Goal: Contribute content: Contribute content

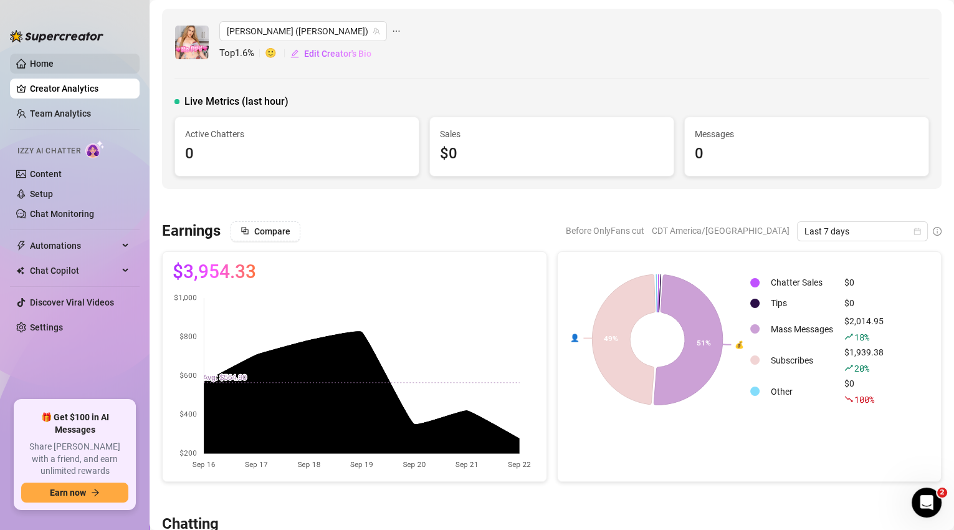
click at [32, 64] on link "Home" at bounding box center [42, 64] width 24 height 10
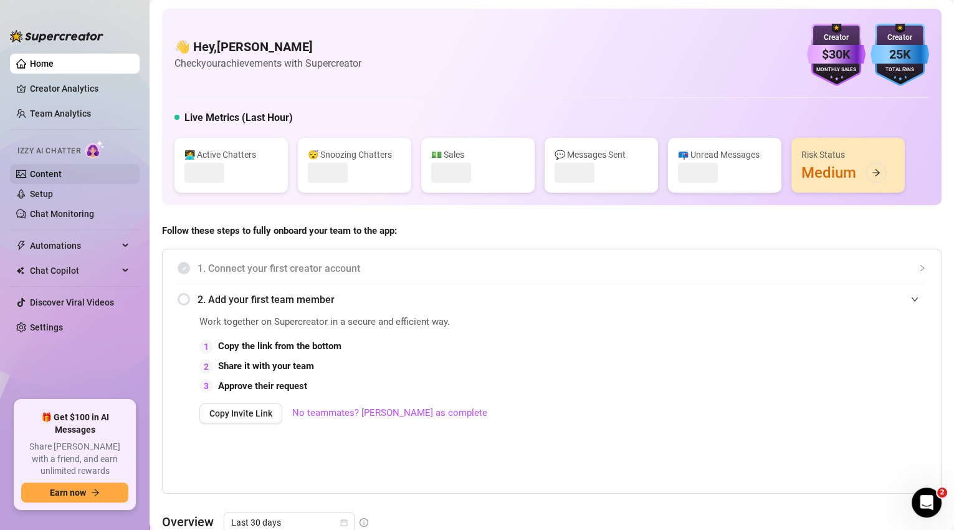
click at [50, 169] on link "Content" at bounding box center [46, 174] width 32 height 10
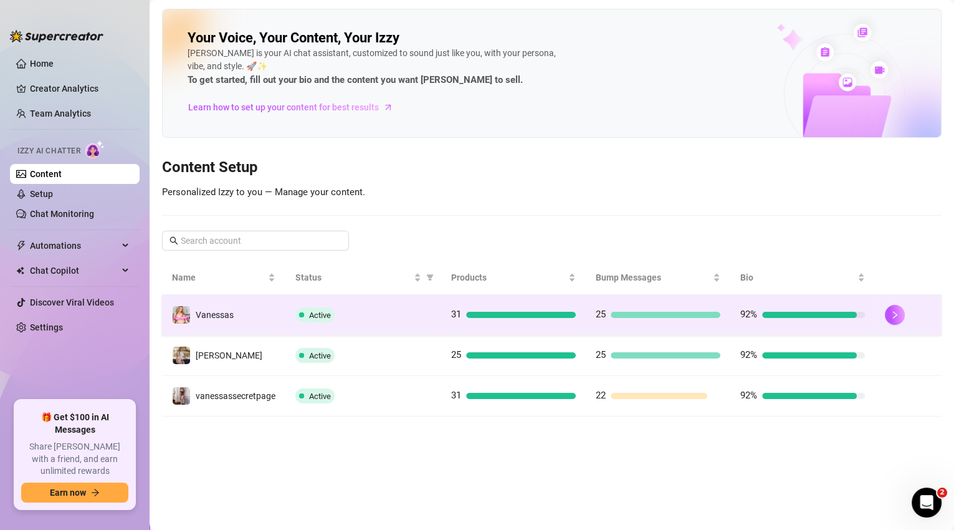
click at [355, 310] on div "Active" at bounding box center [363, 314] width 136 height 15
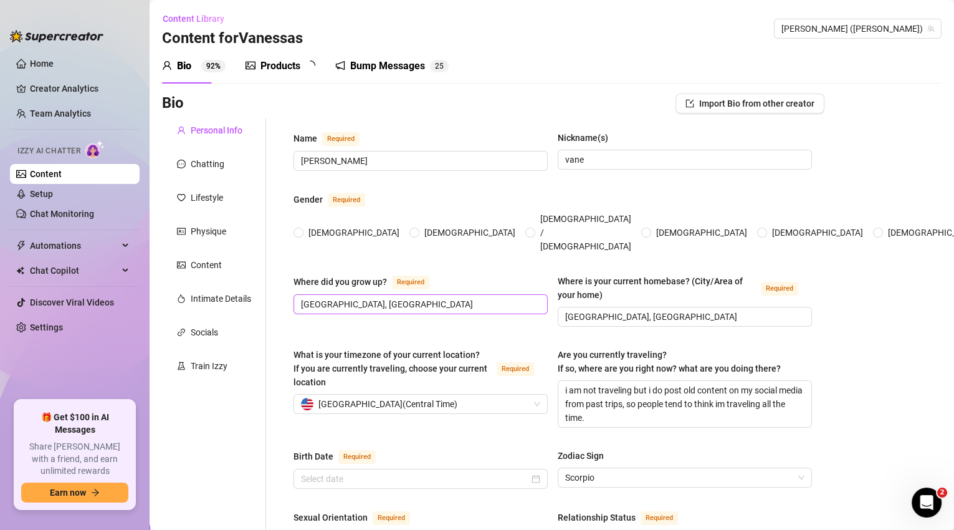
radio input "true"
type input "[DATE]"
click at [416, 67] on div "Bump Messages" at bounding box center [396, 66] width 75 height 15
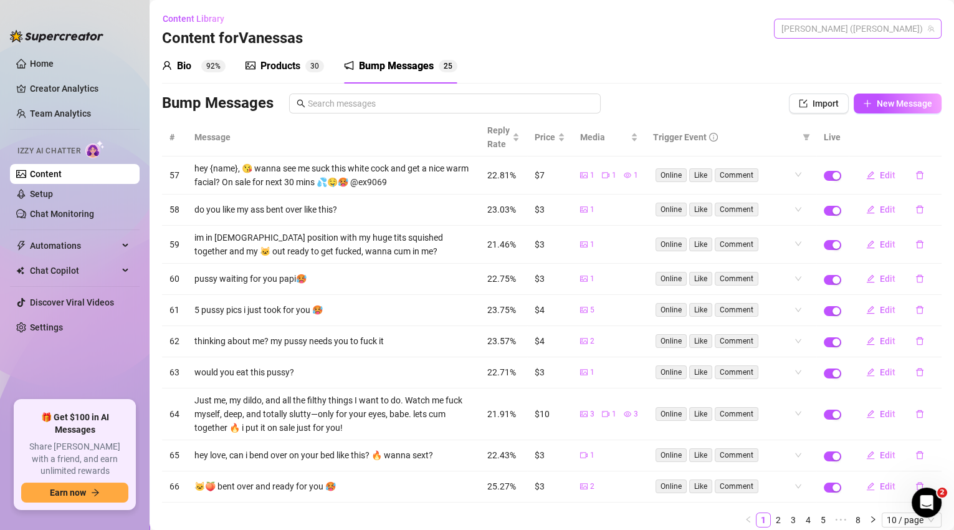
click at [865, 22] on span "[PERSON_NAME] ([PERSON_NAME])" at bounding box center [857, 28] width 153 height 19
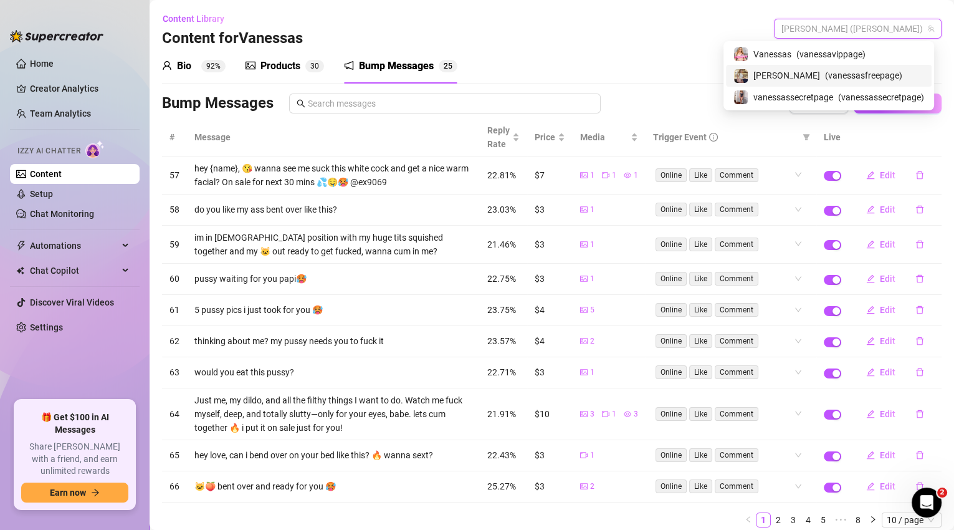
click at [844, 74] on span "( vanessasfreepage )" at bounding box center [863, 76] width 77 height 14
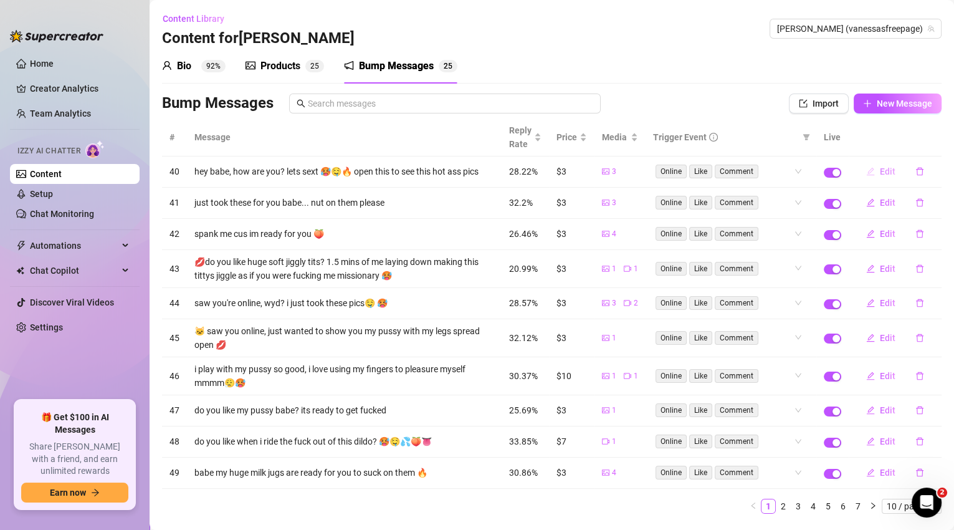
click at [871, 172] on button "Edit" at bounding box center [880, 171] width 49 height 20
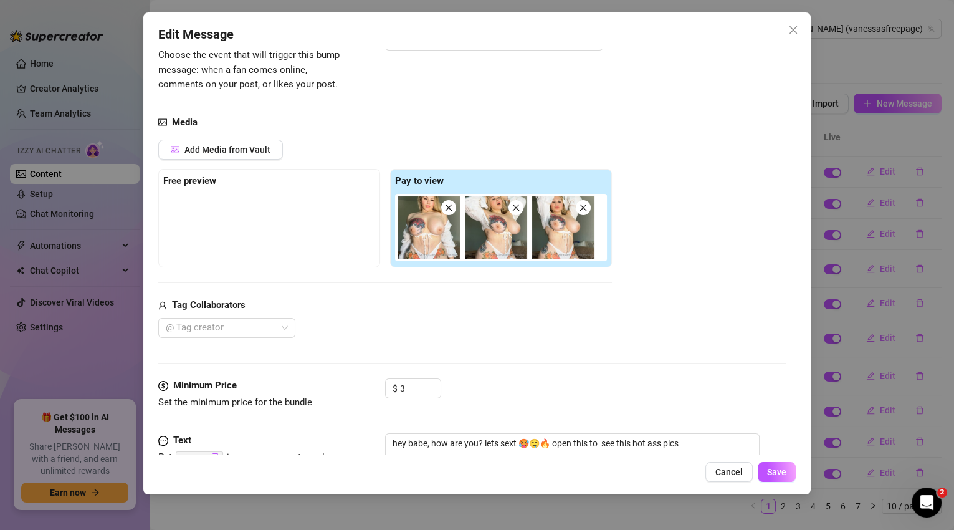
scroll to position [164, 0]
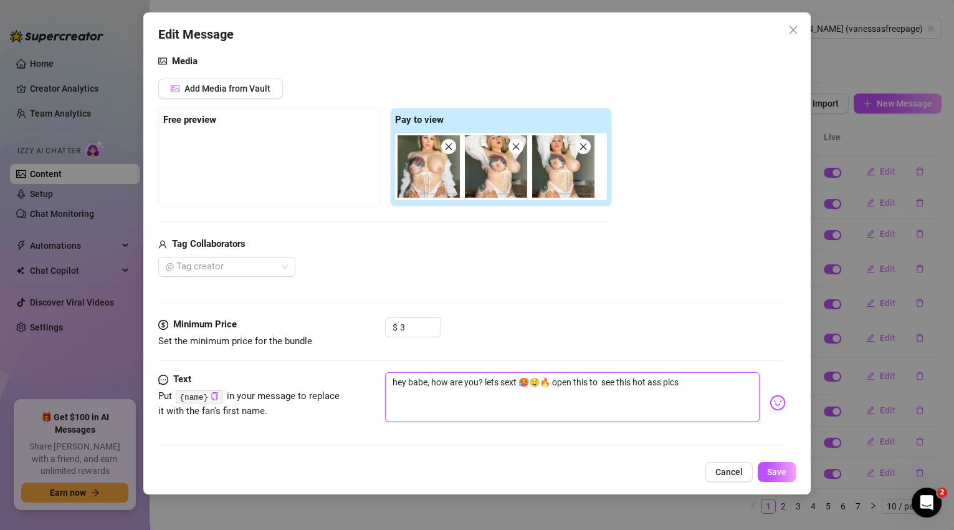
drag, startPoint x: 680, startPoint y: 381, endPoint x: 378, endPoint y: 381, distance: 302.2
click at [378, 381] on div "Text Put {name} in your message to replace it with the fan's first name. hey ba…" at bounding box center [472, 402] width 628 height 61
type textarea "t"
type textarea "to"
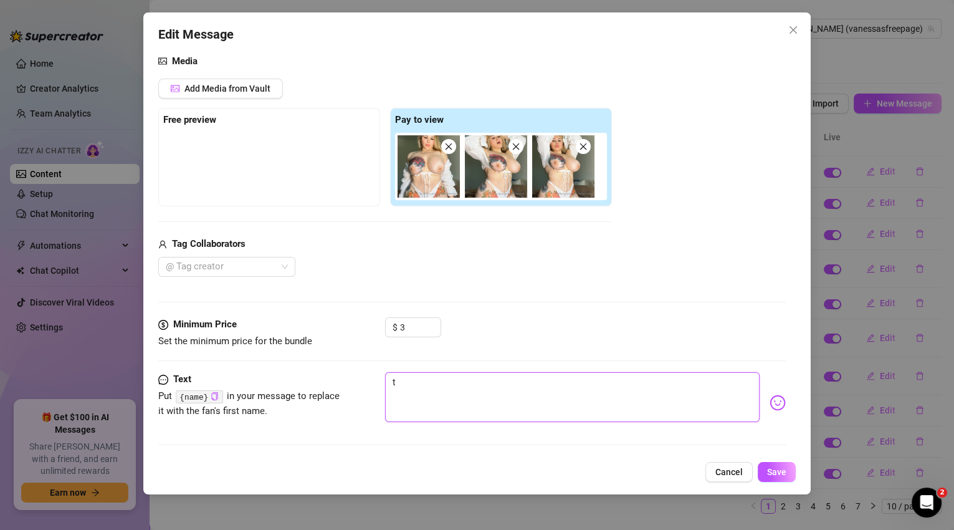
type textarea "to"
type textarea "top"
type textarea "topl"
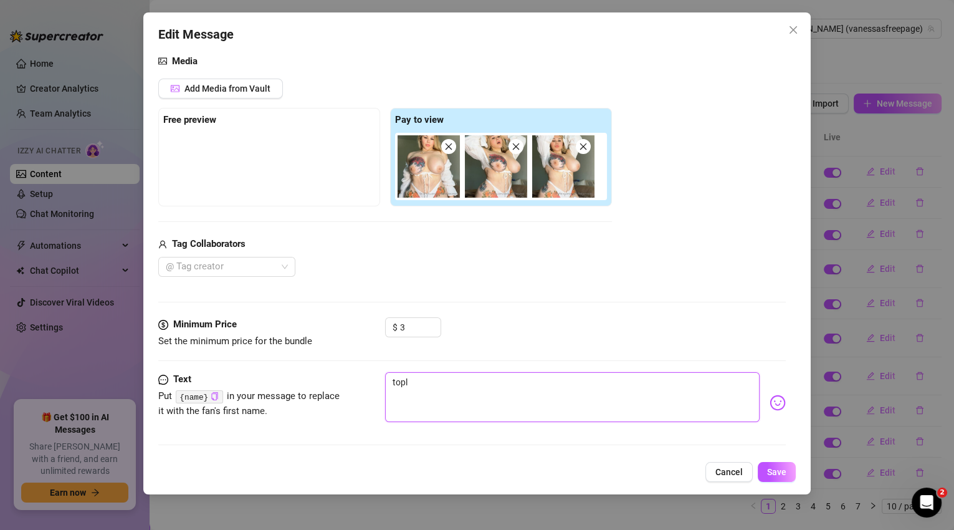
type textarea "[PERSON_NAME]"
type textarea "toples"
type textarea "topless"
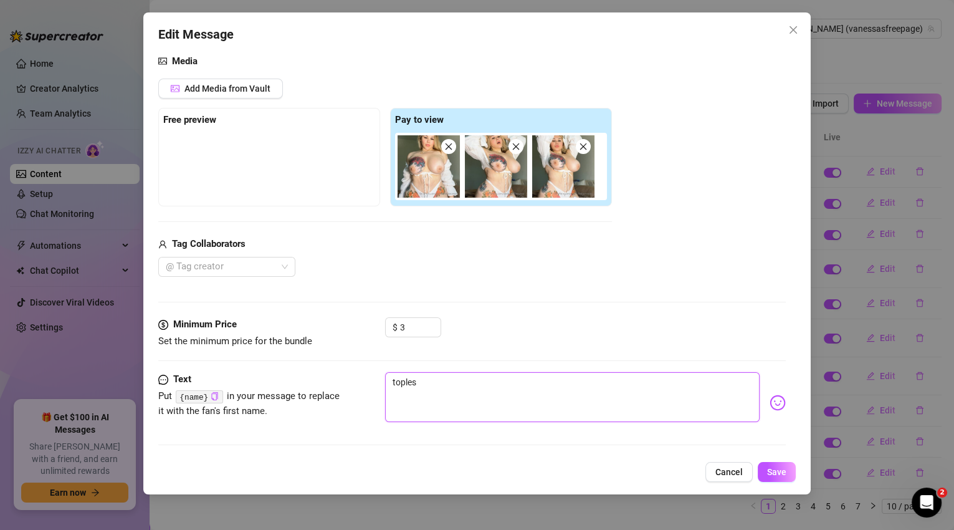
type textarea "topless"
type textarea "topless i"
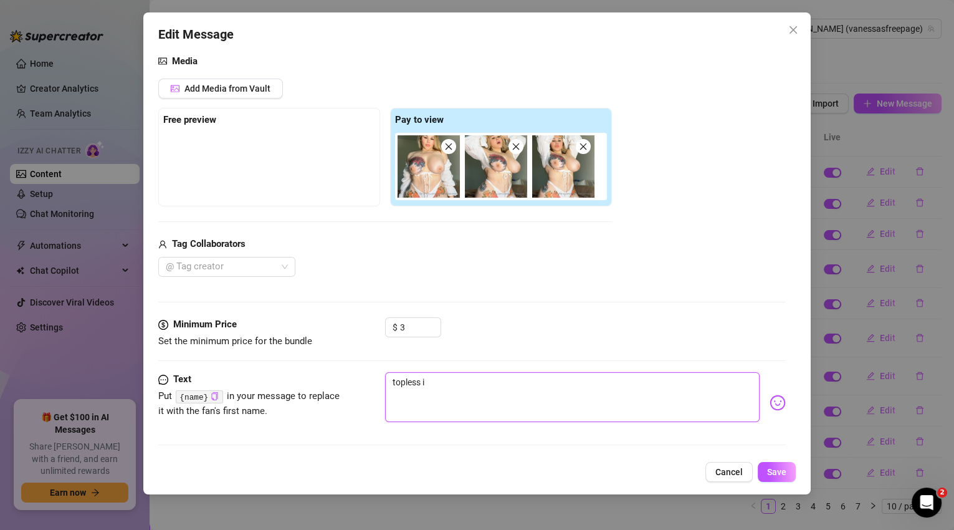
type textarea "topless in"
type textarea "topless in t"
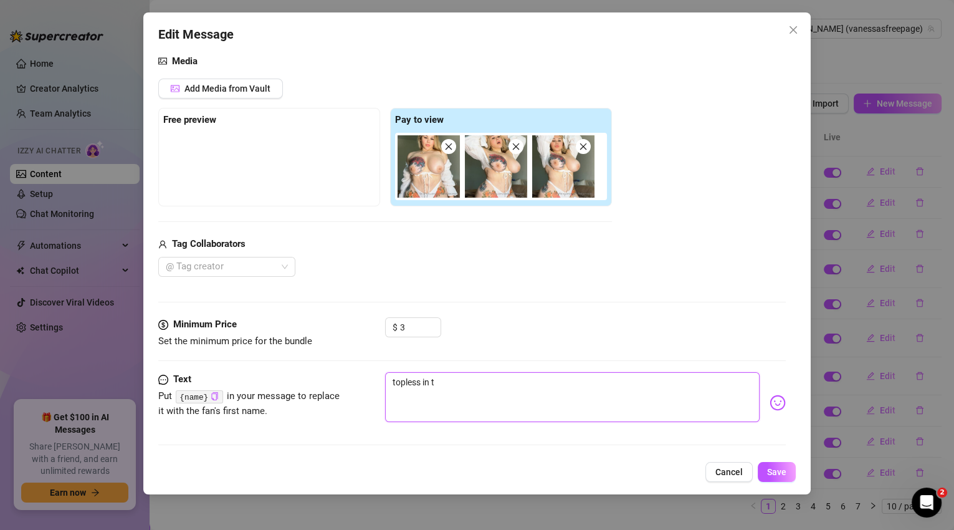
type textarea "topless in th"
type textarea "topless in thi"
type textarea "topless in this"
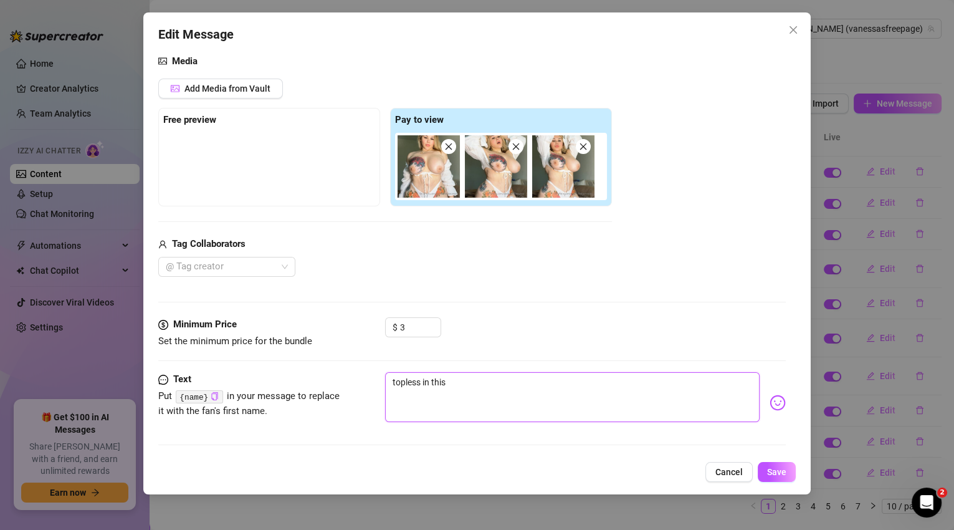
type textarea "topless in this"
type textarea "topless in this s"
type textarea "topless in this se"
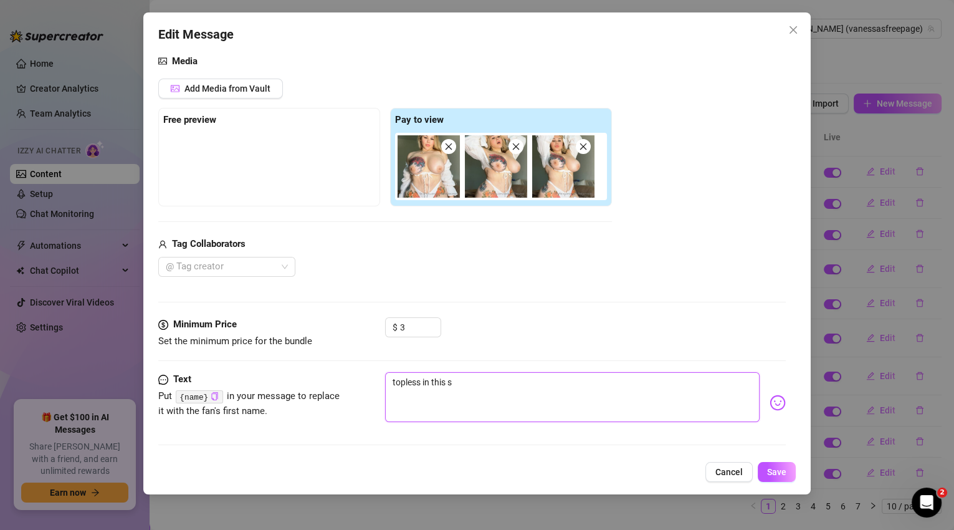
type textarea "topless in this se"
type textarea "topless in this sex"
type textarea "topless in this sexy"
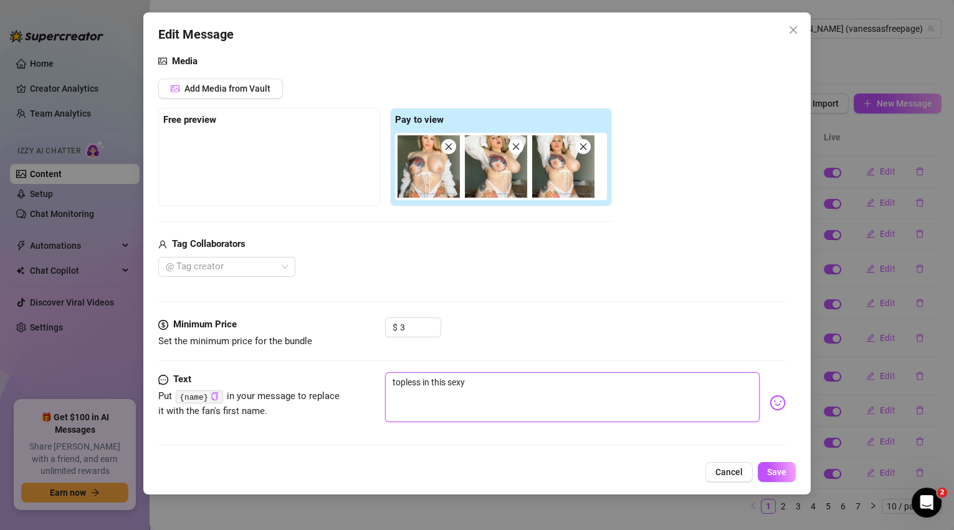
type textarea "topless in this sexy"
type textarea "topless in this sexy l"
type textarea "topless in this sexy li"
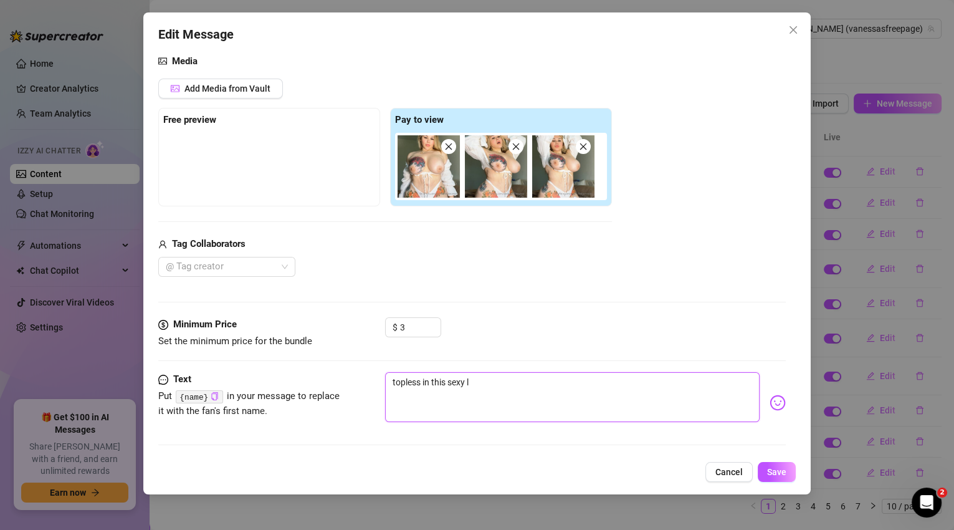
type textarea "topless in this sexy li"
type textarea "topless in this sexy [PERSON_NAME]"
type textarea "topless in this sexy ling"
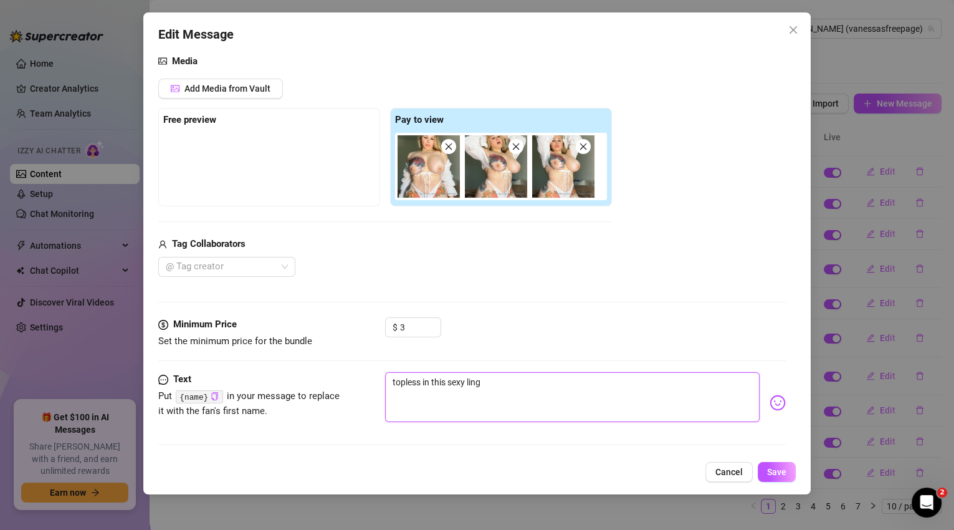
type textarea "topless in this sexy linge"
type textarea "topless in this sexy linger"
type textarea "topless in this sexy lingeri"
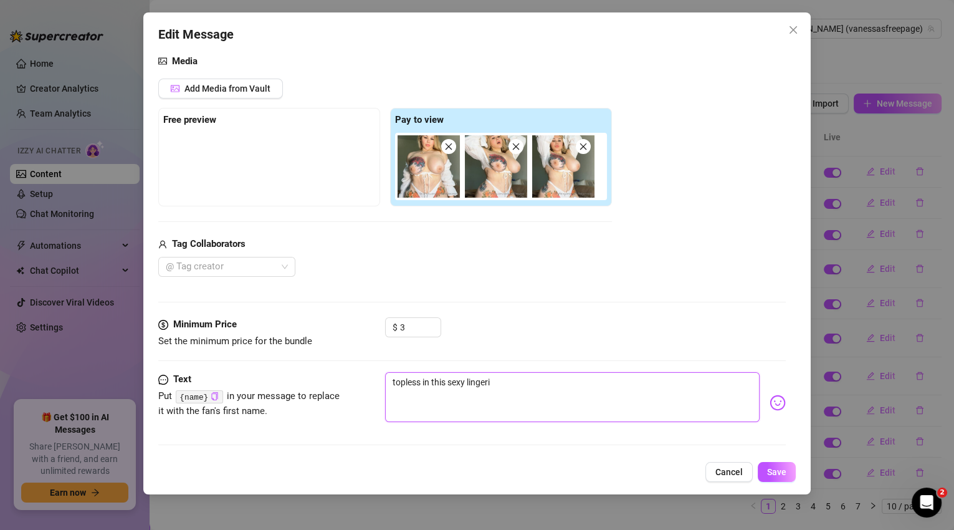
type textarea "topless in this sexy lingerie"
type textarea "topless in this sexy lingerie."
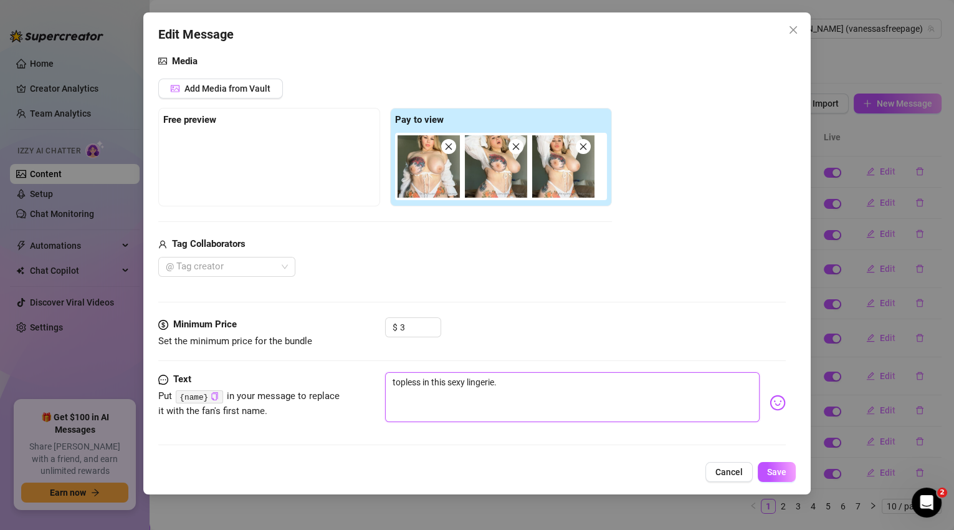
type textarea "topless in this sexy lingerie. j"
type textarea "topless in this sexy lingerie. ju"
type textarea "topless in this sexy lingerie. jus"
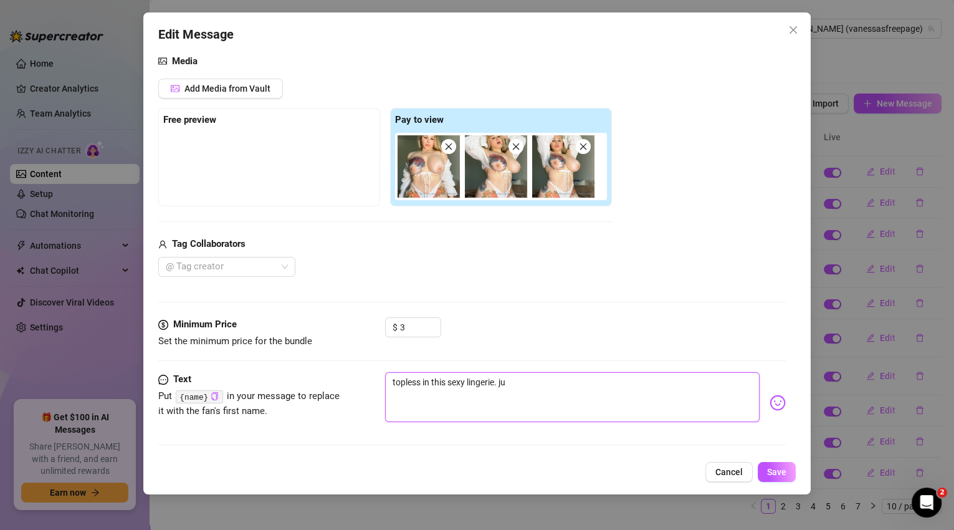
type textarea "topless in this sexy lingerie. jus"
type textarea "topless in this sexy lingerie. just"
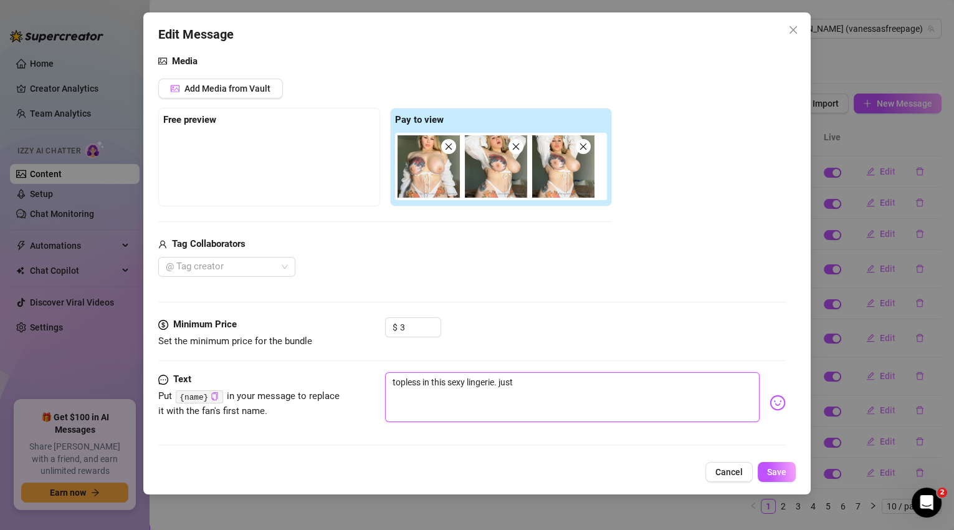
type textarea "topless in this sexy lingerie. just f"
type textarea "topless in this sexy lingerie. just fo"
type textarea "topless in this sexy lingerie. just for"
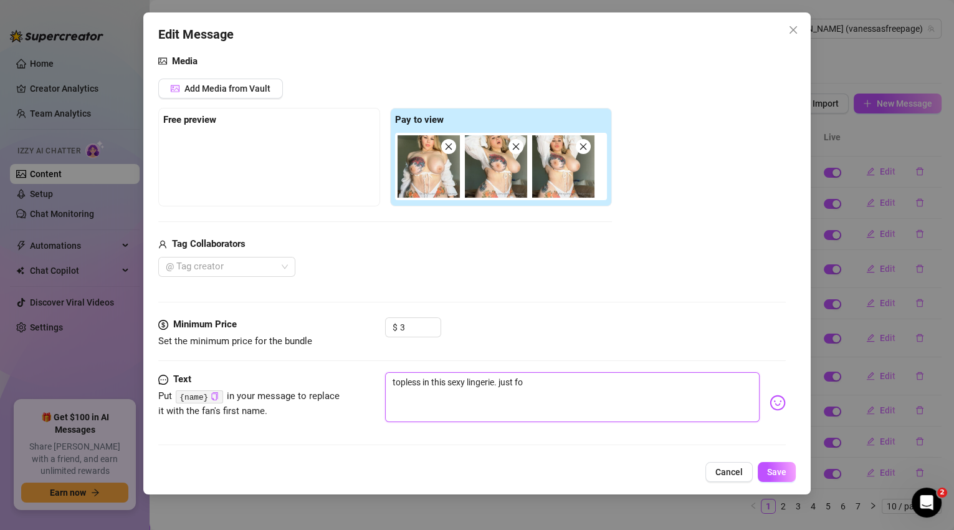
type textarea "topless in this sexy lingerie. just for"
type textarea "topless in this sexy lingerie. just for y"
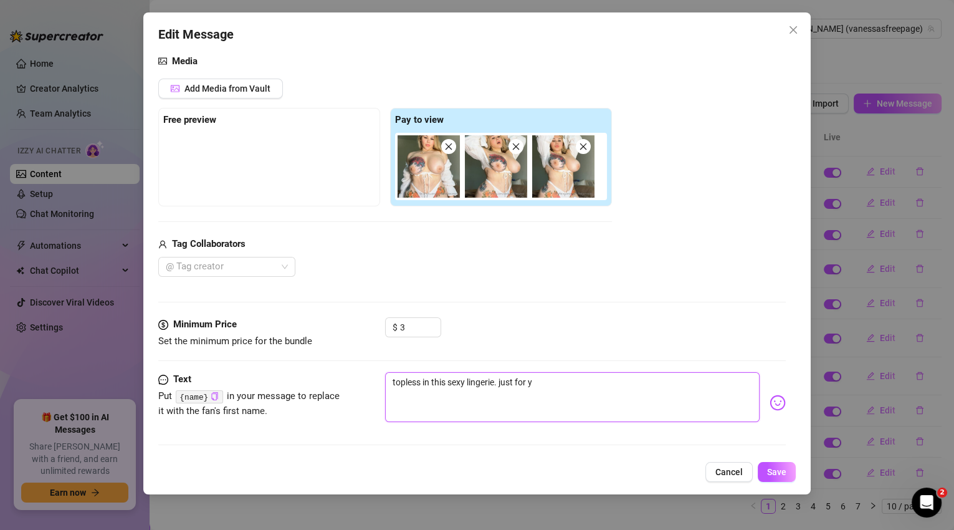
type textarea "topless in this sexy lingerie. just for yo"
type textarea "topless in this sexy lingerie. just for you"
click at [498, 386] on textarea "topless in this sexy lingerie. just for you" at bounding box center [572, 397] width 375 height 50
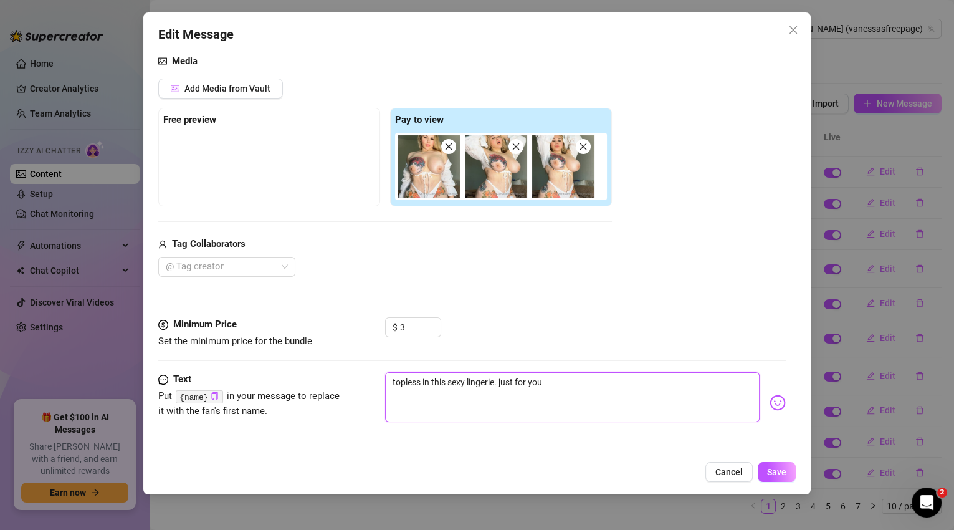
type textarea "topless in this sexy lingerie just for you"
type textarea "topless in this sexy lingerie, just for you"
click at [774, 402] on img at bounding box center [778, 402] width 16 height 16
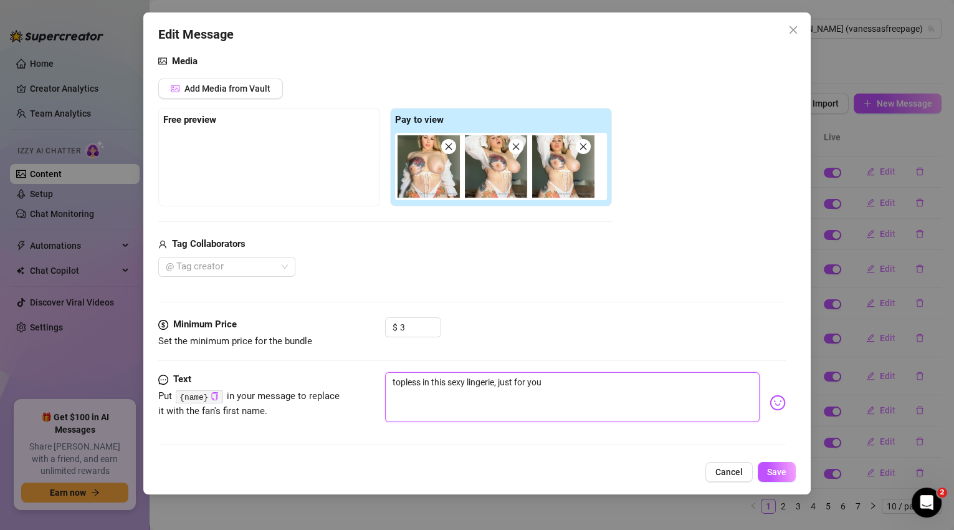
click at [581, 379] on textarea "topless in this sexy lingerie, just for you" at bounding box center [572, 397] width 375 height 50
click at [775, 399] on img at bounding box center [778, 402] width 16 height 16
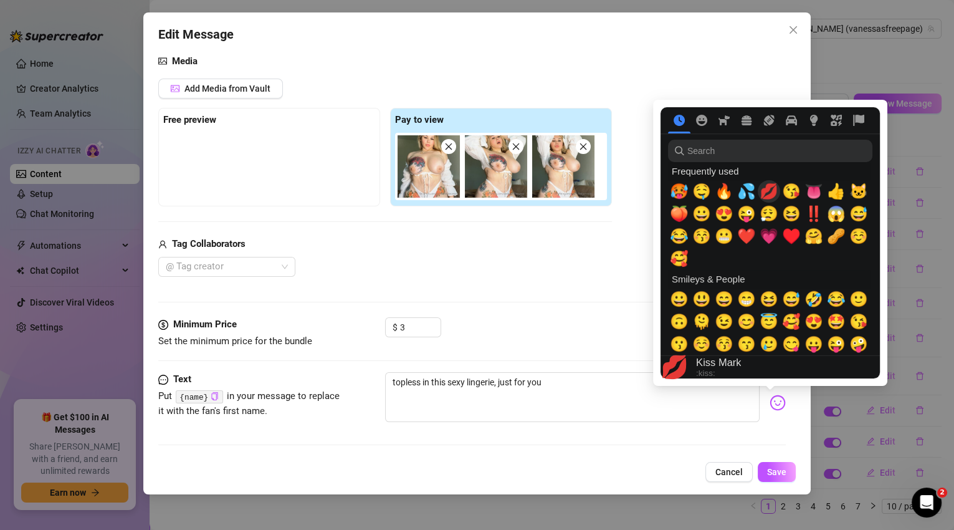
click at [775, 192] on span "💋" at bounding box center [769, 191] width 19 height 17
type textarea "topless in this sexy lingerie, just for you💋"
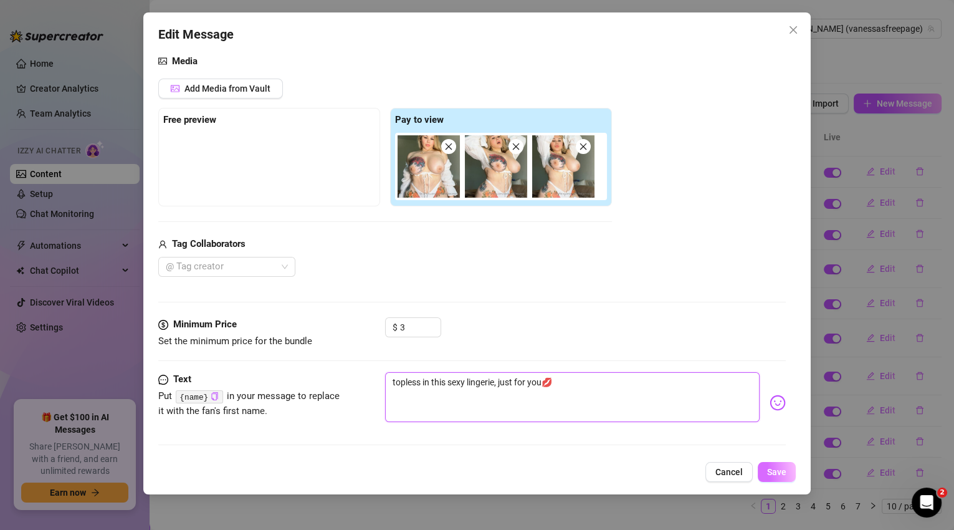
type textarea "topless in this sexy lingerie, just for you💋"
click at [779, 471] on span "Save" at bounding box center [776, 472] width 19 height 10
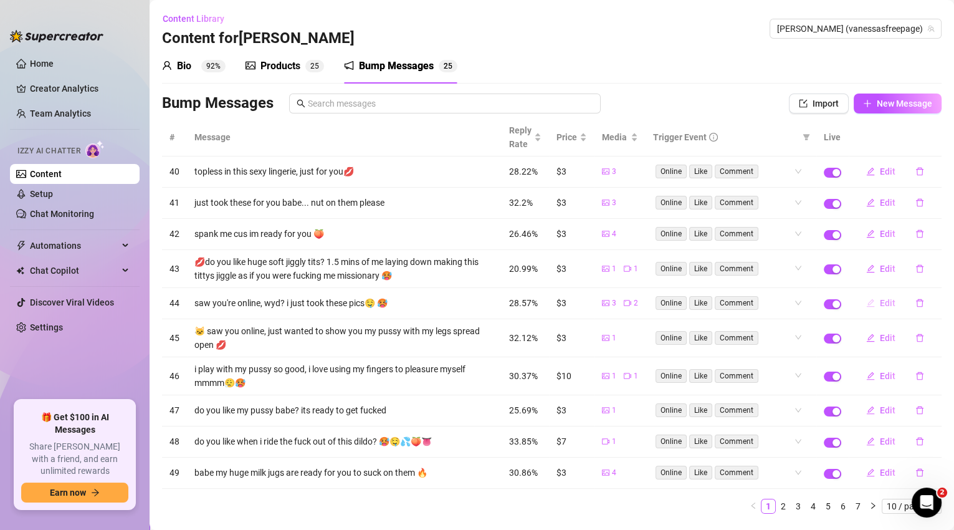
click at [880, 301] on span "Edit" at bounding box center [888, 303] width 16 height 10
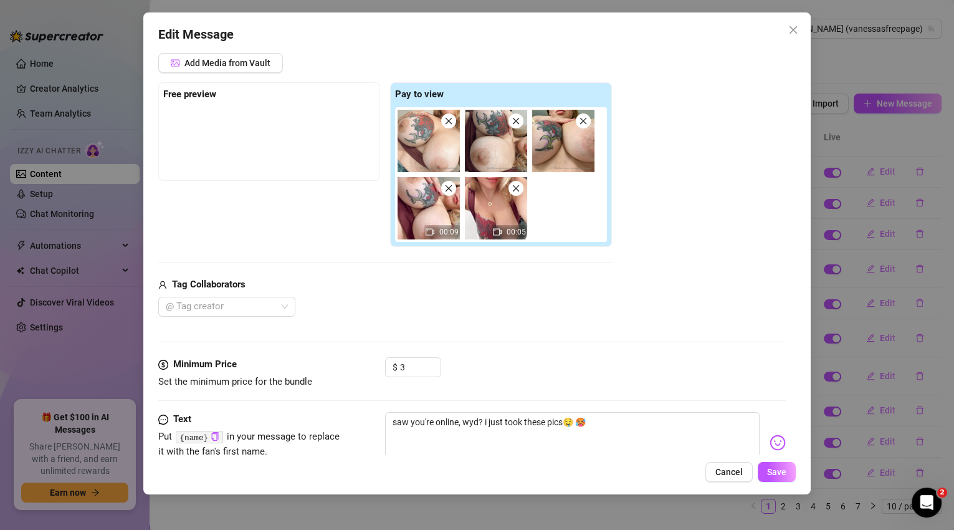
scroll to position [231, 0]
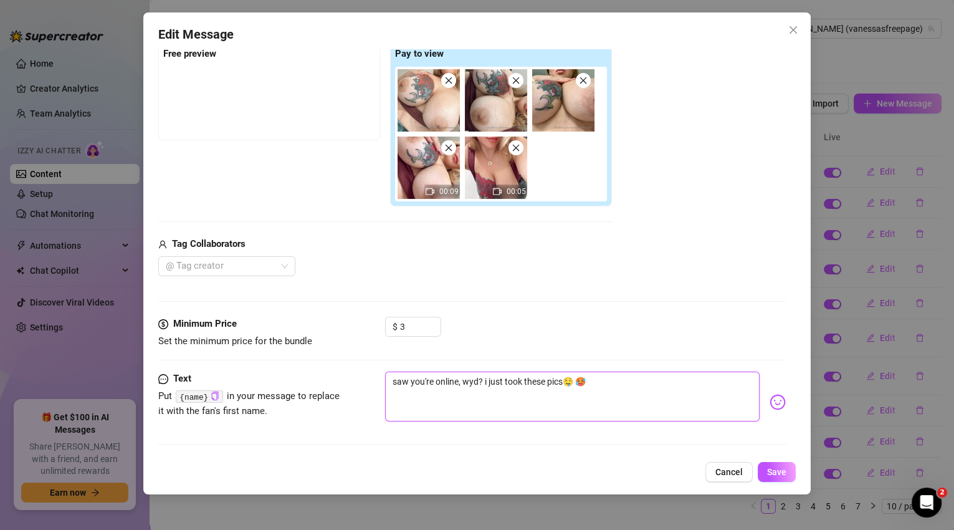
drag, startPoint x: 483, startPoint y: 381, endPoint x: 382, endPoint y: 377, distance: 101.0
click at [382, 377] on div "Text Put {name} in your message to replace it with the fan's first name. saw yo…" at bounding box center [472, 401] width 628 height 61
type textarea "i just took these pics🤤 🥵"
click at [773, 473] on span "Save" at bounding box center [776, 472] width 19 height 10
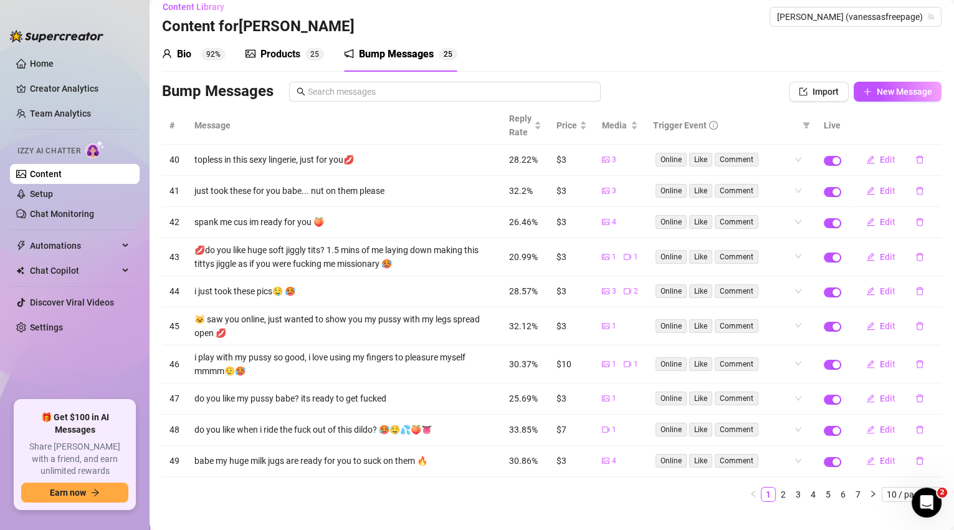
scroll to position [27, 0]
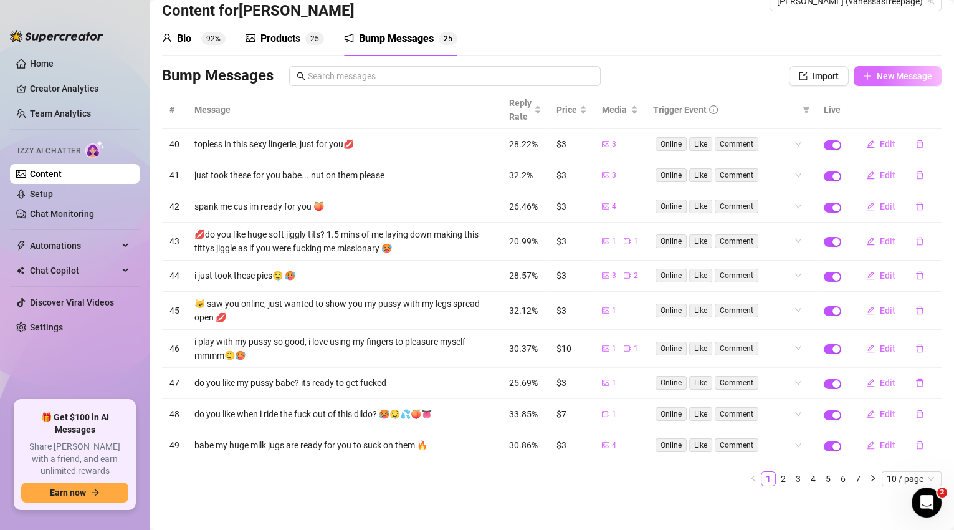
click at [890, 74] on span "New Message" at bounding box center [904, 76] width 55 height 10
type textarea "Type your message here..."
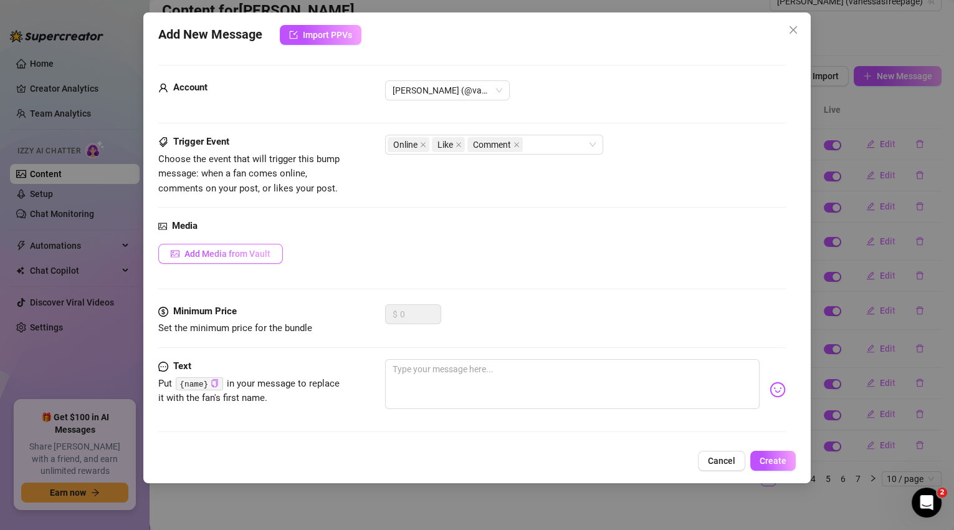
click at [259, 256] on span "Add Media from Vault" at bounding box center [227, 254] width 86 height 10
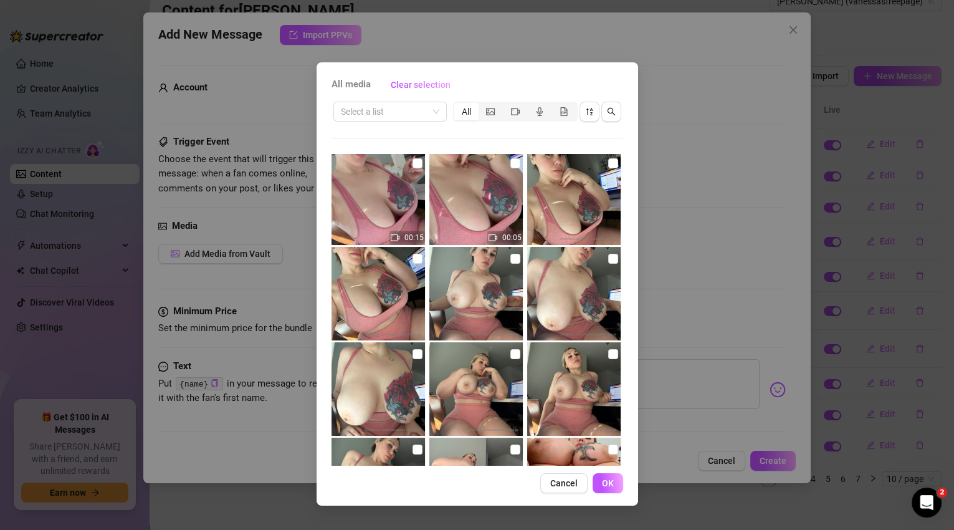
scroll to position [72, 0]
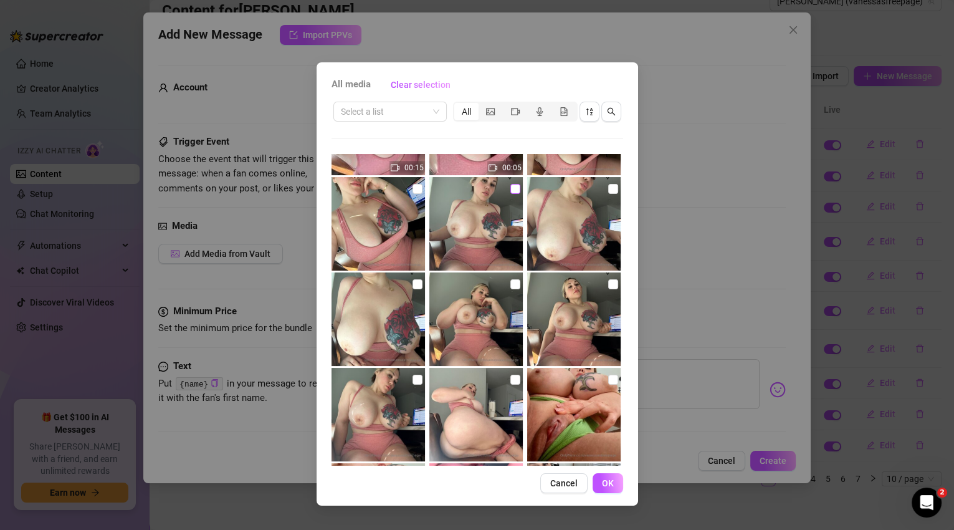
click at [510, 189] on input "checkbox" at bounding box center [515, 189] width 10 height 10
checkbox input "true"
click at [608, 190] on input "checkbox" at bounding box center [613, 189] width 10 height 10
checkbox input "true"
click at [517, 281] on img at bounding box center [475, 318] width 93 height 93
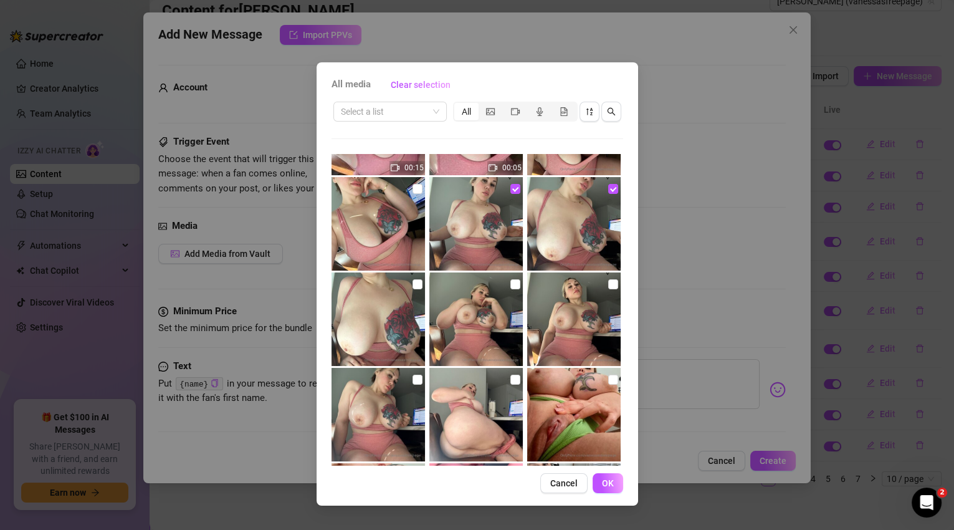
checkbox input "true"
click at [611, 285] on img at bounding box center [573, 318] width 93 height 93
checkbox input "true"
click at [422, 281] on img at bounding box center [377, 318] width 93 height 93
checkbox input "true"
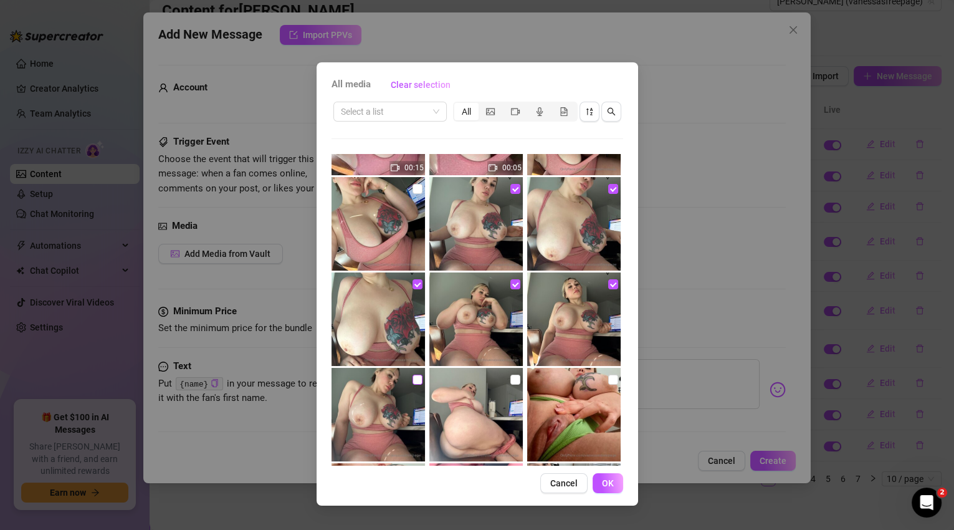
click at [417, 373] on label at bounding box center [417, 380] width 10 height 14
click at [417, 374] on input "checkbox" at bounding box center [417, 379] width 10 height 10
checkbox input "true"
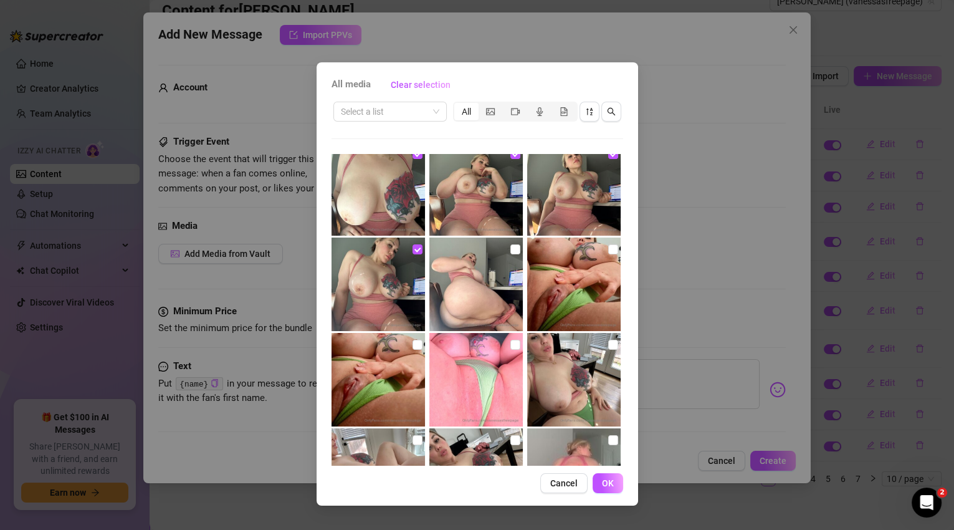
scroll to position [211, 0]
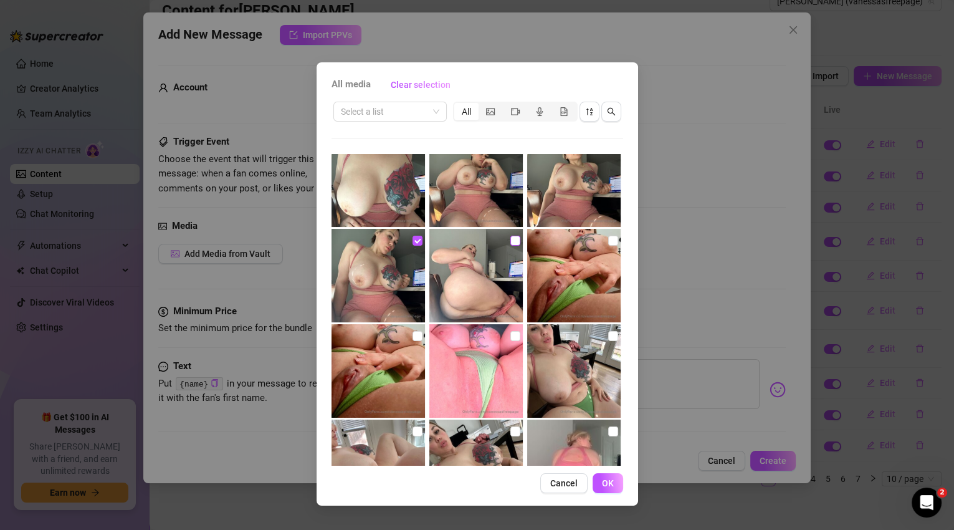
click at [512, 243] on input "checkbox" at bounding box center [515, 241] width 10 height 10
checkbox input "true"
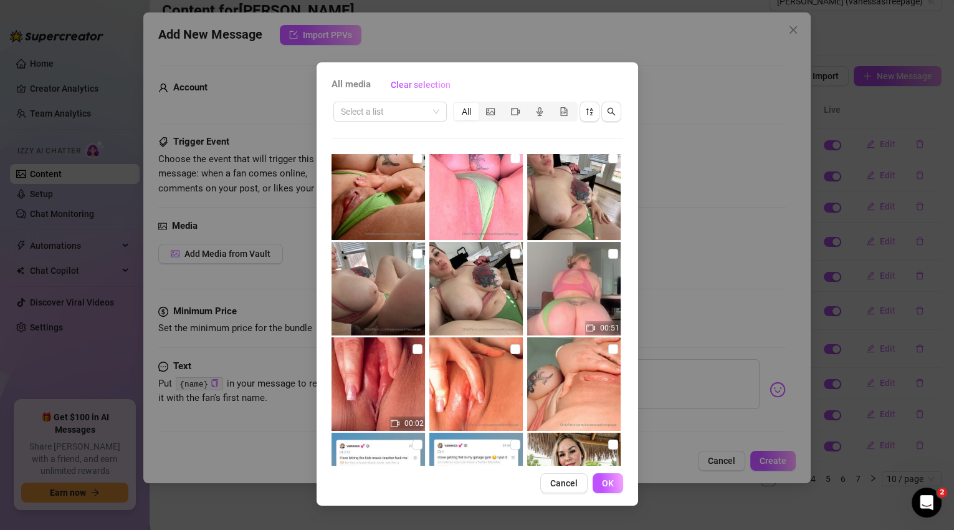
scroll to position [375, 0]
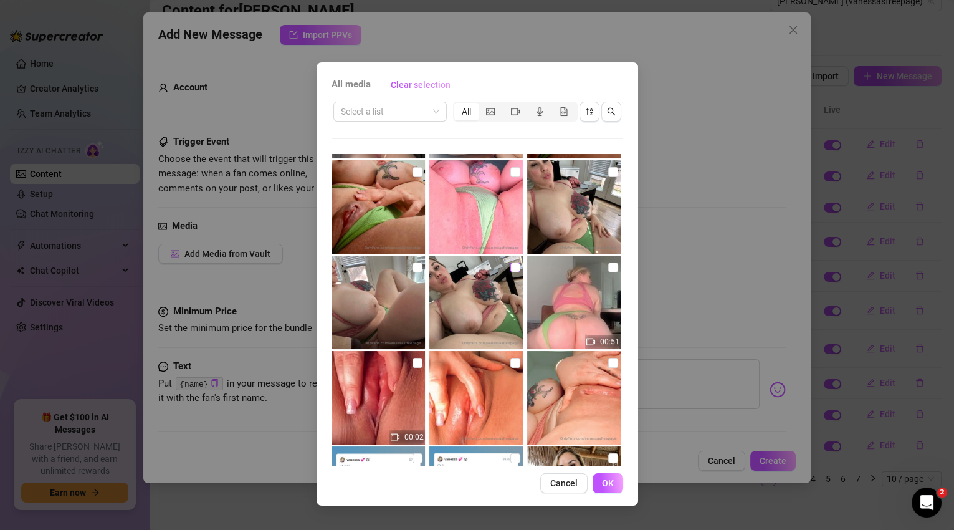
click at [510, 270] on input "checkbox" at bounding box center [515, 267] width 10 height 10
checkbox input "true"
click at [417, 265] on input "checkbox" at bounding box center [417, 267] width 10 height 10
checkbox input "true"
click at [608, 169] on input "checkbox" at bounding box center [613, 172] width 10 height 10
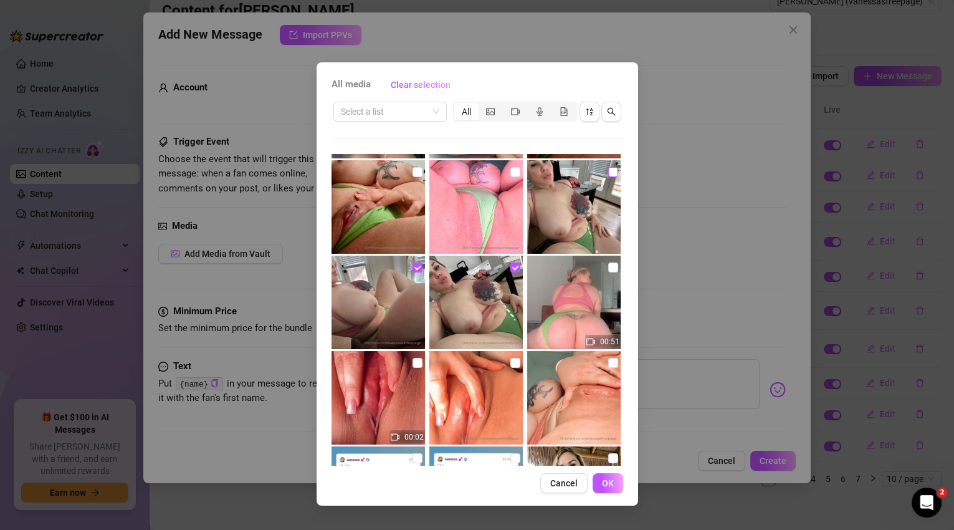
checkbox input "true"
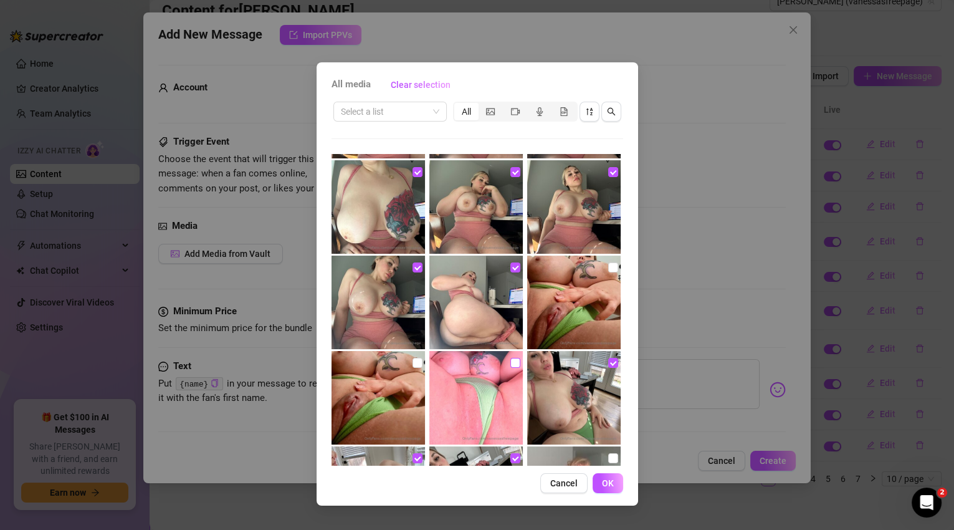
click at [510, 358] on input "checkbox" at bounding box center [515, 363] width 10 height 10
checkbox input "true"
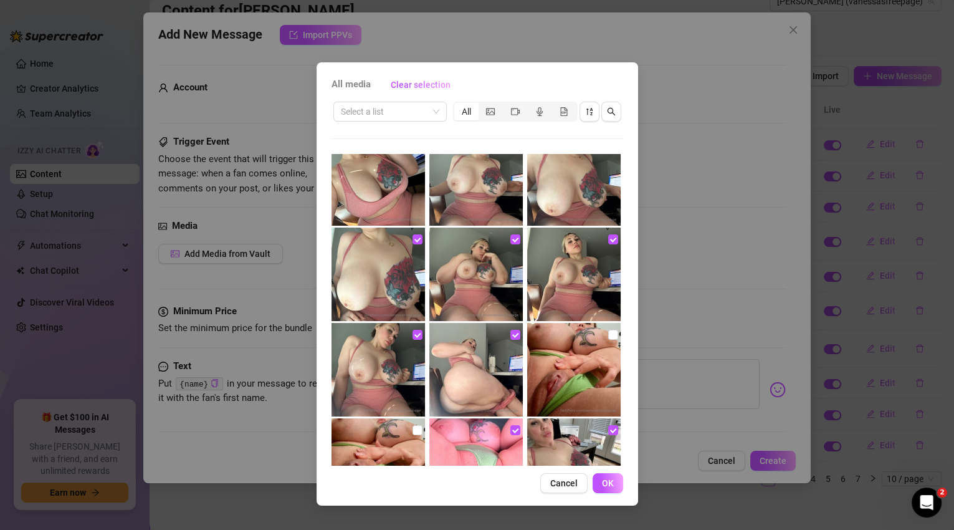
scroll to position [0, 0]
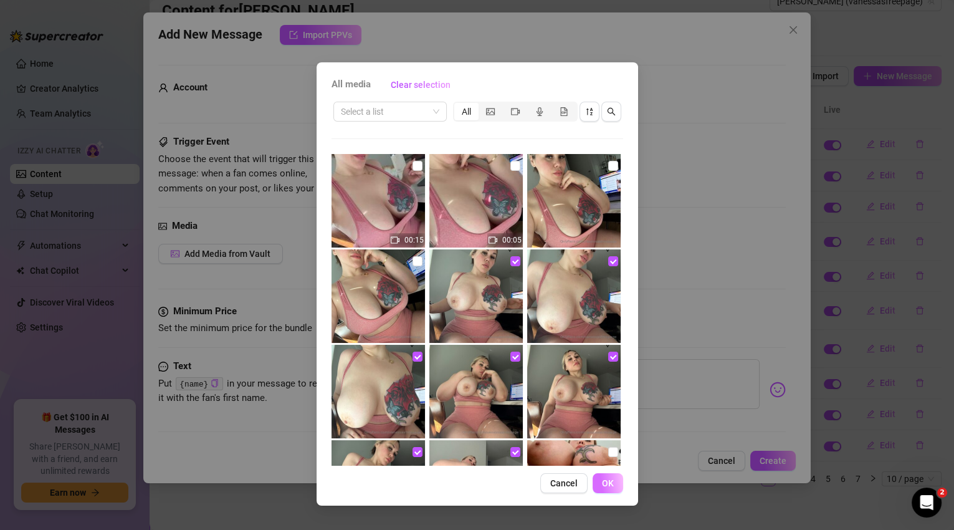
click at [597, 482] on button "OK" at bounding box center [608, 483] width 31 height 20
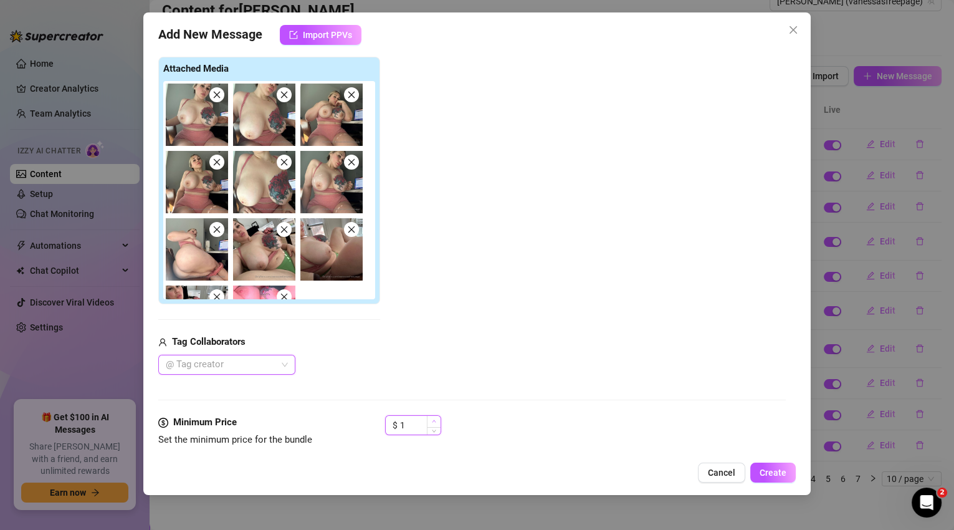
click at [432, 421] on icon "up" at bounding box center [434, 421] width 4 height 4
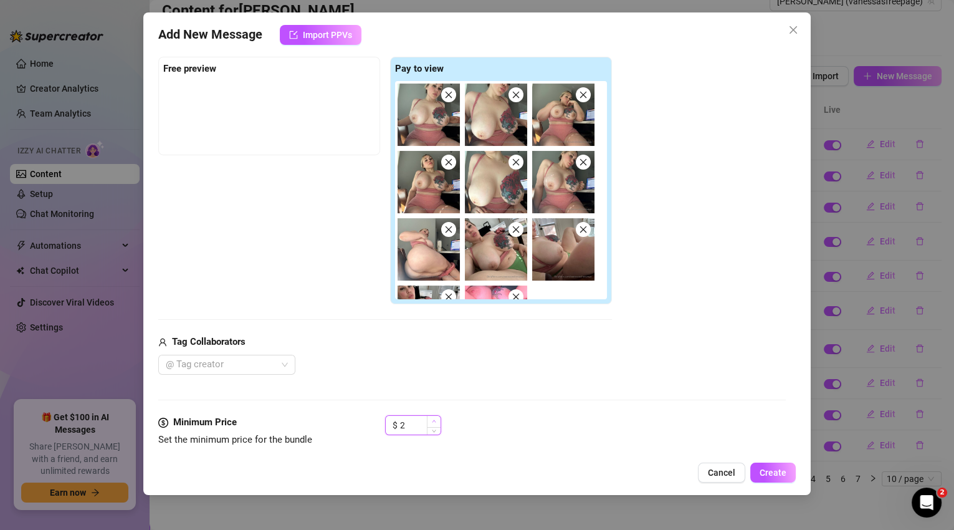
click at [432, 421] on icon "up" at bounding box center [434, 421] width 4 height 4
type input "3"
click at [432, 421] on icon "up" at bounding box center [434, 421] width 4 height 4
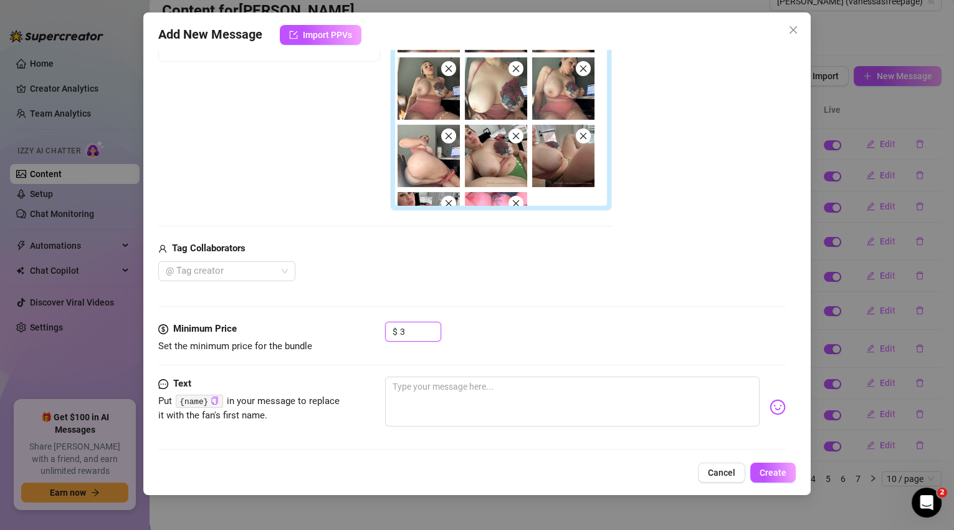
scroll to position [314, 0]
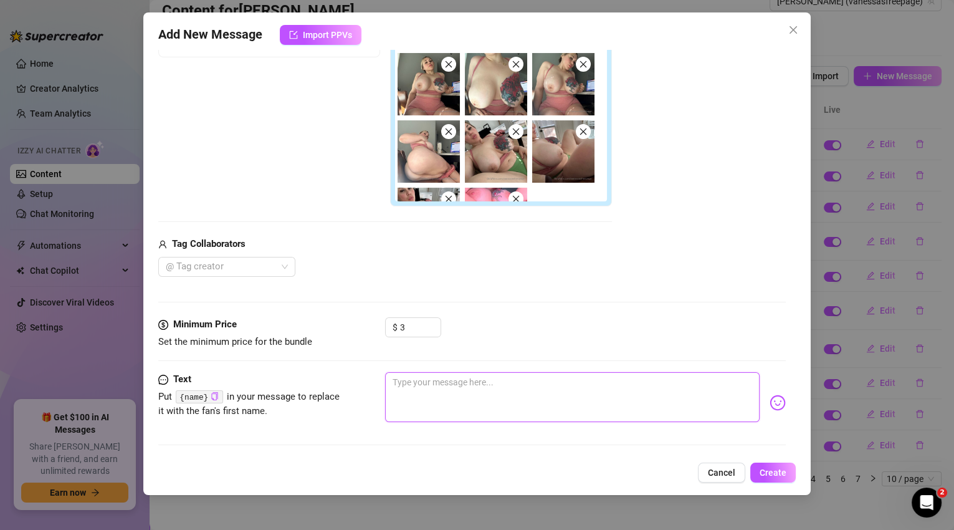
click at [492, 387] on textarea at bounding box center [572, 397] width 375 height 50
type textarea "b"
type textarea "br"
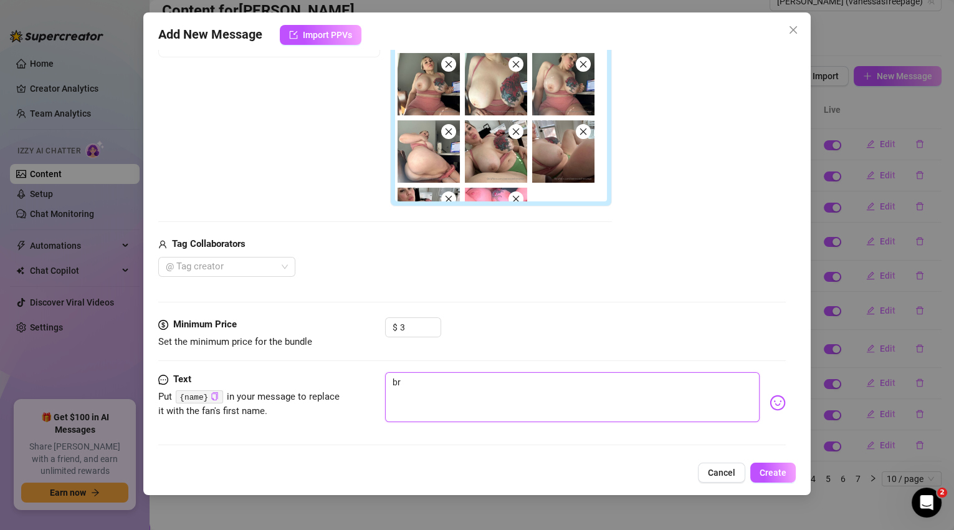
type textarea "bra"
type textarea "bran"
type textarea "brand"
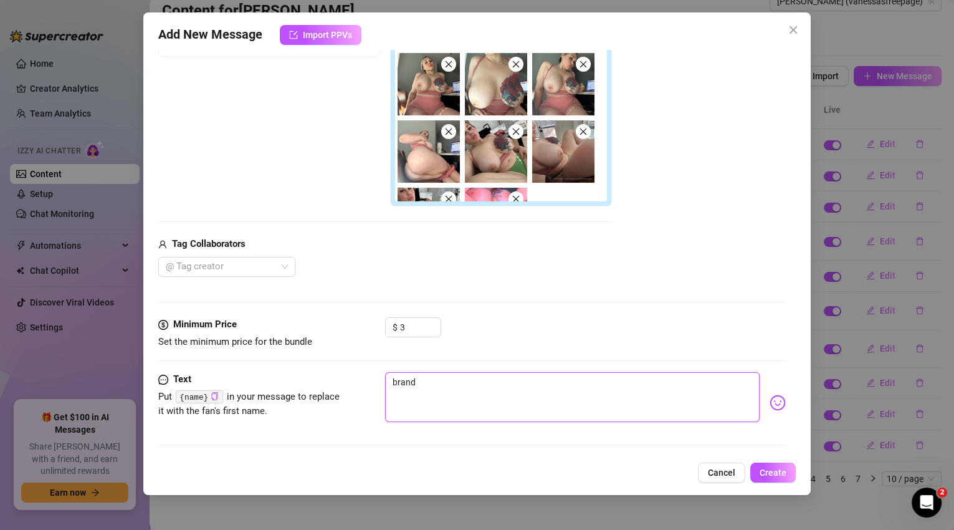
type textarea "brand"
type textarea "brand n"
type textarea "brand ne"
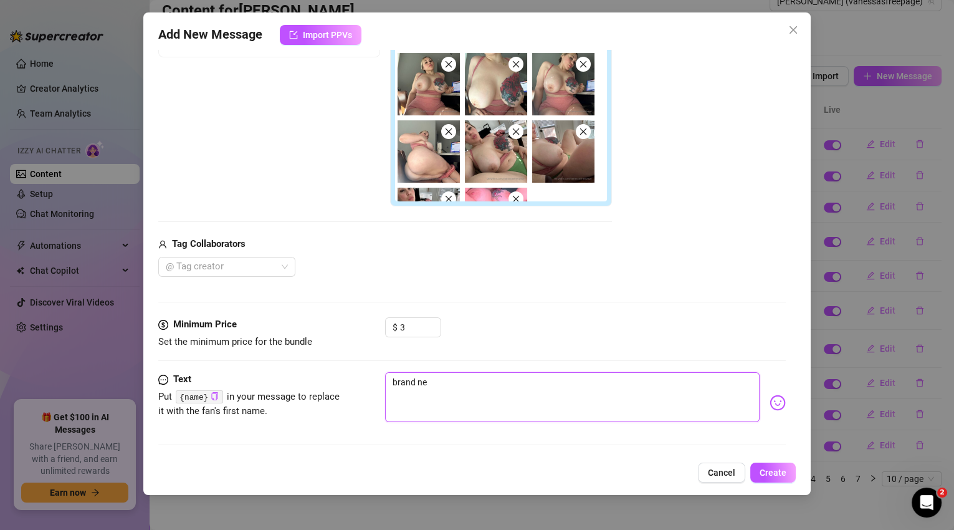
type textarea "brand new"
type textarea "brand new n"
type textarea "brand new na"
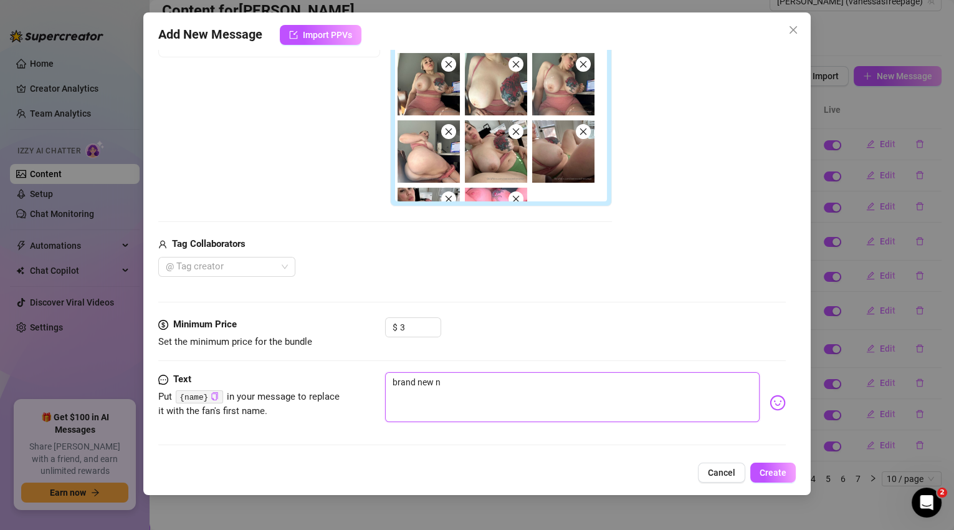
type textarea "brand new na"
type textarea "brand new nau"
type textarea "brand new naug"
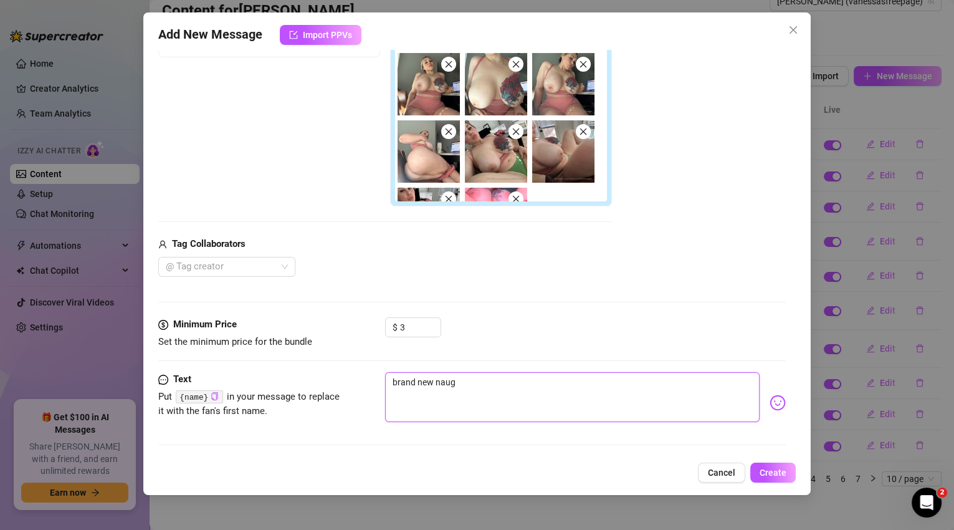
type textarea "brand new naugh"
type textarea "brand new naught"
type textarea "brand new naughty"
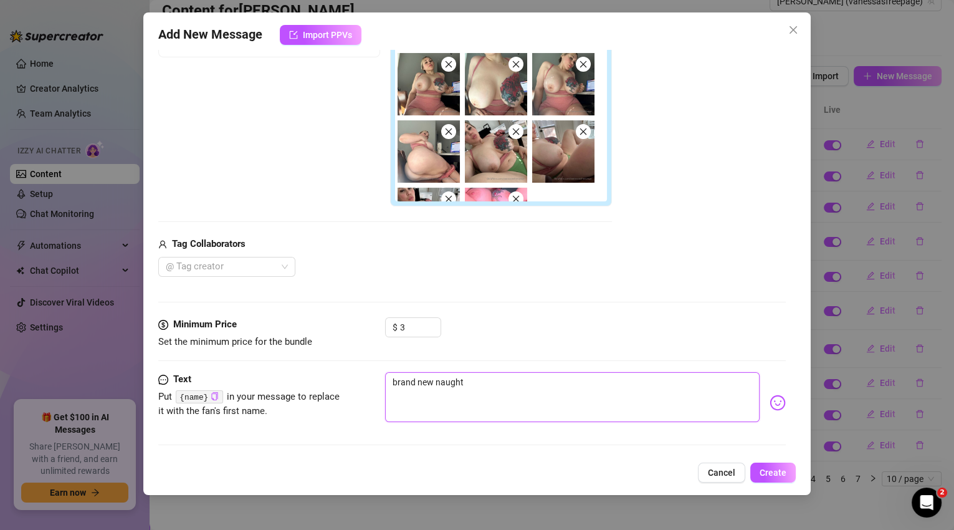
type textarea "brand new naughty"
type textarea "brand new naughty p"
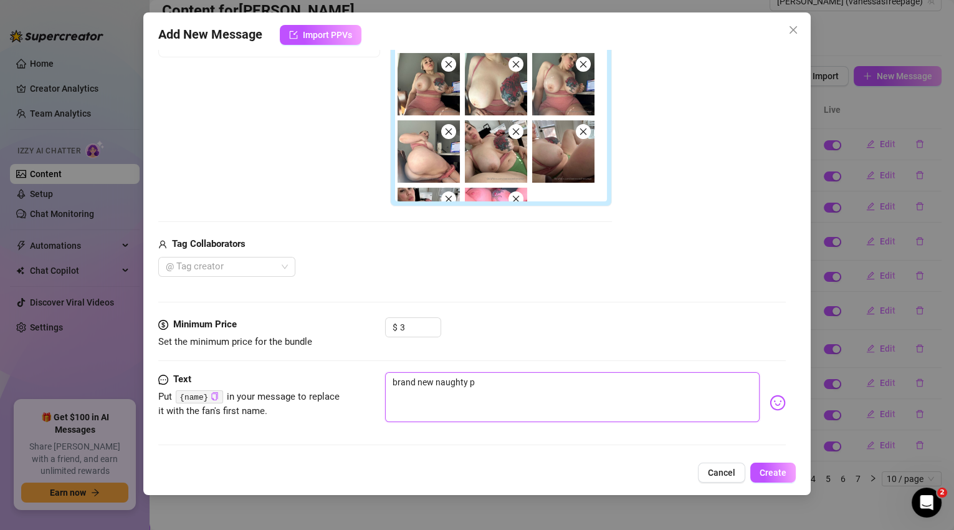
type textarea "brand new naughty pi"
type textarea "brand new naughty pic"
type textarea "brand new naughty pics"
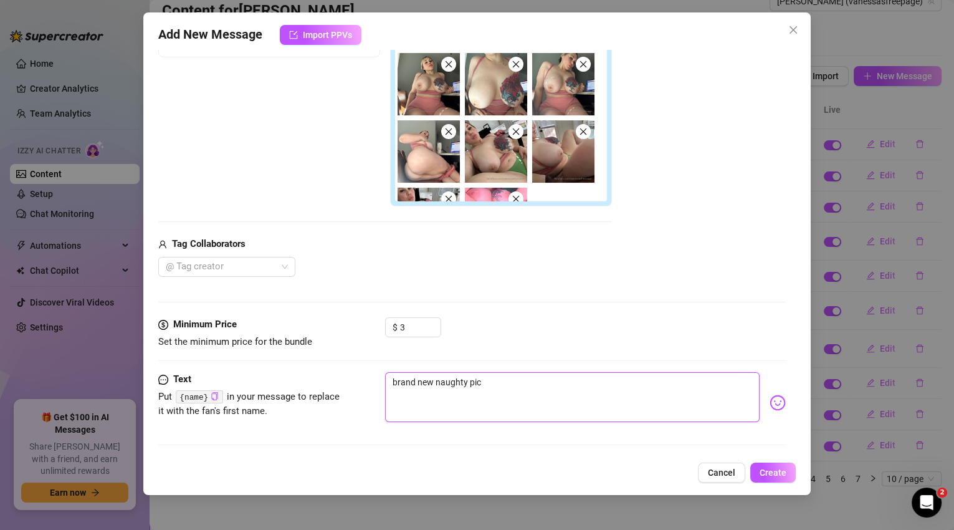
type textarea "brand new naughty pics"
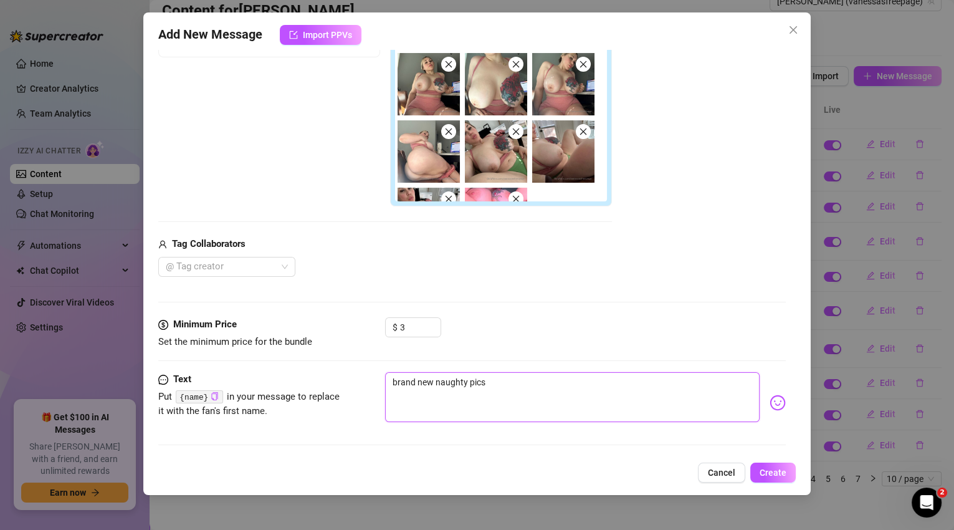
type textarea "brand new naughty pic"
type textarea "brand new naughty pi"
type textarea "brand new naughty p"
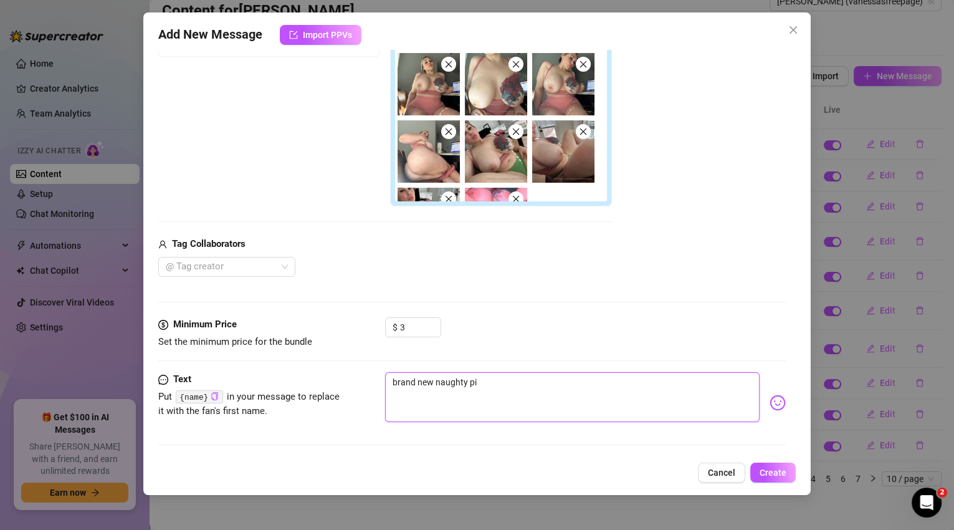
type textarea "brand new naughty p"
type textarea "brand new naughty"
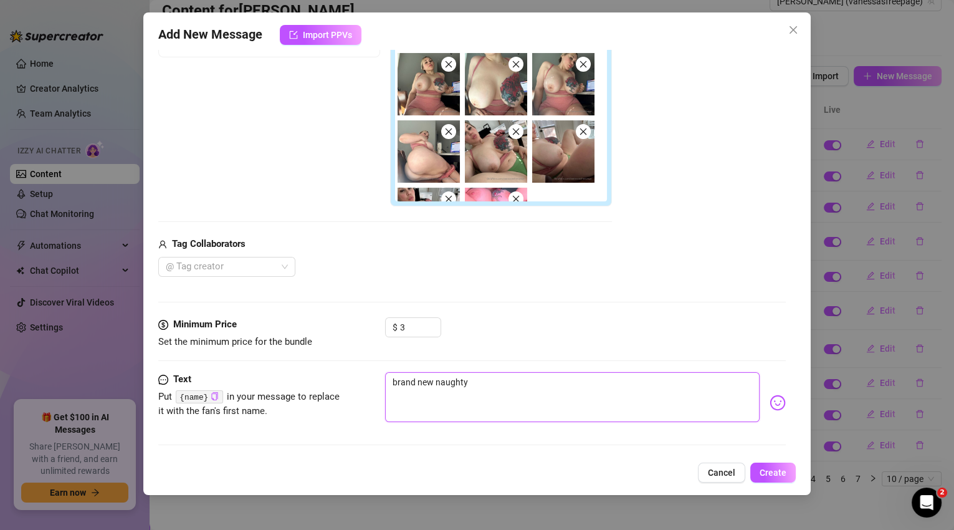
type textarea "brand new naught"
type textarea "brand new naugh"
type textarea "brand new naug"
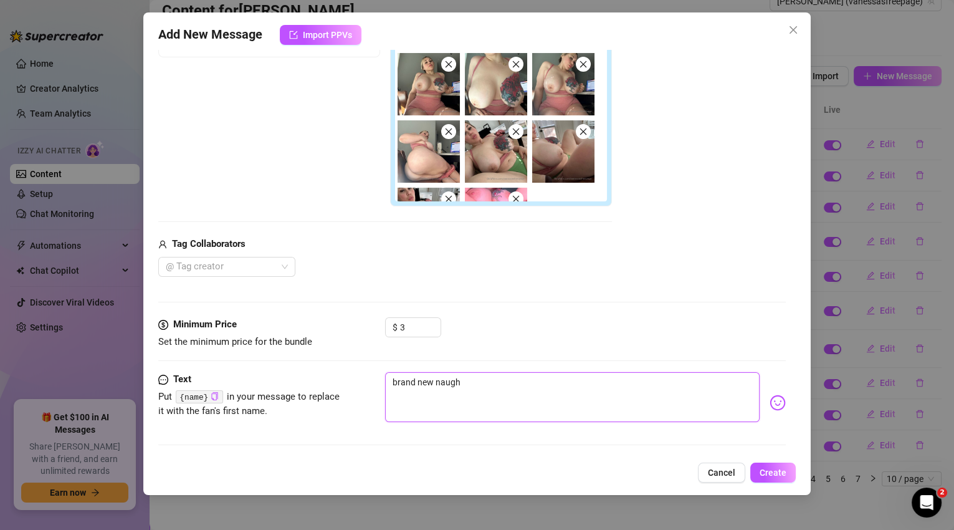
type textarea "brand new naug"
type textarea "brand new nau"
type textarea "brand new na"
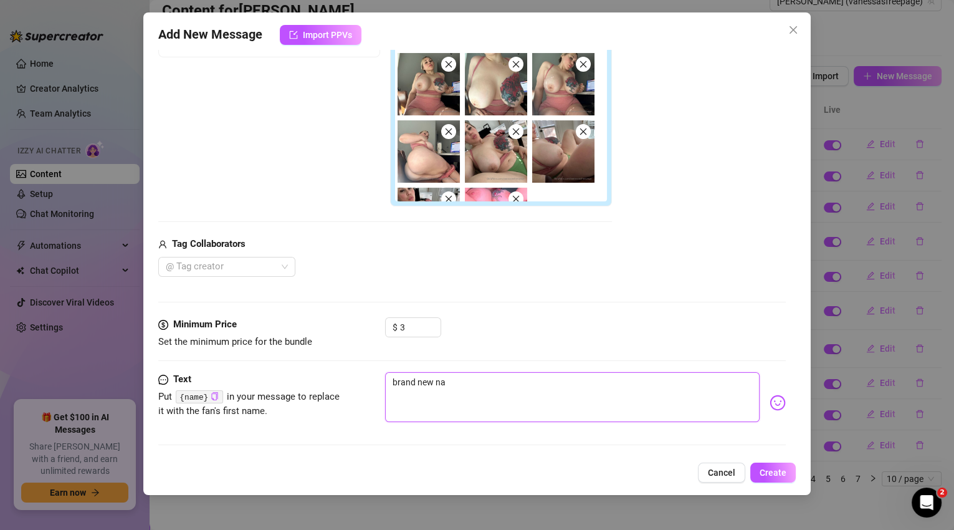
type textarea "brand new n"
type textarea "brand new"
type textarea "brand new p"
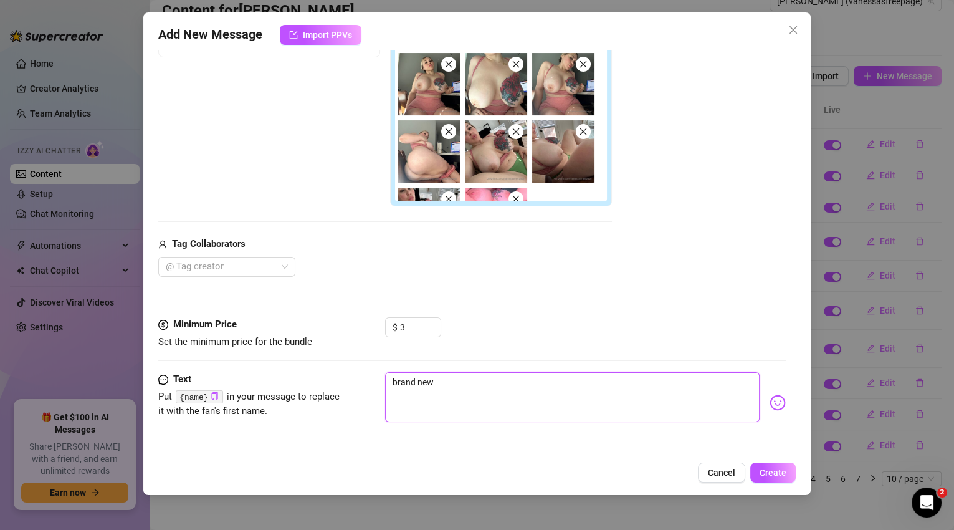
type textarea "brand new p"
type textarea "brand new pi"
type textarea "brand new pic"
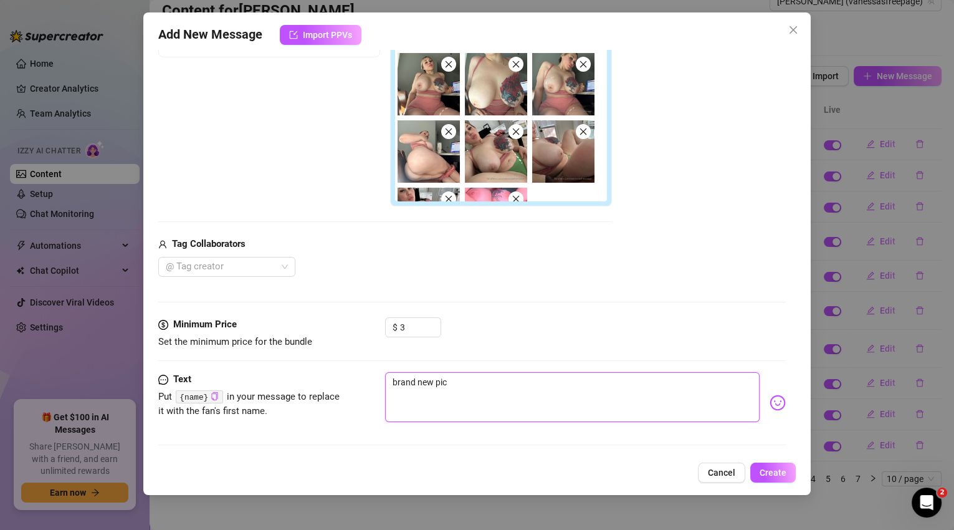
type textarea "brand new pics"
click at [770, 401] on img at bounding box center [778, 402] width 16 height 16
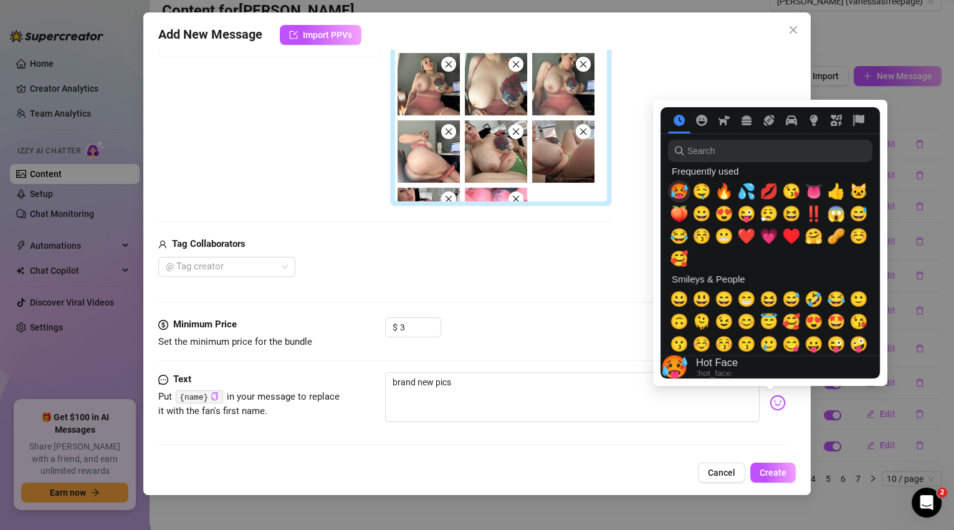
click at [684, 194] on span "🥵" at bounding box center [679, 191] width 19 height 17
type textarea "brand new pics 🥵"
click at [684, 212] on span "🍑" at bounding box center [679, 213] width 19 height 17
type textarea "brand new pics 🥵🍑"
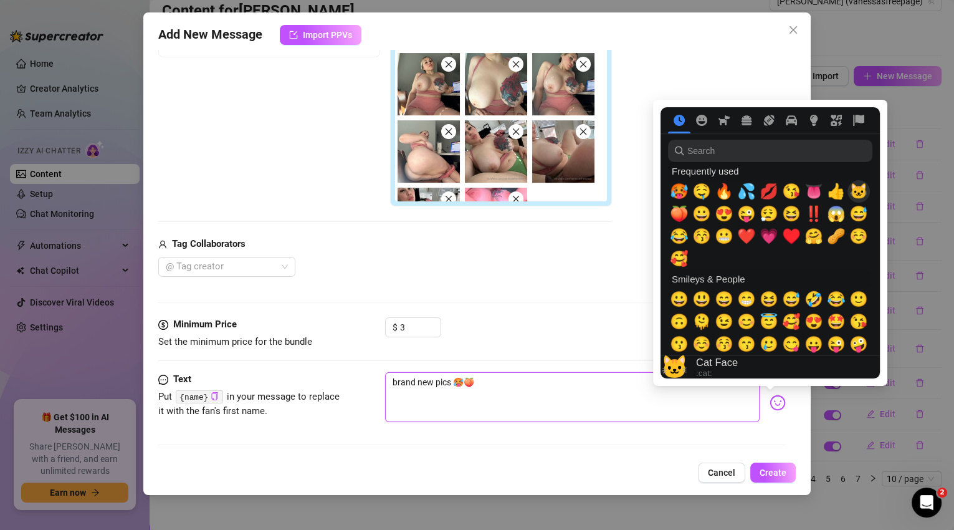
type textarea "brand new pics 🥵🍑"
click at [854, 196] on span "🐱" at bounding box center [858, 191] width 19 height 17
type textarea "brand new pics 🥵🍑🐱"
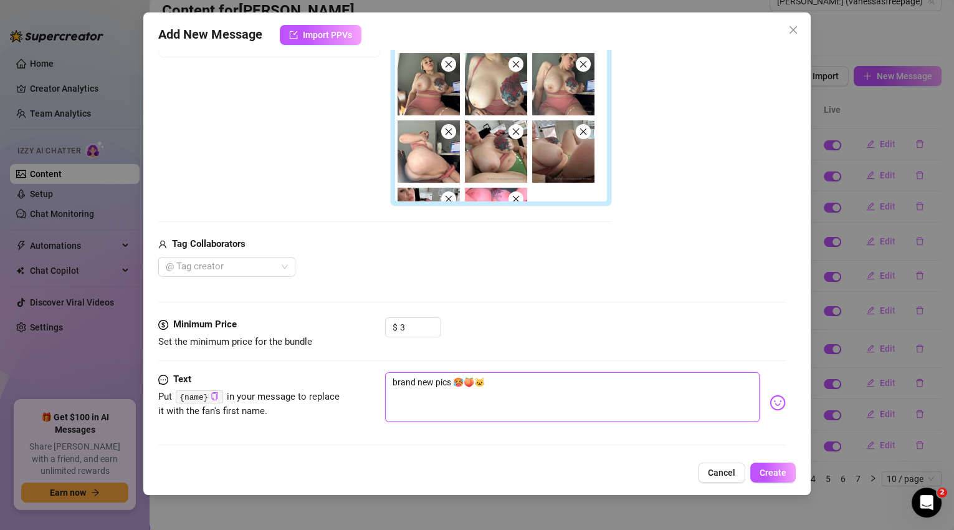
click at [450, 384] on textarea "brand new pics 🥵🍑🐱" at bounding box center [572, 397] width 375 height 50
type textarea "brand new pics, 🥵🍑🐱"
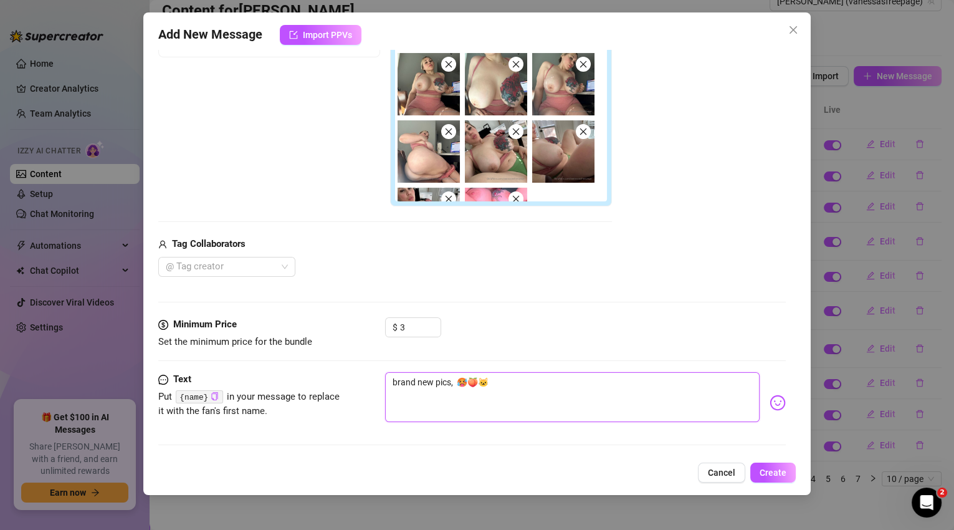
type textarea "brand new pics, d 🥵🍑🐱"
type textarea "brand new pics, do 🥵🍑🐱"
type textarea "brand new pics, don 🥵🍑🐱"
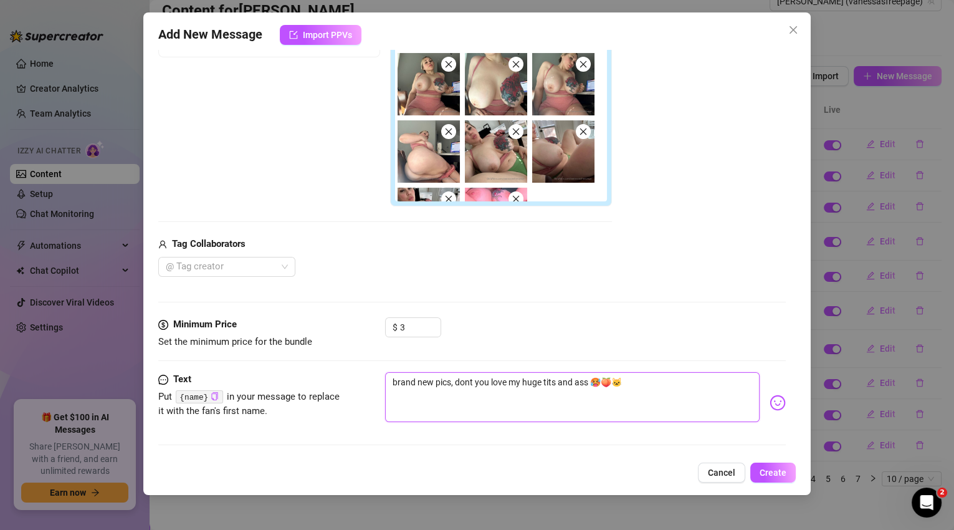
drag, startPoint x: 455, startPoint y: 379, endPoint x: 540, endPoint y: 386, distance: 84.3
click at [540, 386] on textarea "brand new pics, dont you love my huge tits and ass 🥵🍑🐱" at bounding box center [572, 397] width 375 height 50
click at [517, 381] on textarea "brand new pics to get your cock hard, it turns me on when i make it pulse with …" at bounding box center [572, 397] width 375 height 50
click at [391, 380] on textarea "brand new pics to get your cock rock hard, it turns me on when i make it pulse …" at bounding box center [572, 397] width 375 height 50
click at [783, 401] on div "Account [PERSON_NAME] (@vanessasfreepage) Trigger Event Choose the event that w…" at bounding box center [477, 252] width 638 height 405
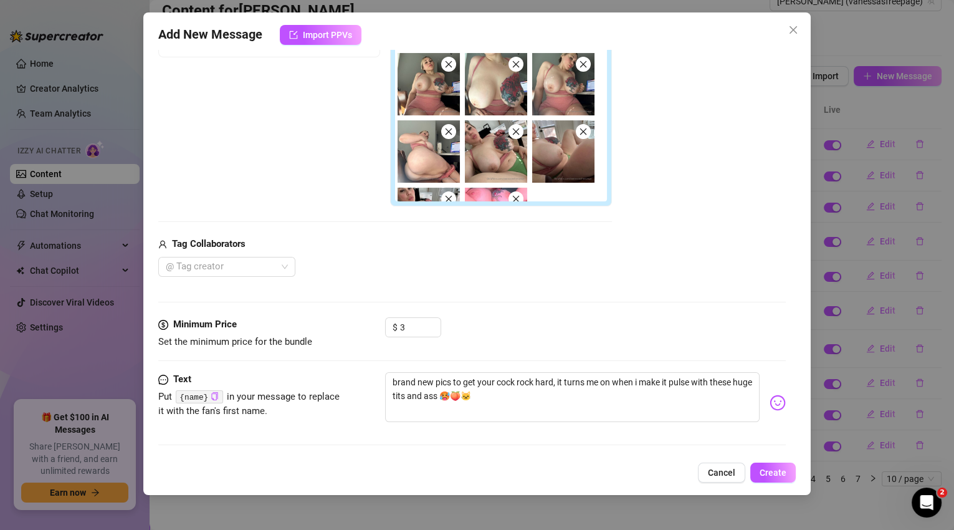
click at [775, 400] on img at bounding box center [778, 402] width 16 height 16
click at [770, 407] on img at bounding box center [778, 402] width 16 height 16
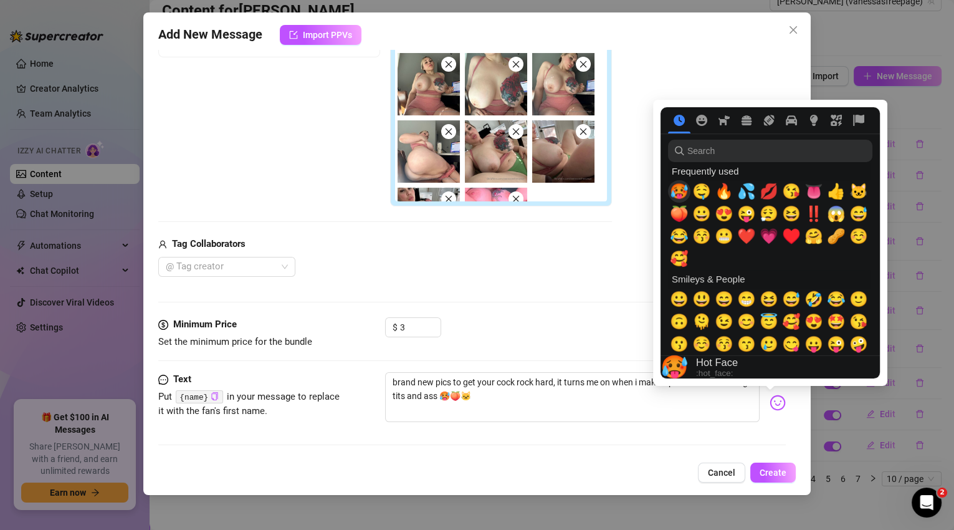
click at [683, 196] on span "🥵" at bounding box center [679, 191] width 19 height 17
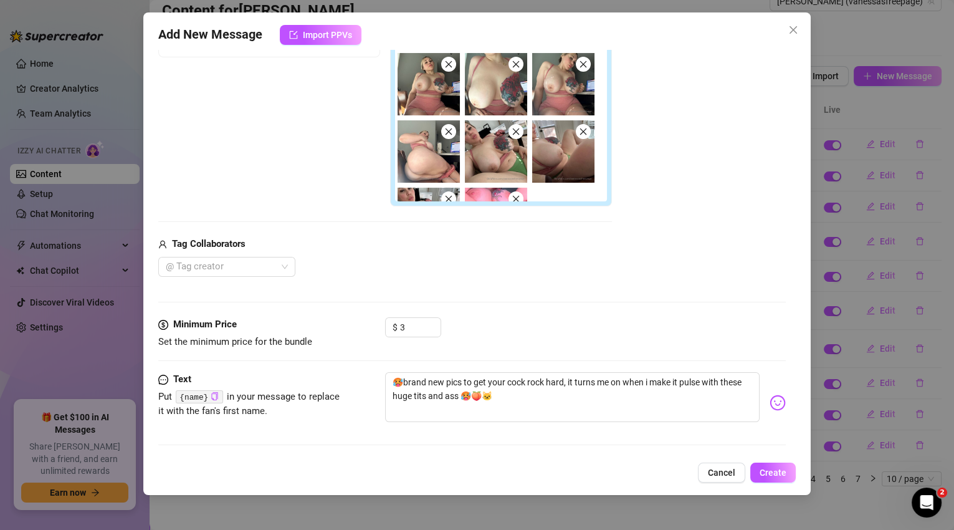
click at [564, 306] on div "Media Add Media from Vault Free preview Pay to view Tag Collaborators @ Tag cre…" at bounding box center [472, 111] width 628 height 412
click at [770, 471] on span "Create" at bounding box center [773, 472] width 27 height 10
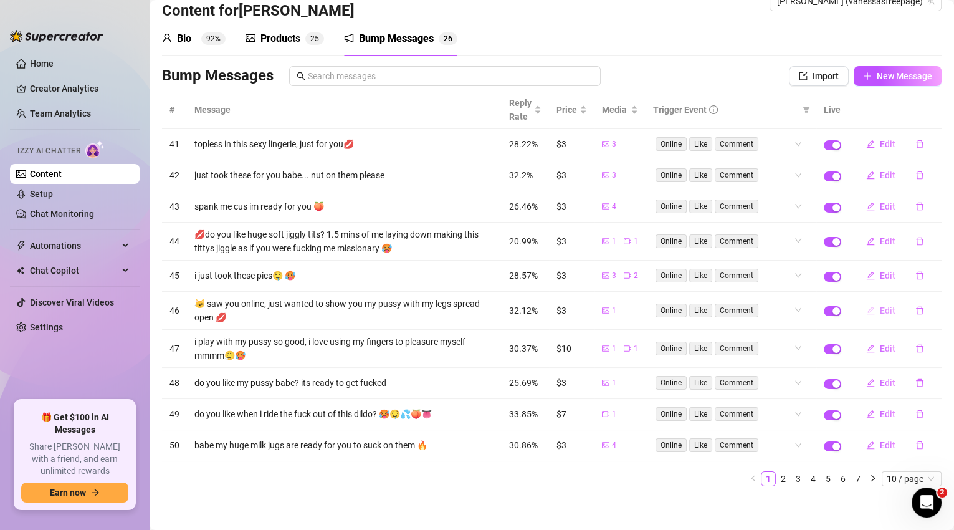
click at [880, 312] on span "Edit" at bounding box center [888, 310] width 16 height 10
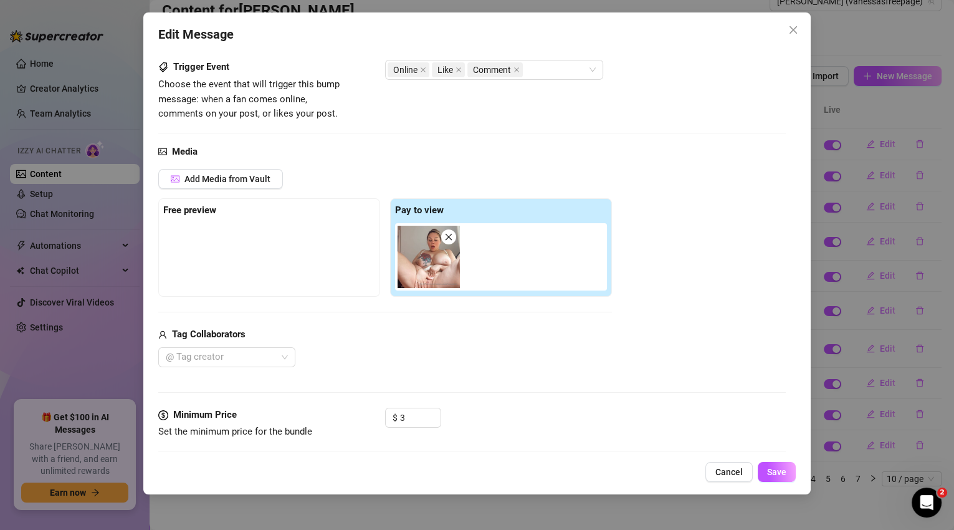
scroll to position [164, 0]
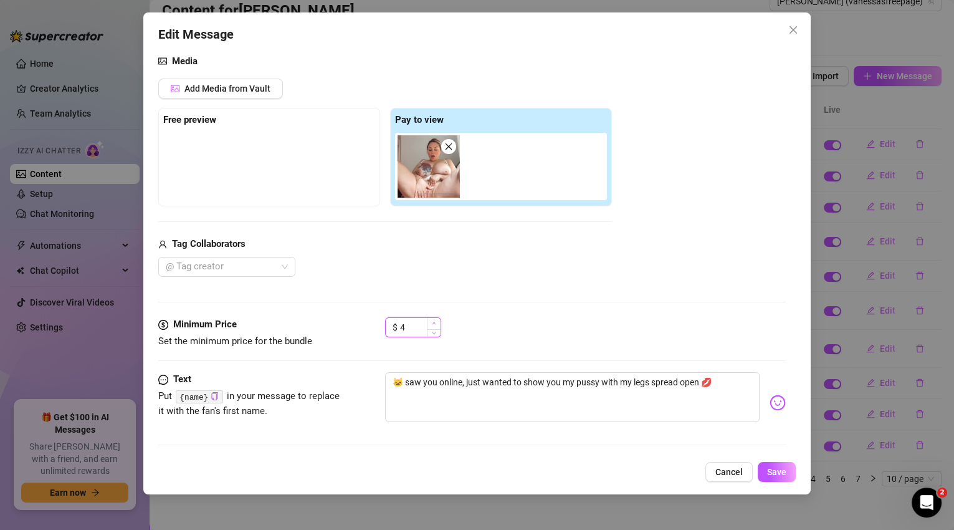
click at [436, 322] on span "Increase Value" at bounding box center [434, 323] width 14 height 11
click at [781, 466] on button "Save" at bounding box center [777, 472] width 38 height 20
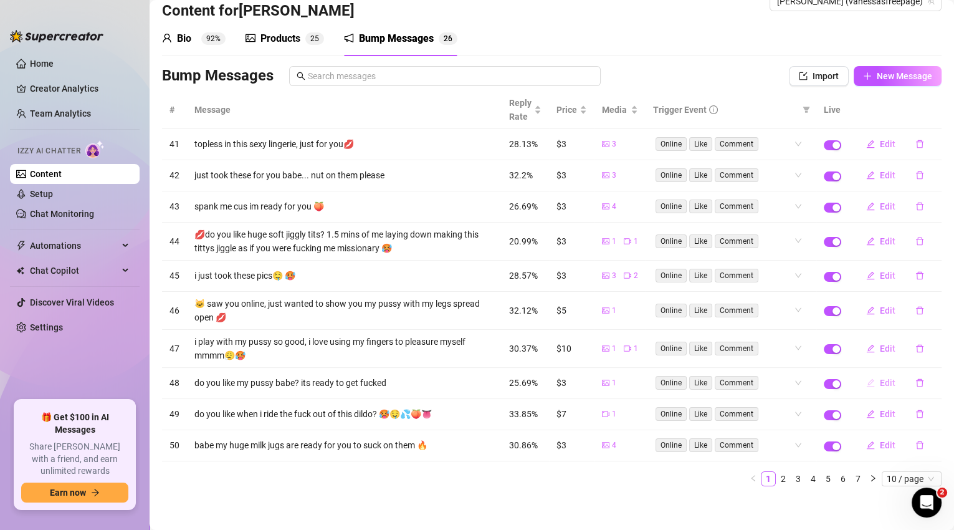
click at [885, 381] on span "Edit" at bounding box center [888, 383] width 16 height 10
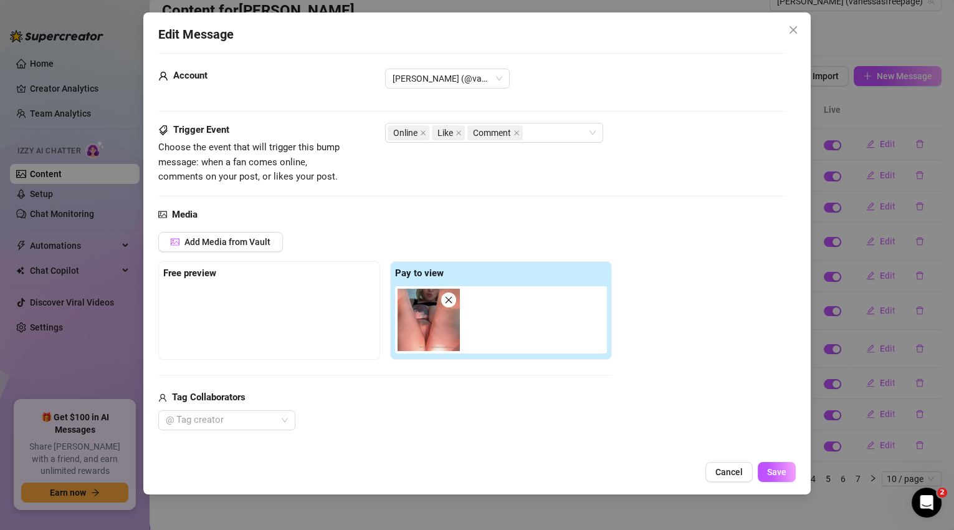
scroll to position [73, 0]
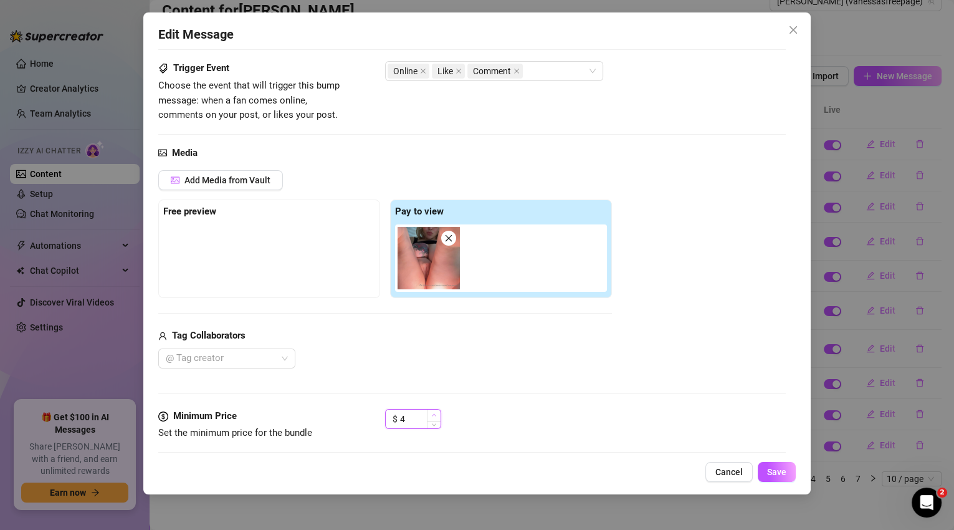
click at [434, 413] on icon "up" at bounding box center [434, 414] width 4 height 4
click at [776, 475] on span "Save" at bounding box center [776, 472] width 19 height 10
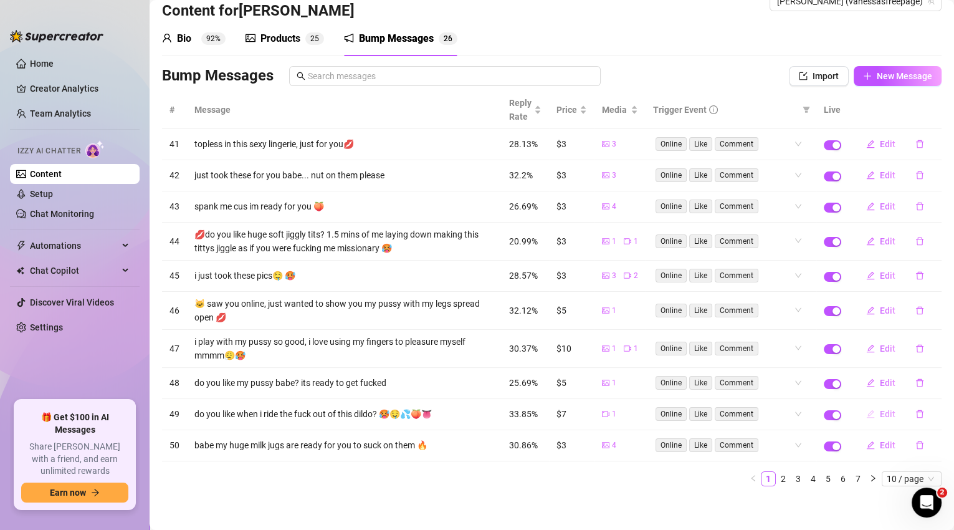
click at [880, 414] on span "Edit" at bounding box center [888, 414] width 16 height 10
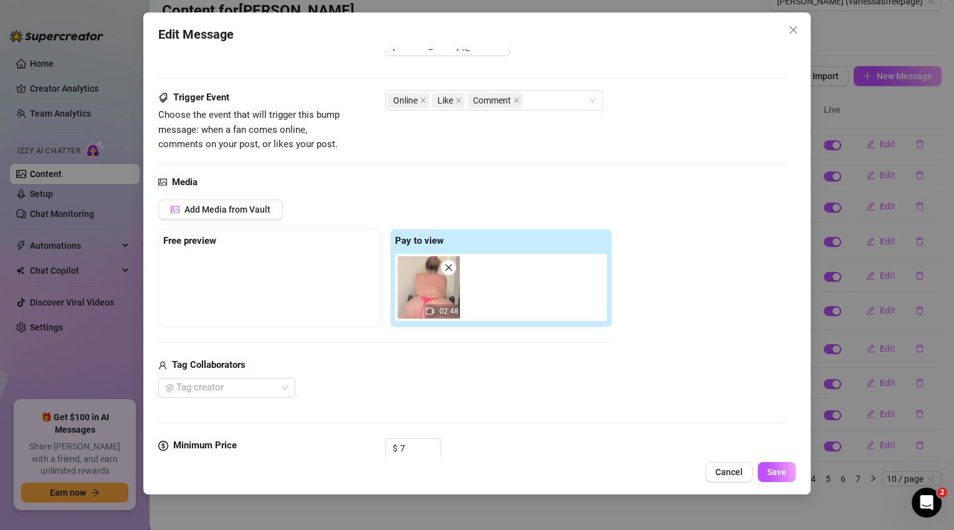
scroll to position [164, 0]
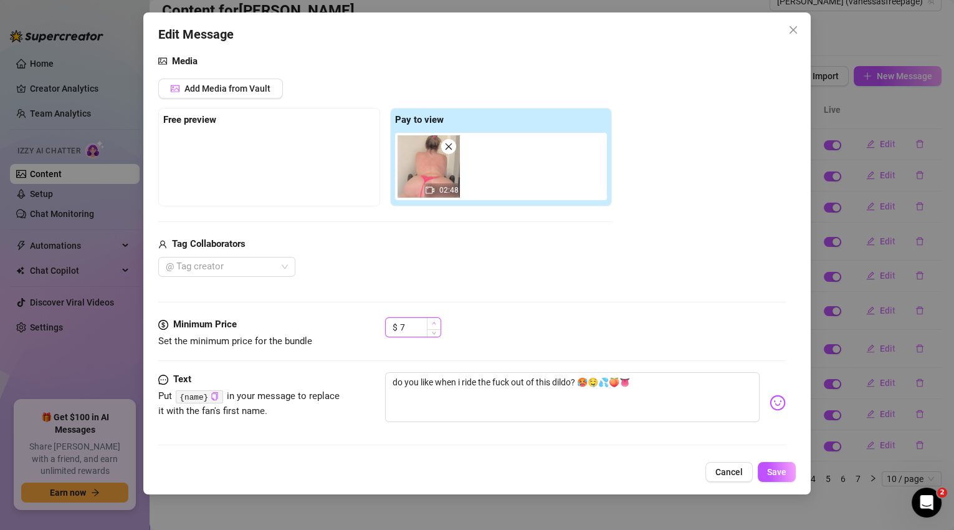
click at [436, 323] on icon "up" at bounding box center [434, 323] width 4 height 4
click at [784, 473] on span "Save" at bounding box center [776, 472] width 19 height 10
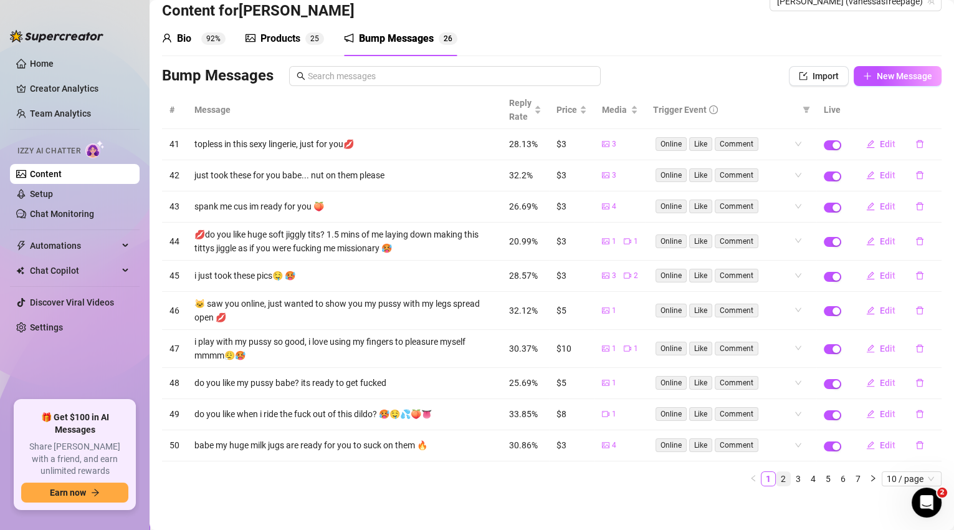
click at [776, 475] on link "2" at bounding box center [783, 479] width 14 height 14
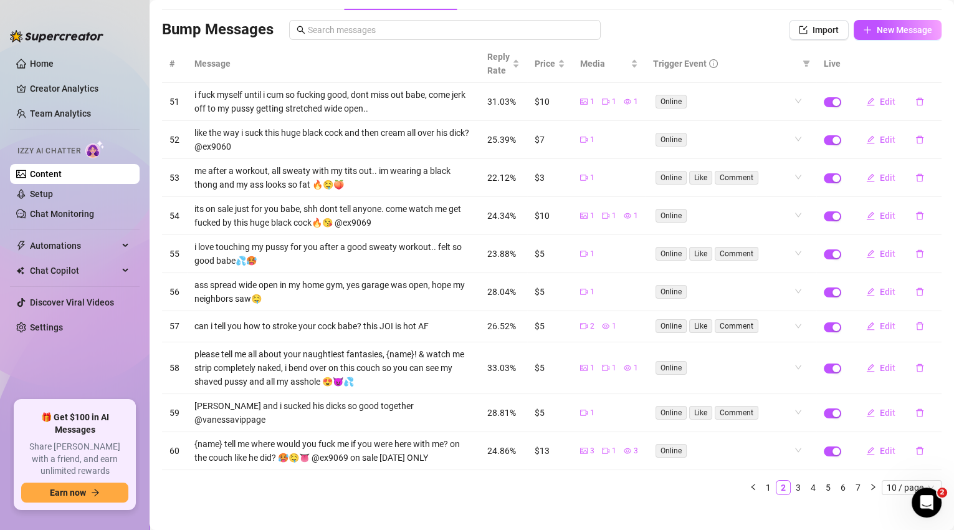
scroll to position [77, 0]
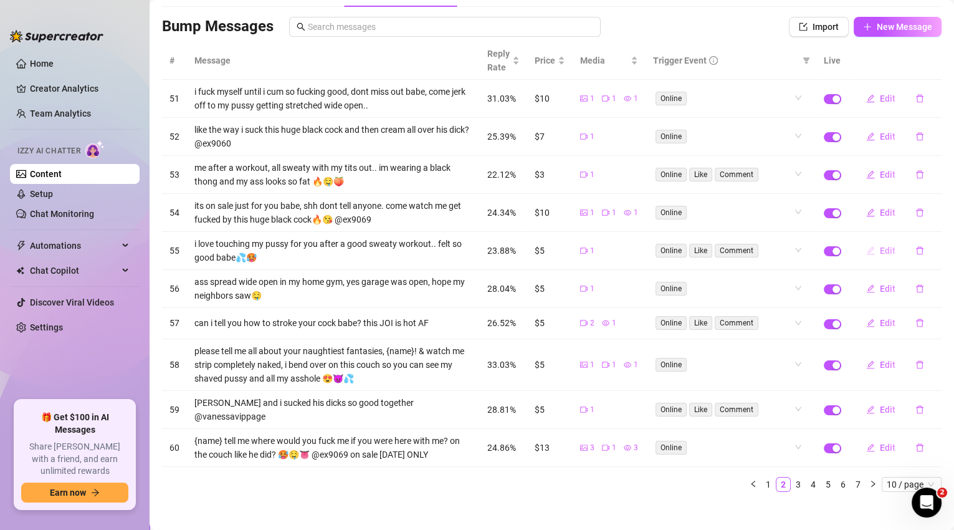
click at [880, 250] on span "Edit" at bounding box center [888, 250] width 16 height 10
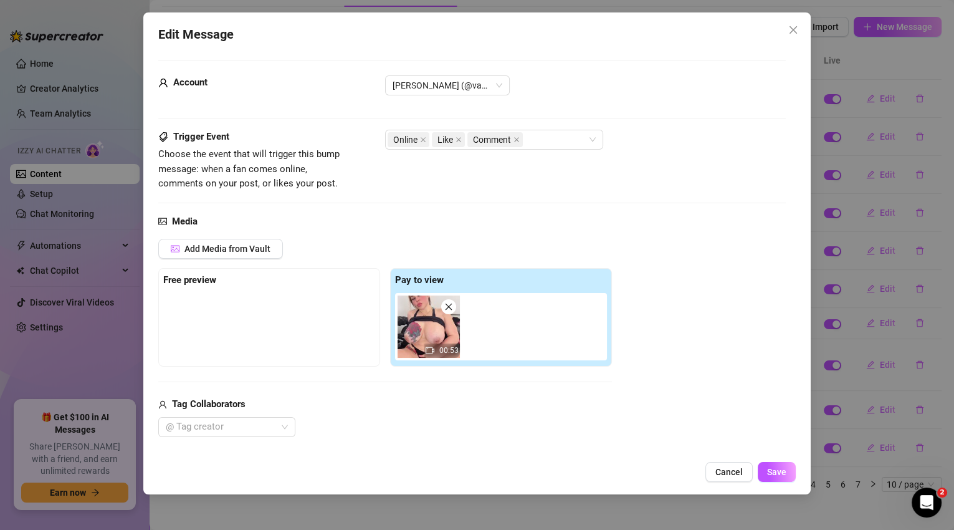
scroll to position [141, 0]
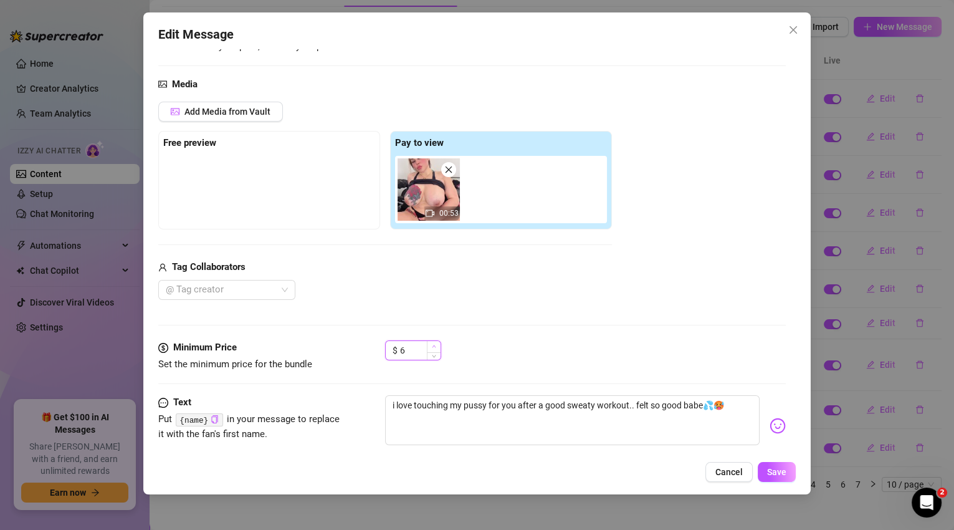
click at [433, 345] on icon "up" at bounding box center [434, 346] width 4 height 2
click at [437, 343] on span "Increase Value" at bounding box center [434, 346] width 14 height 11
click at [767, 465] on button "Save" at bounding box center [777, 472] width 38 height 20
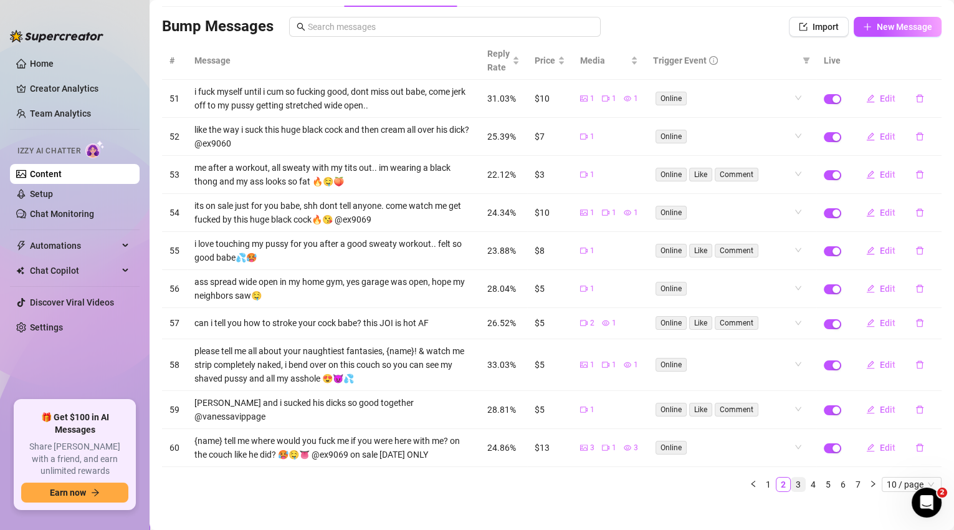
click at [793, 477] on link "3" at bounding box center [798, 484] width 14 height 14
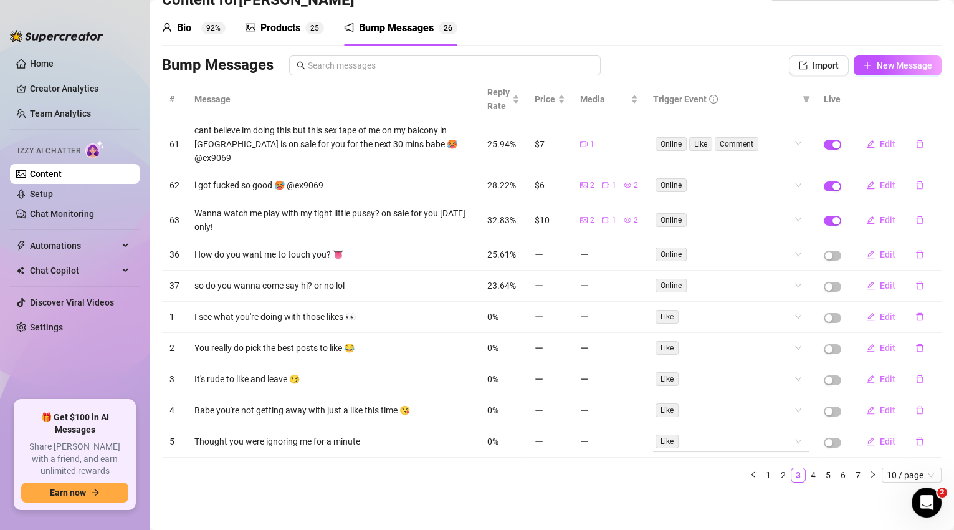
scroll to position [20, 0]
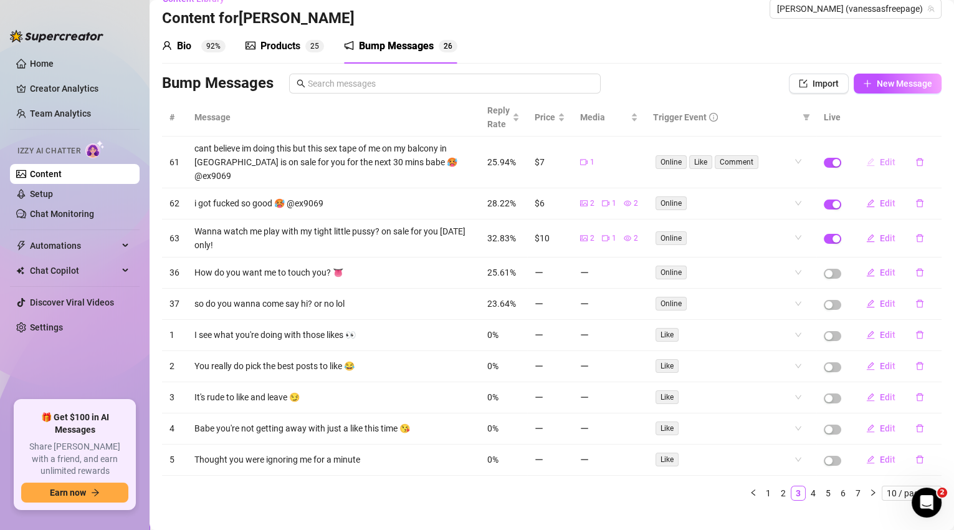
click at [880, 157] on span "Edit" at bounding box center [888, 162] width 16 height 10
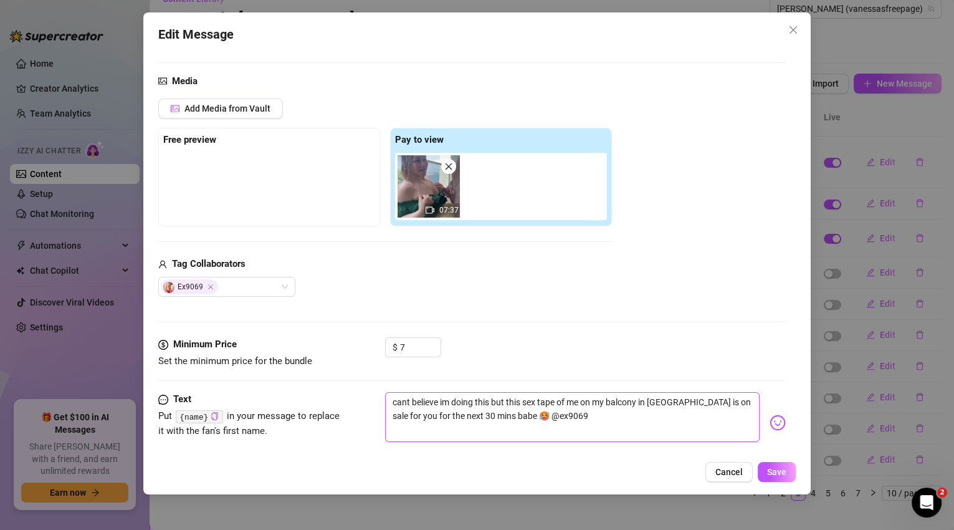
scroll to position [151, 0]
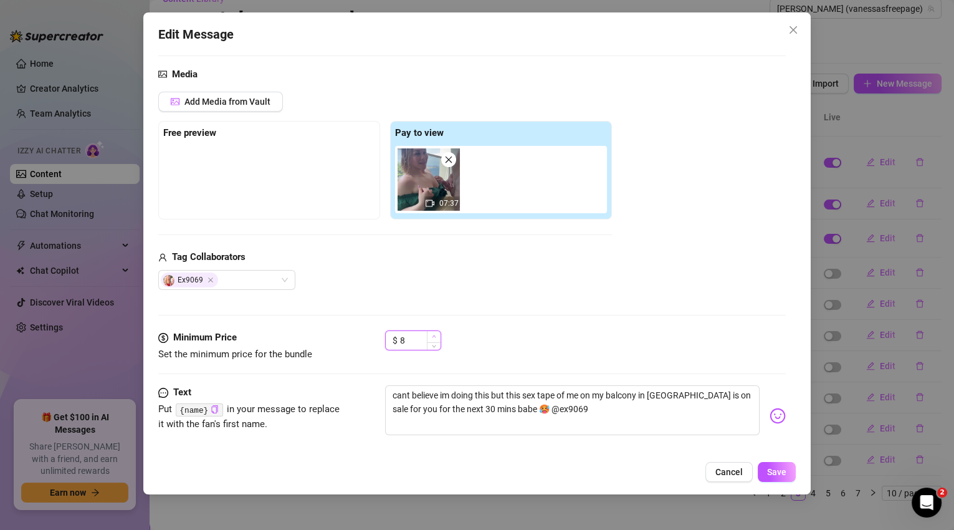
click at [436, 334] on icon "up" at bounding box center [434, 336] width 4 height 4
click at [774, 470] on span "Save" at bounding box center [776, 472] width 19 height 10
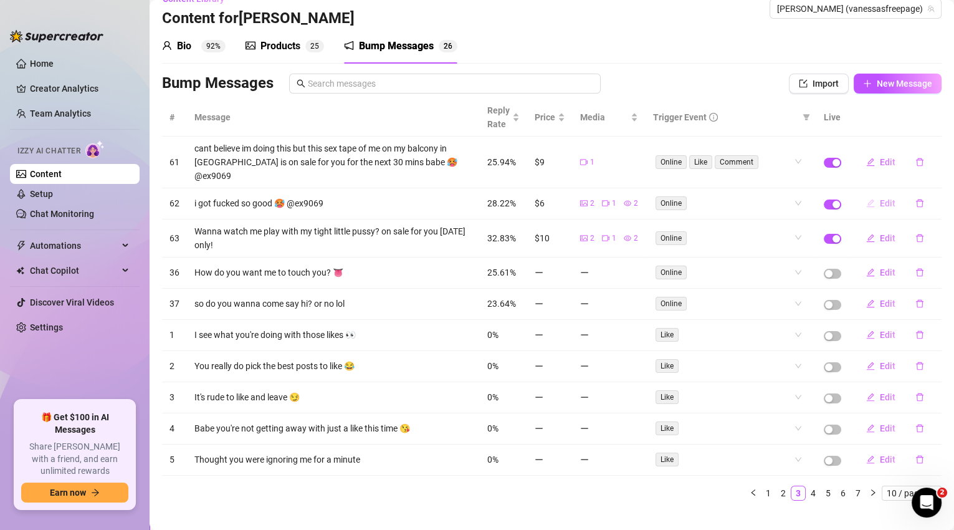
click at [880, 198] on span "Edit" at bounding box center [888, 203] width 16 height 10
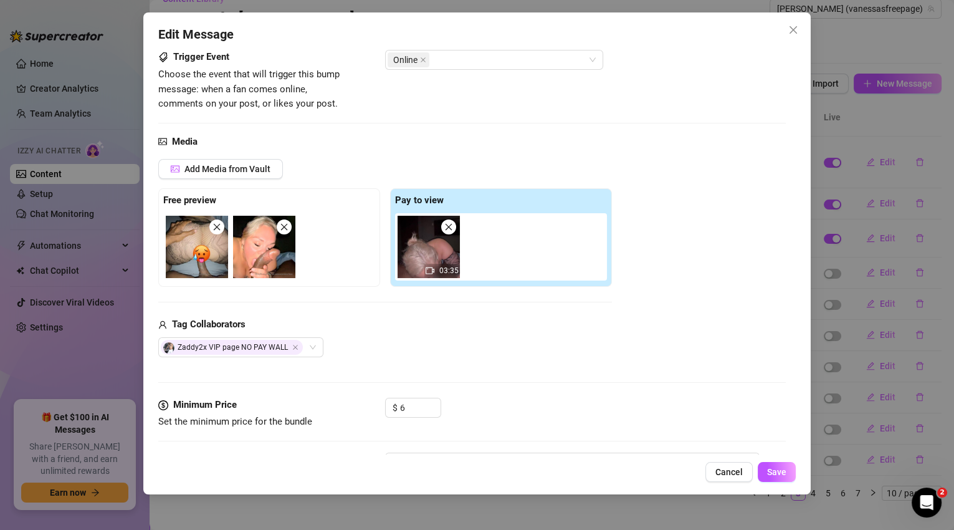
scroll to position [164, 0]
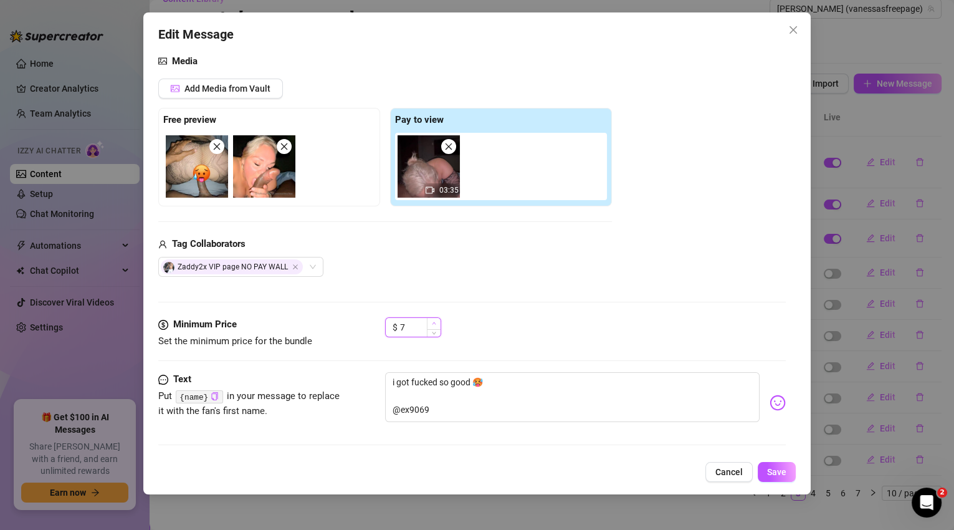
click at [436, 318] on span "Increase Value" at bounding box center [434, 323] width 14 height 11
click at [779, 471] on span "Save" at bounding box center [776, 472] width 19 height 10
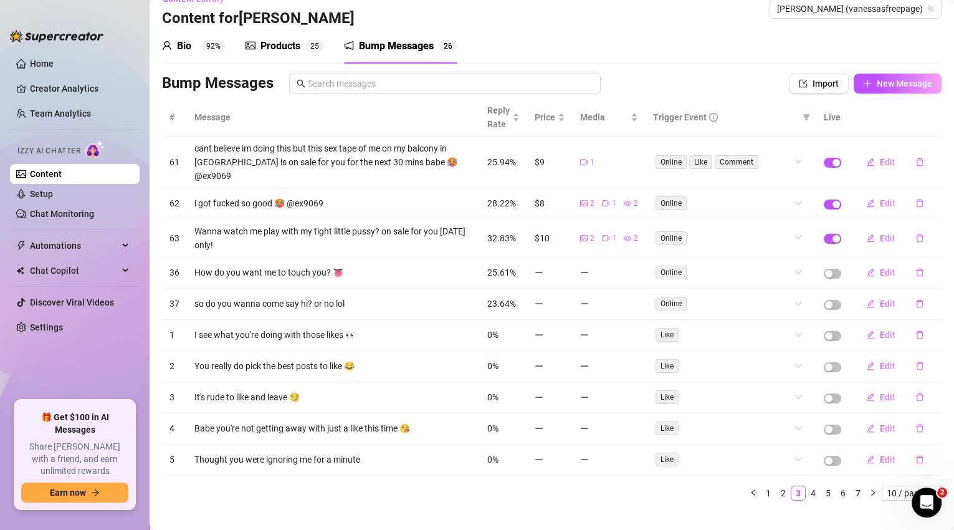
click at [761, 486] on link "1" at bounding box center [768, 493] width 14 height 14
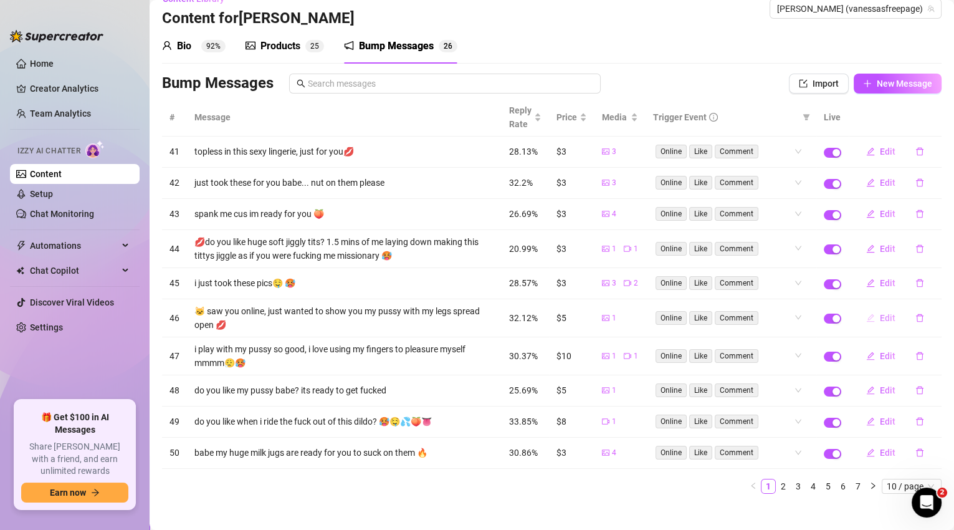
click at [887, 316] on span "Edit" at bounding box center [888, 318] width 16 height 10
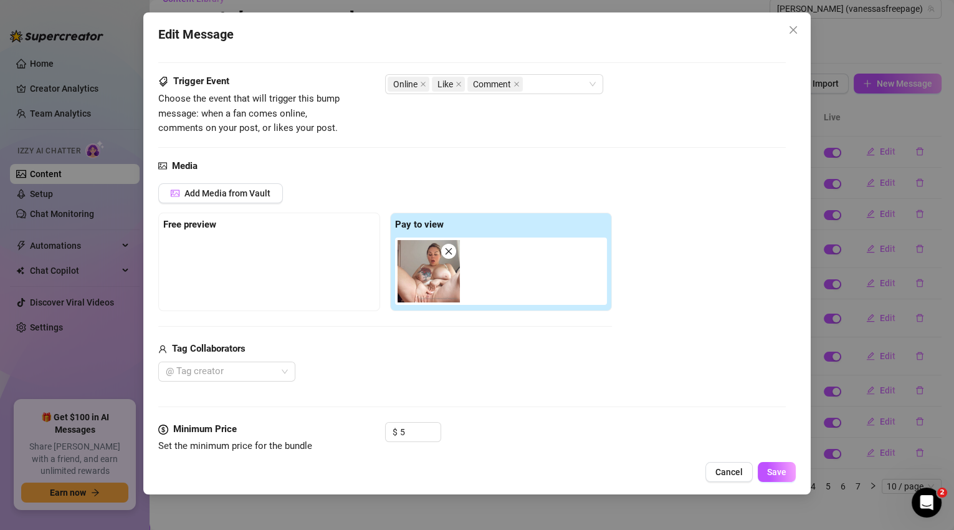
scroll to position [114, 0]
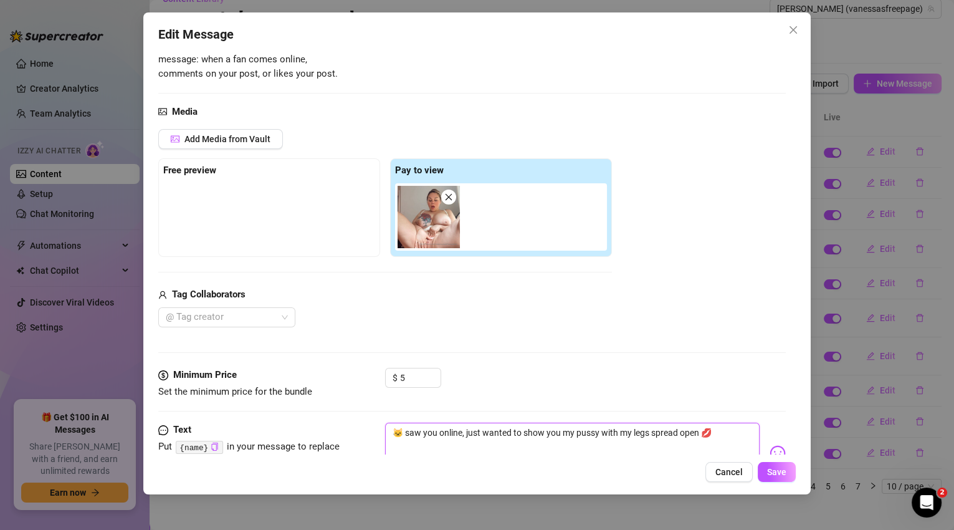
drag, startPoint x: 462, startPoint y: 431, endPoint x: 405, endPoint y: 431, distance: 57.3
click at [405, 429] on textarea "🐱 saw you online, just wanted to show you my pussy with my legs spread open 💋" at bounding box center [572, 447] width 375 height 50
click at [768, 471] on span "Save" at bounding box center [776, 472] width 19 height 10
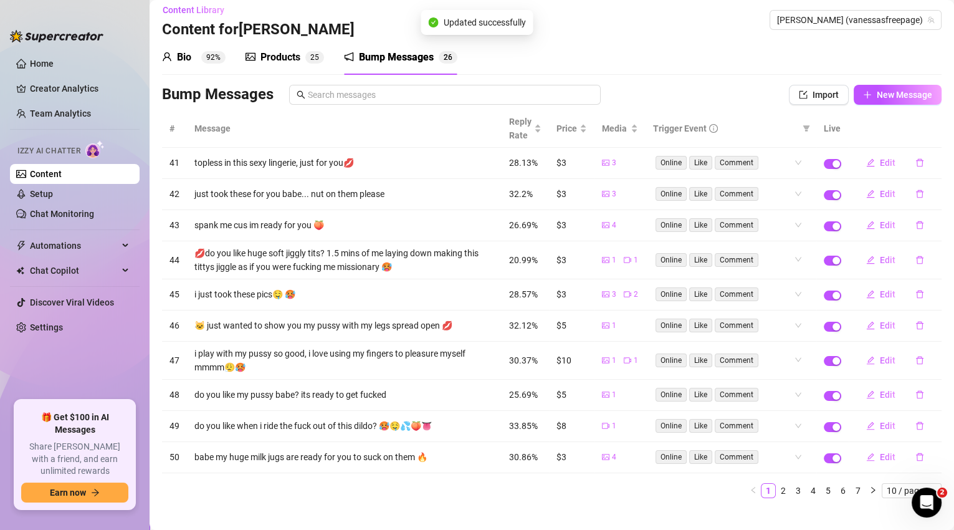
scroll to position [0, 0]
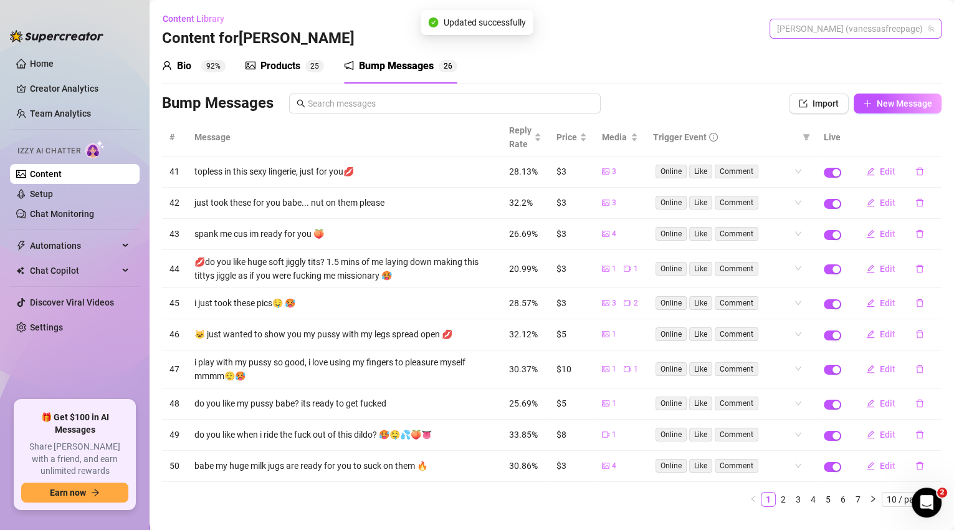
click at [907, 32] on span "[PERSON_NAME] (vanessasfreepage)" at bounding box center [855, 28] width 157 height 19
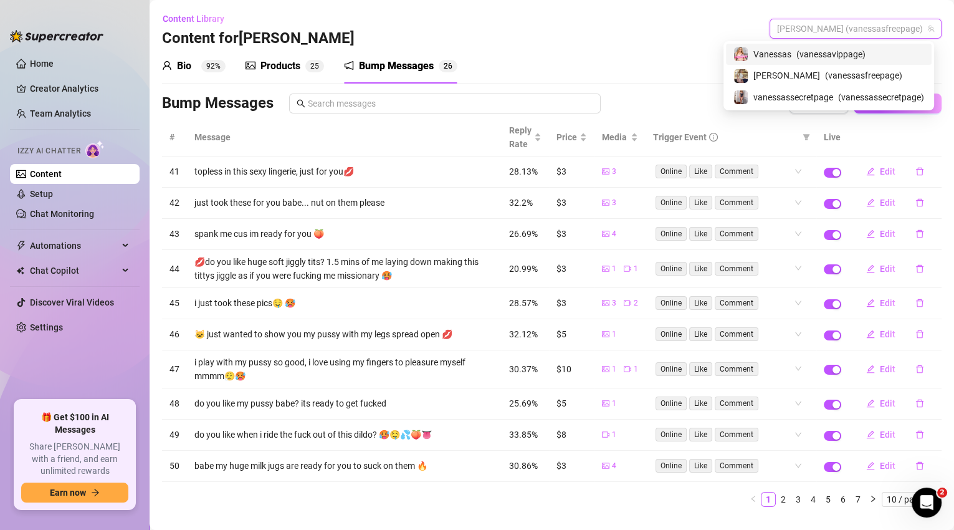
click at [860, 57] on span "( vanessavippage )" at bounding box center [830, 54] width 69 height 14
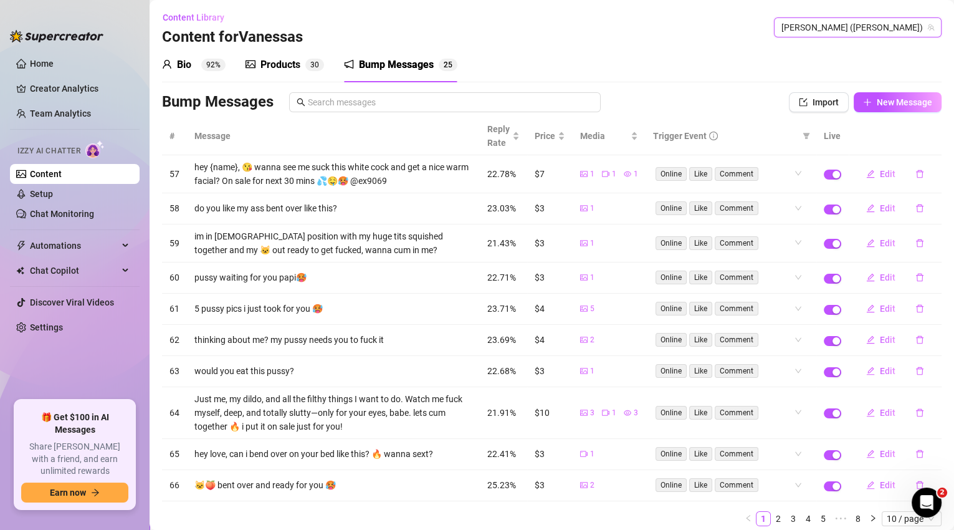
scroll to position [2, 0]
click at [884, 177] on span "Edit" at bounding box center [888, 173] width 16 height 10
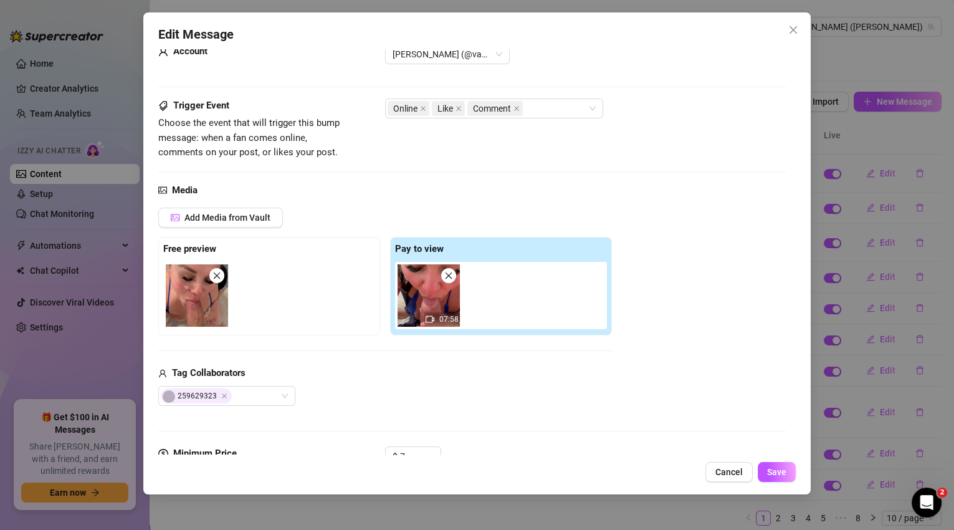
scroll to position [82, 0]
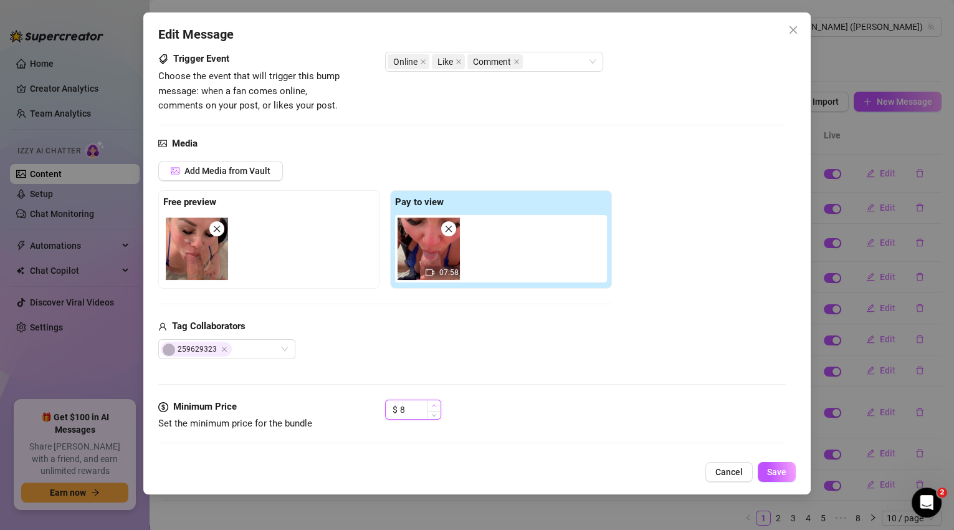
click at [434, 404] on icon "up" at bounding box center [434, 405] width 4 height 2
click at [785, 472] on span "Save" at bounding box center [776, 472] width 19 height 10
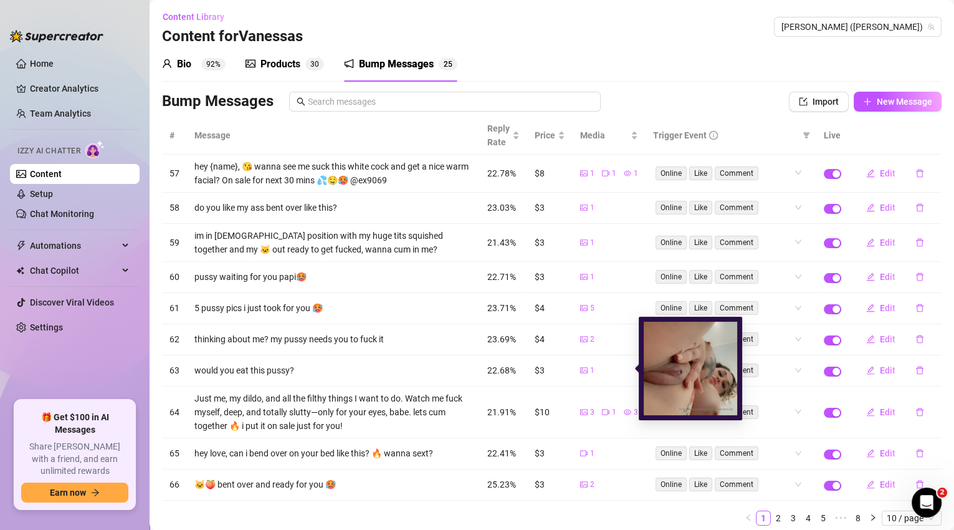
click at [688, 374] on img at bounding box center [690, 368] width 93 height 93
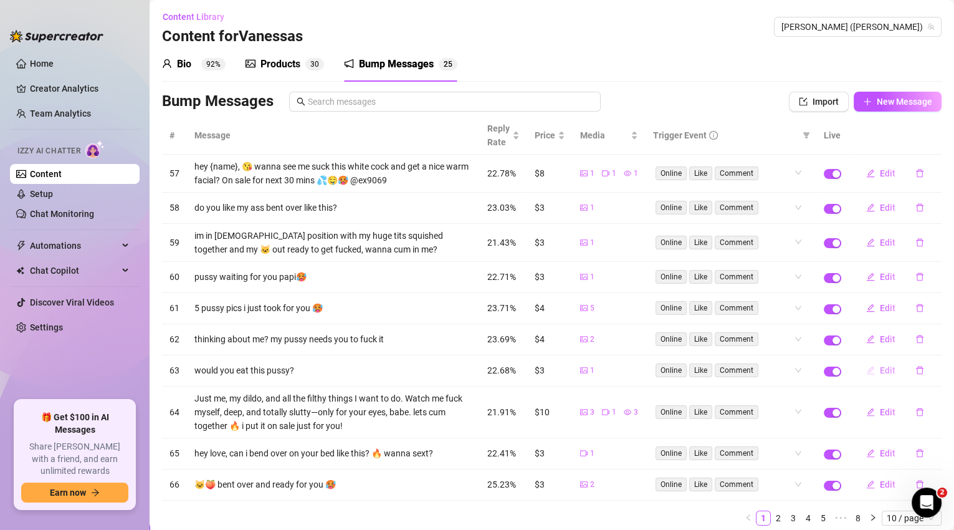
click at [885, 371] on span "Edit" at bounding box center [888, 370] width 16 height 10
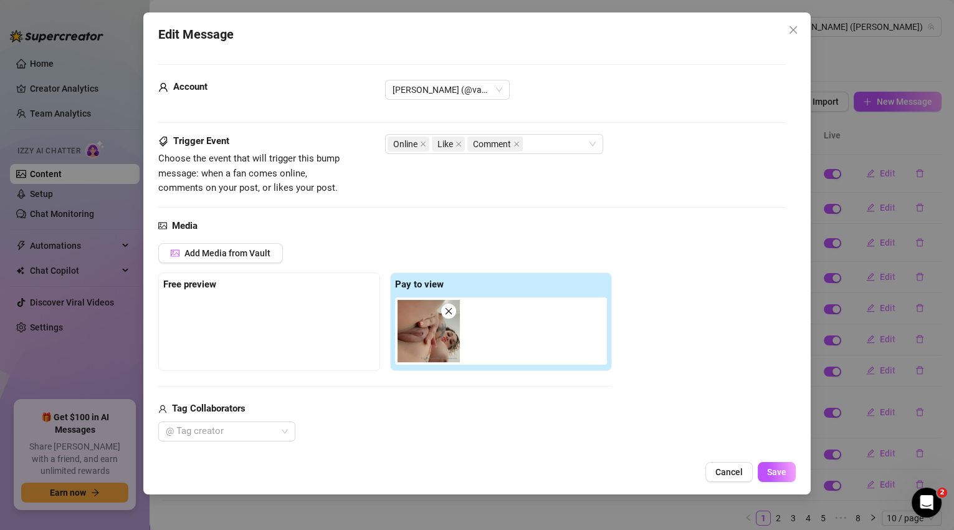
click at [449, 308] on icon "close" at bounding box center [448, 311] width 9 height 9
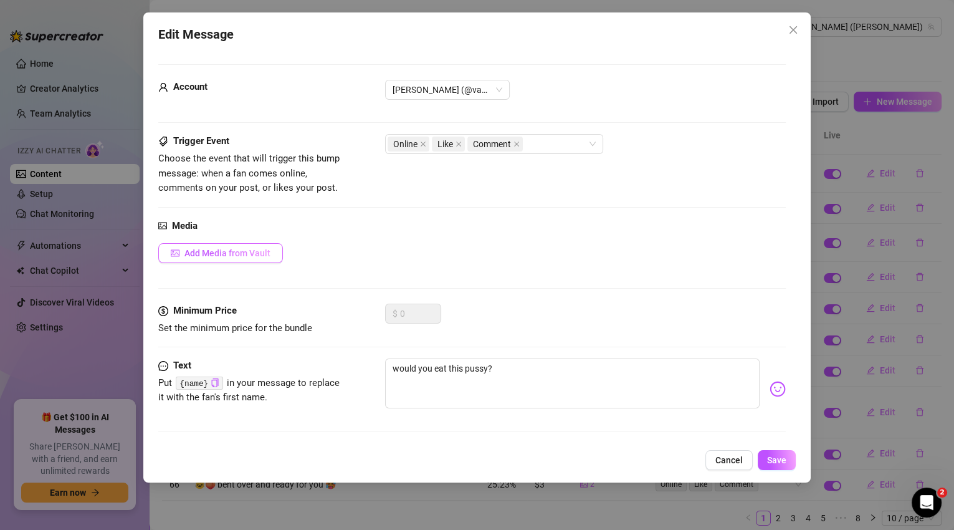
click at [261, 254] on span "Add Media from Vault" at bounding box center [227, 253] width 86 height 10
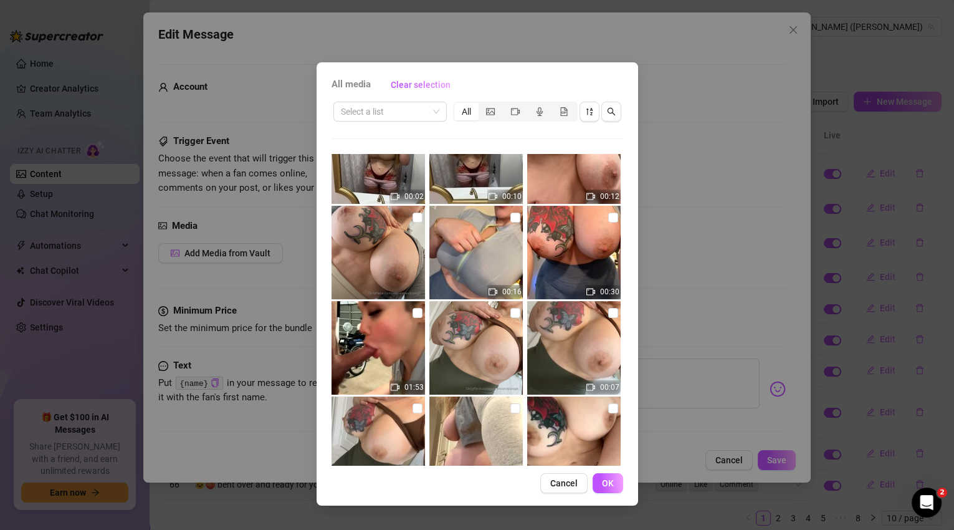
scroll to position [147, 0]
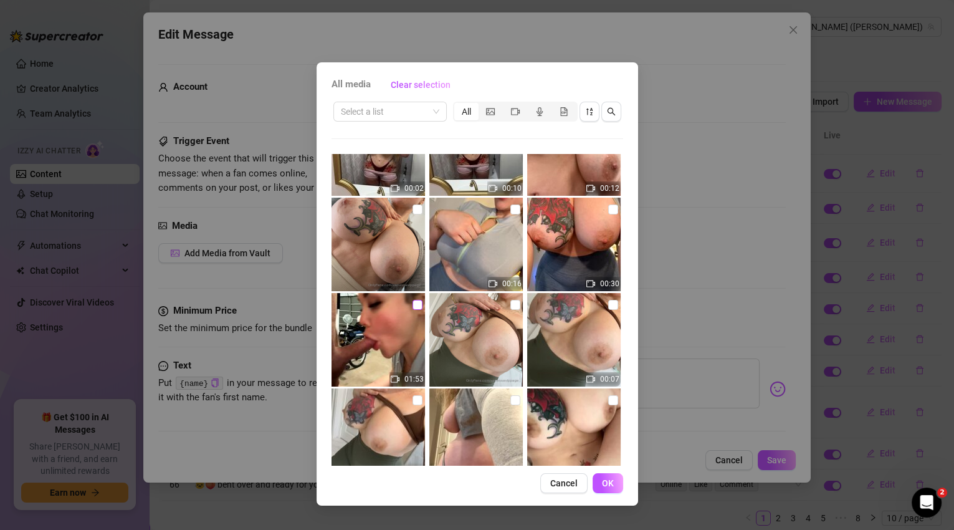
click at [414, 305] on input "checkbox" at bounding box center [417, 305] width 10 height 10
click at [611, 485] on span "OK" at bounding box center [608, 483] width 12 height 10
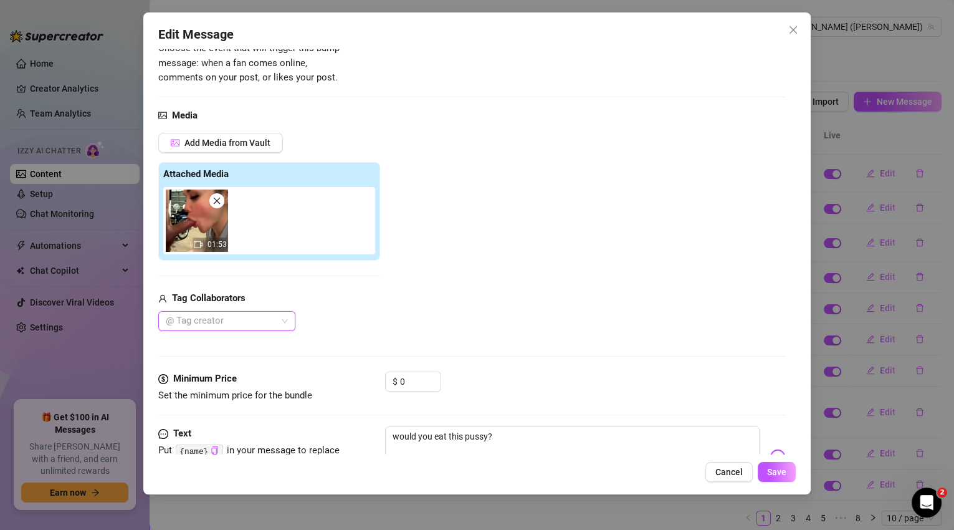
scroll to position [132, 0]
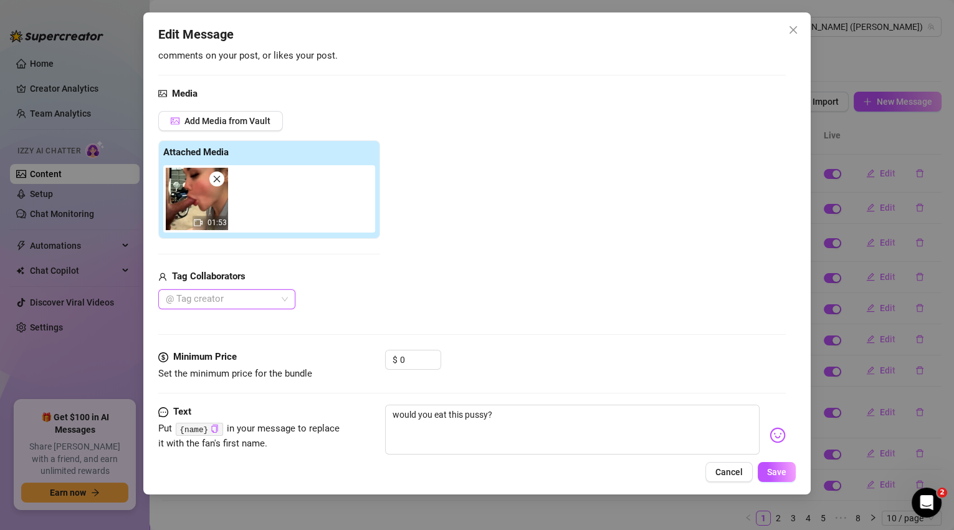
click at [284, 295] on div "@ Tag creator" at bounding box center [226, 299] width 137 height 20
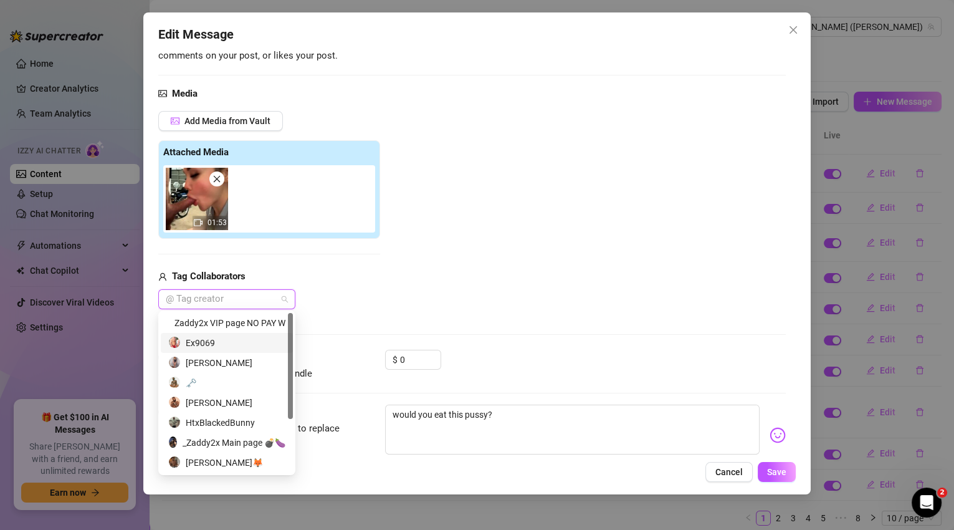
click at [214, 346] on div "Ex9069" at bounding box center [226, 343] width 117 height 14
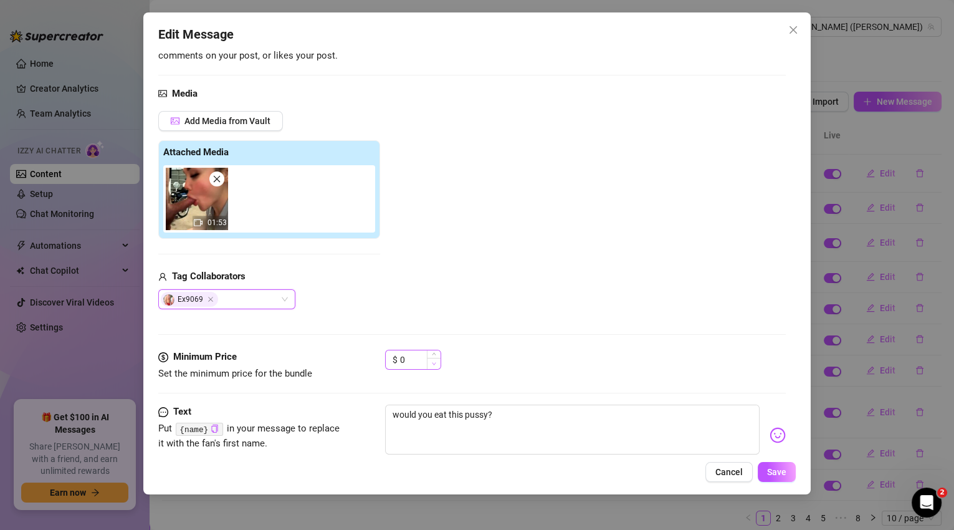
click at [430, 359] on span "Decrease Value" at bounding box center [434, 363] width 14 height 11
click at [433, 355] on icon "up" at bounding box center [434, 356] width 4 height 2
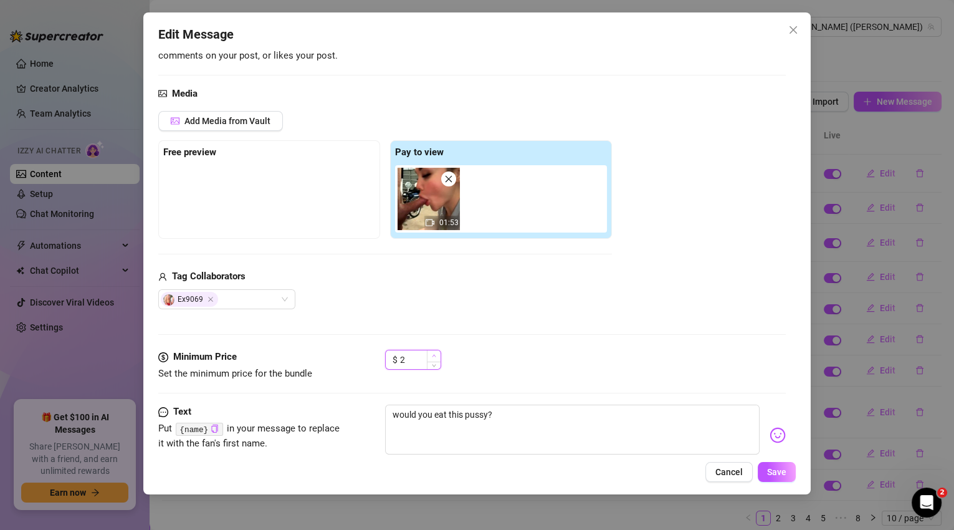
click at [433, 355] on icon "up" at bounding box center [434, 356] width 4 height 2
click at [433, 354] on icon "up" at bounding box center [434, 355] width 4 height 4
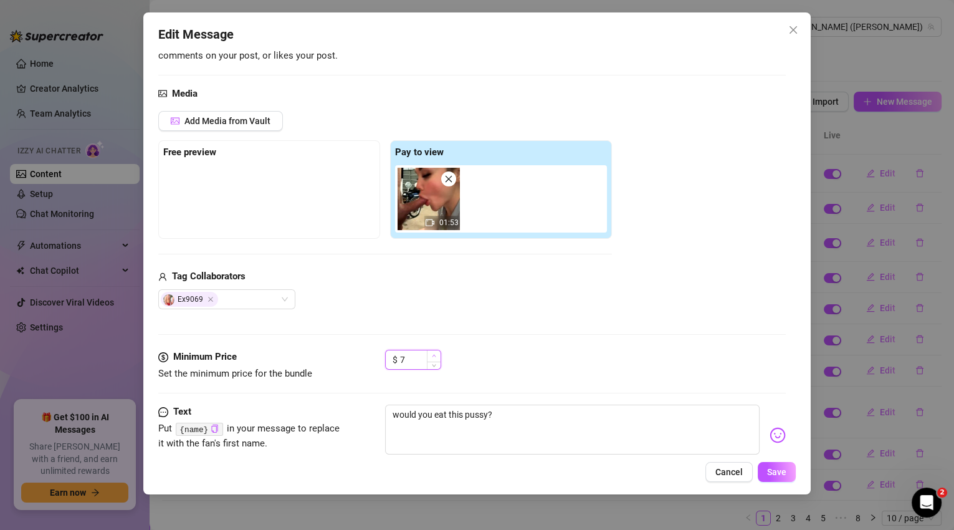
click at [433, 354] on icon "up" at bounding box center [434, 355] width 4 height 4
click at [420, 429] on textarea "would you eat this pussy?" at bounding box center [572, 429] width 375 height 50
drag, startPoint x: 495, startPoint y: 414, endPoint x: 384, endPoint y: 408, distance: 111.1
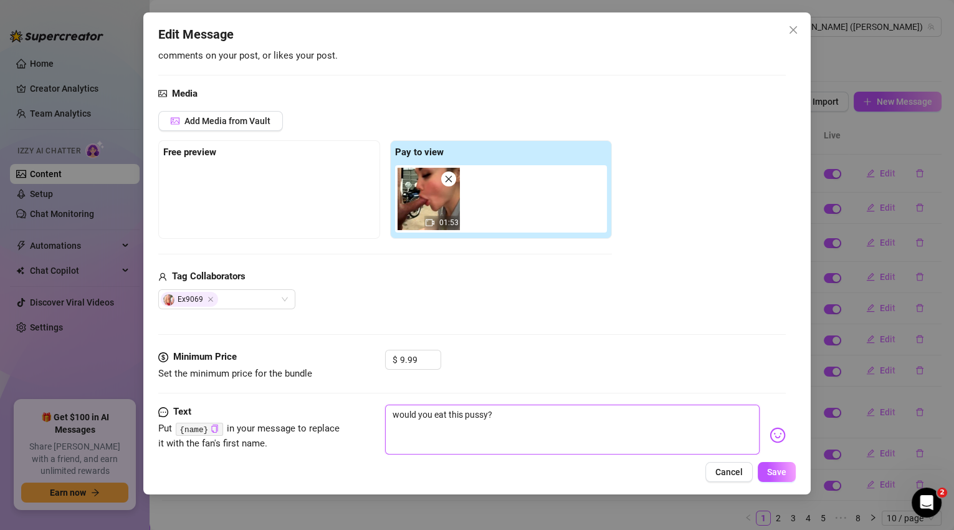
click at [385, 408] on textarea "would you eat this pussy?" at bounding box center [572, 429] width 375 height 50
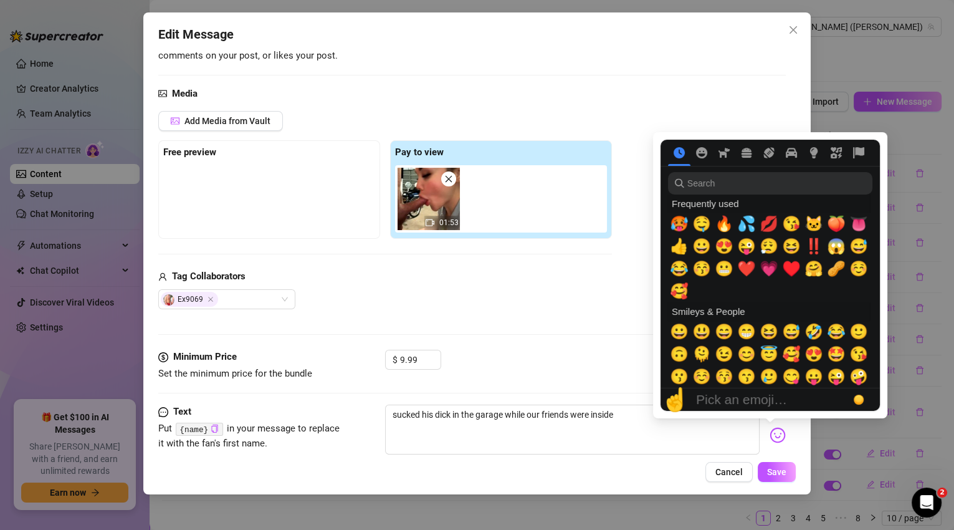
click at [774, 440] on img at bounding box center [778, 435] width 16 height 16
click at [676, 229] on span "🥵" at bounding box center [679, 223] width 19 height 17
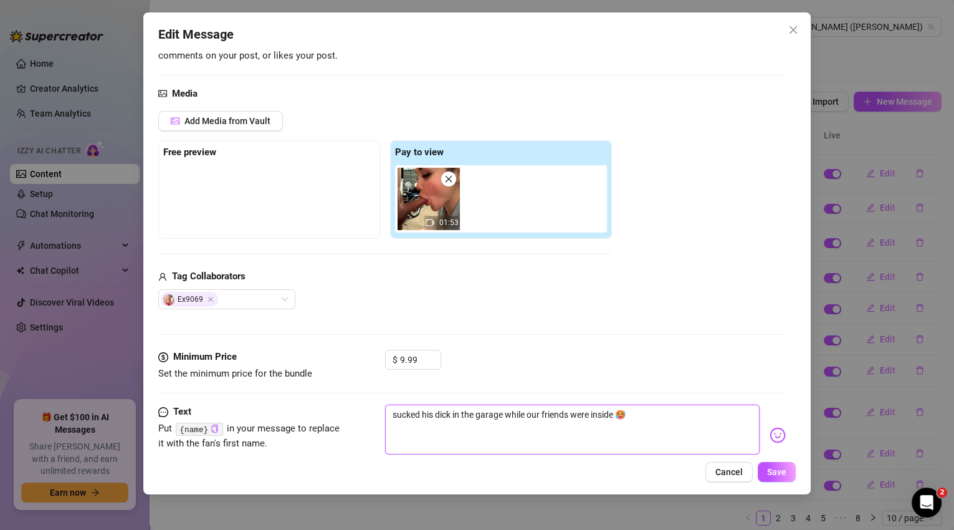
click at [616, 416] on textarea "sucked his dick in the garage while our friends were inside 🥵" at bounding box center [572, 429] width 375 height 50
click at [436, 361] on icon "down" at bounding box center [434, 363] width 4 height 4
click at [561, 426] on textarea "sucked his dick in the garage while our friends were inside waiting for us, he …" at bounding box center [572, 429] width 375 height 50
click at [430, 352] on span "Increase Value" at bounding box center [434, 355] width 14 height 11
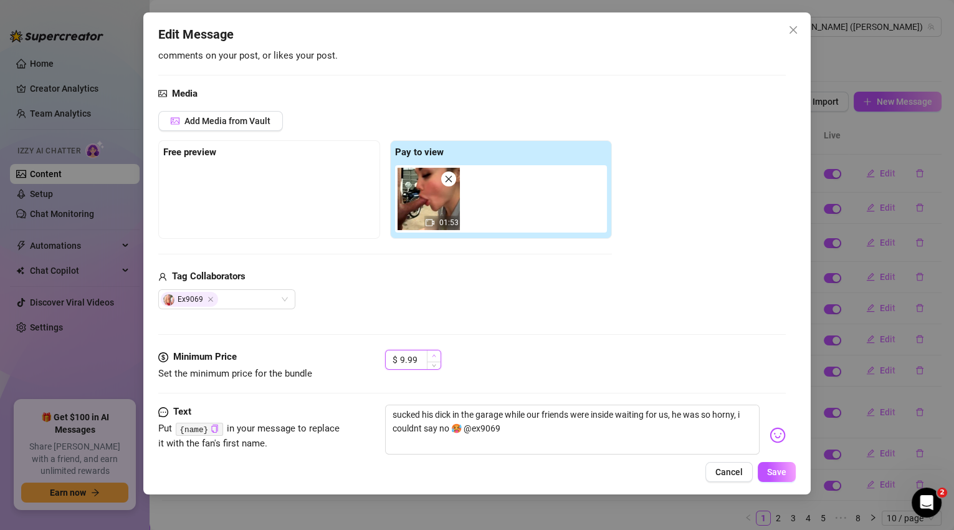
click at [430, 352] on span "Increase Value" at bounding box center [434, 355] width 14 height 11
click at [436, 363] on span "Decrease Value" at bounding box center [434, 363] width 14 height 11
click at [434, 355] on icon "up" at bounding box center [434, 355] width 4 height 4
click at [784, 479] on button "Save" at bounding box center [777, 472] width 38 height 20
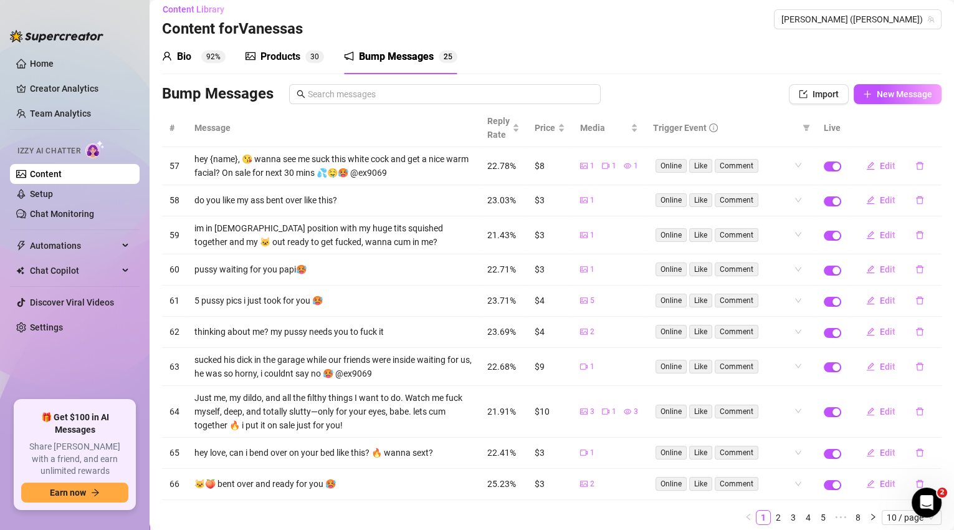
scroll to position [48, 0]
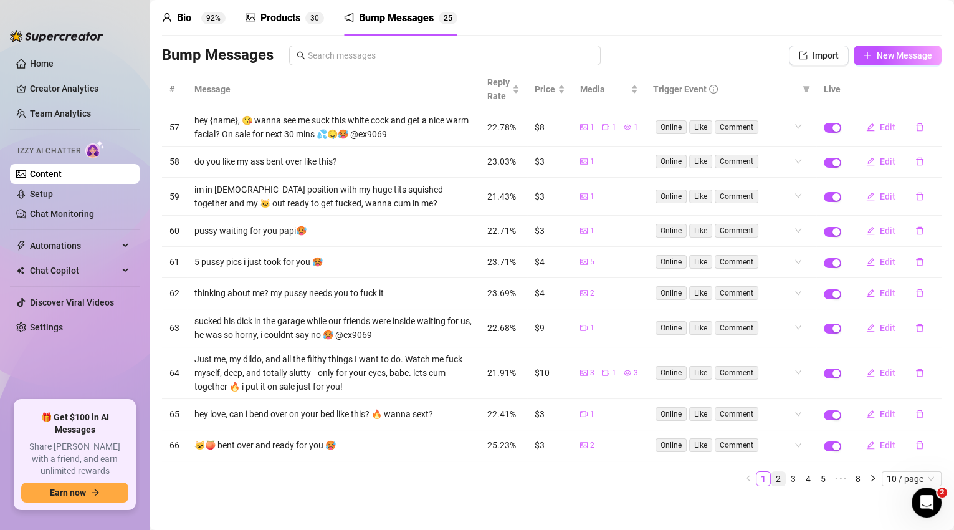
click at [771, 472] on link "2" at bounding box center [778, 479] width 14 height 14
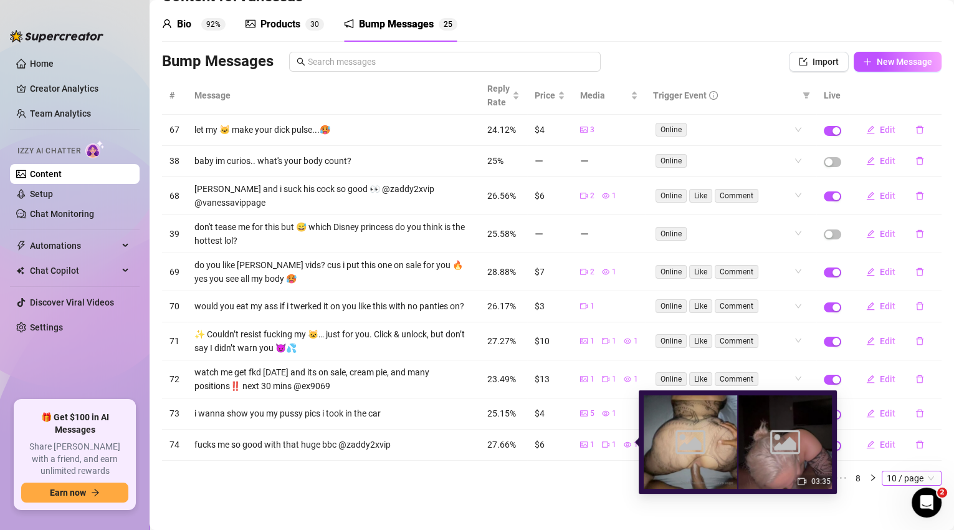
scroll to position [34, 0]
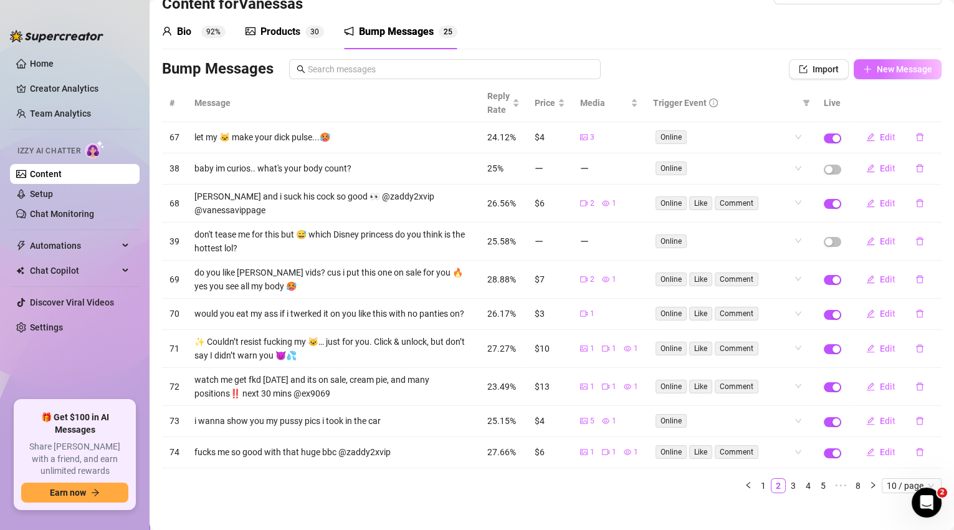
click at [896, 76] on button "New Message" at bounding box center [898, 69] width 88 height 20
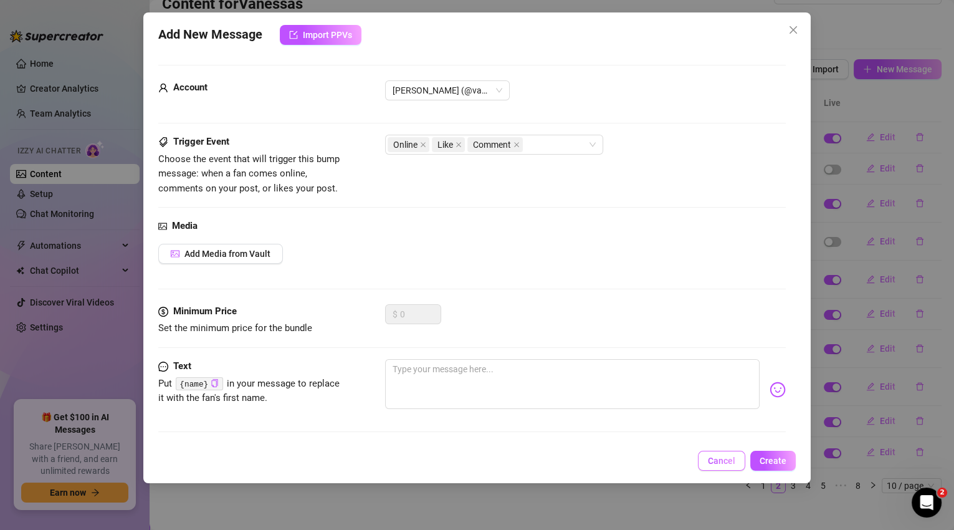
click at [717, 463] on span "Cancel" at bounding box center [721, 460] width 27 height 10
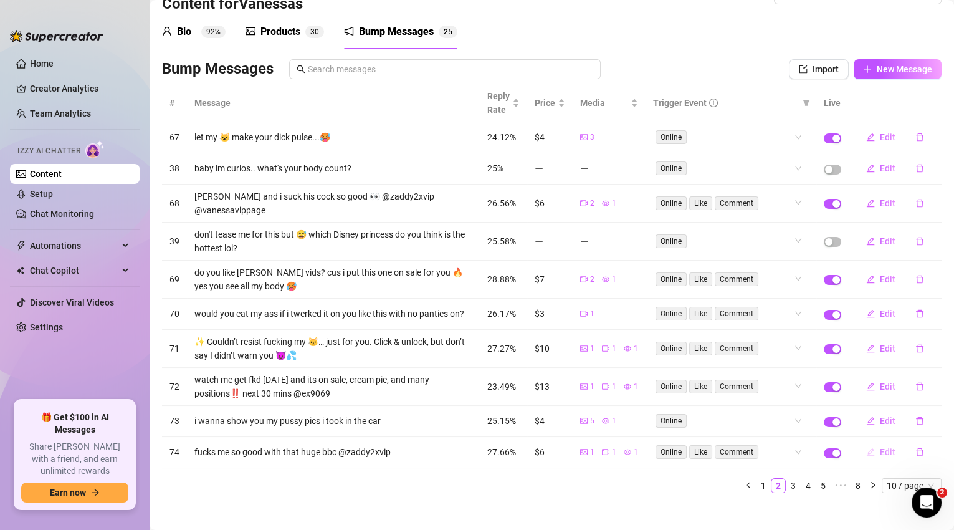
click at [882, 447] on span "Edit" at bounding box center [888, 452] width 16 height 10
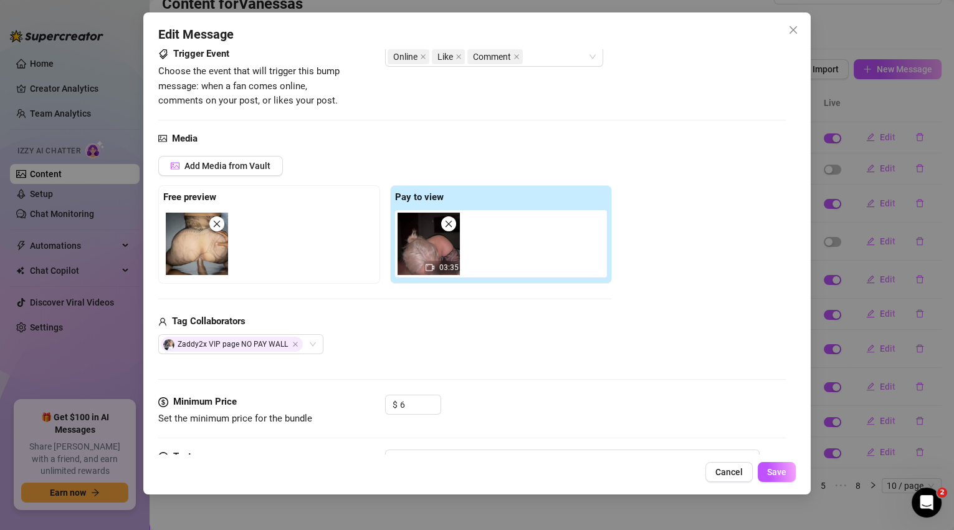
scroll to position [96, 0]
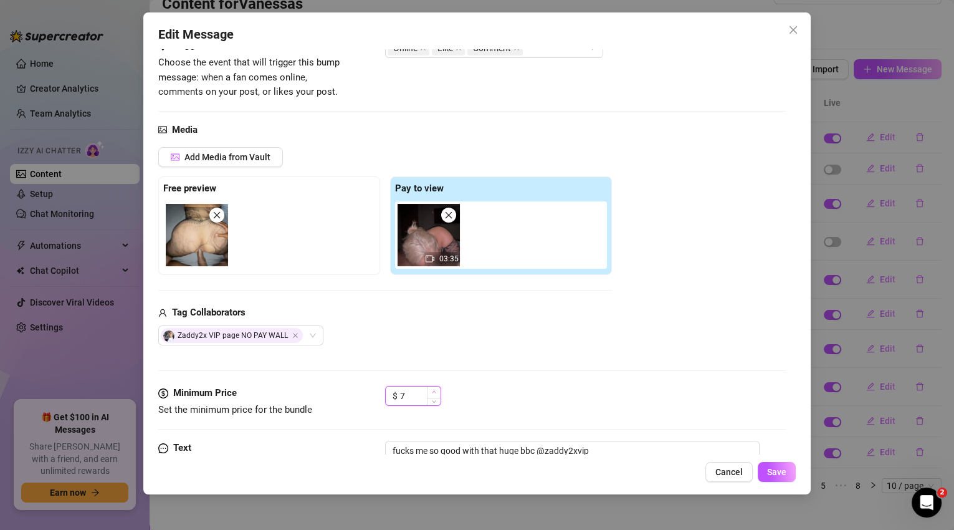
click at [435, 389] on icon "up" at bounding box center [434, 391] width 4 height 4
click at [789, 470] on button "Save" at bounding box center [777, 472] width 38 height 20
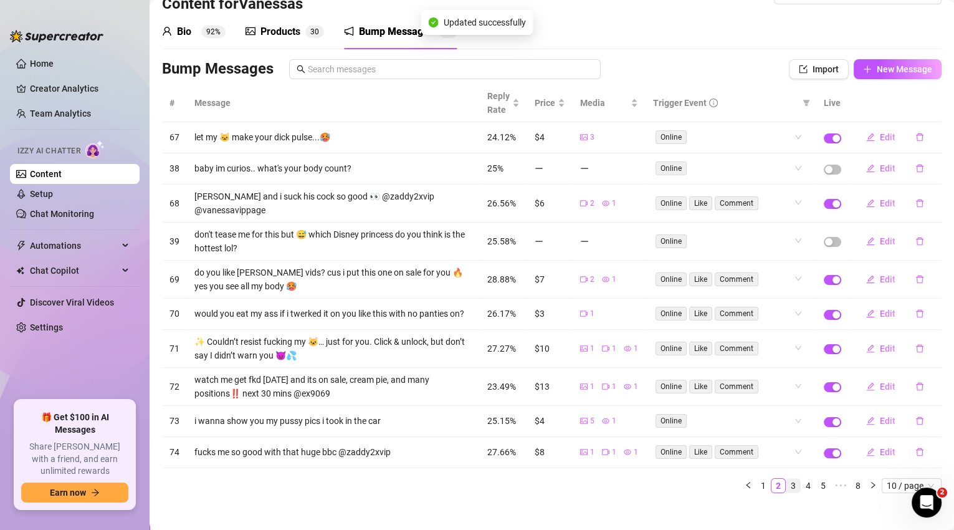
click at [788, 479] on link "3" at bounding box center [793, 486] width 14 height 14
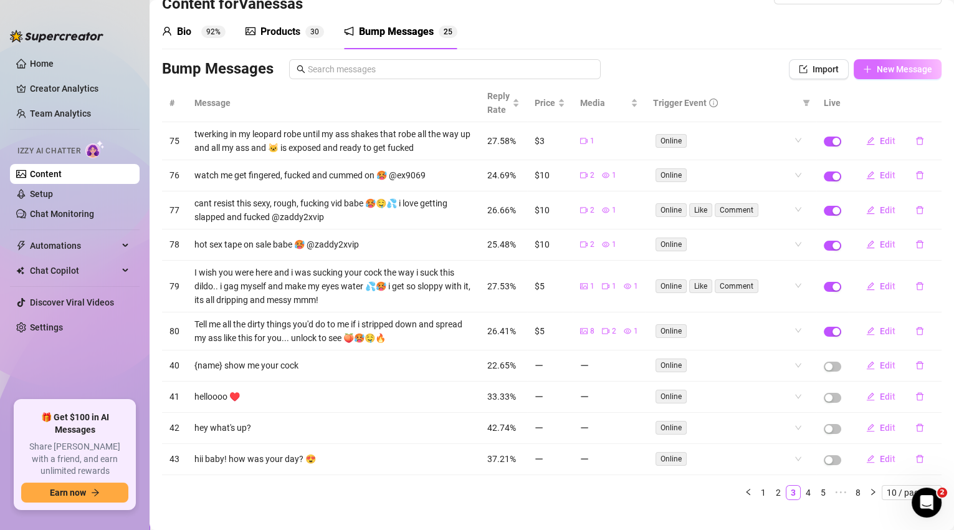
click at [878, 74] on button "New Message" at bounding box center [898, 69] width 88 height 20
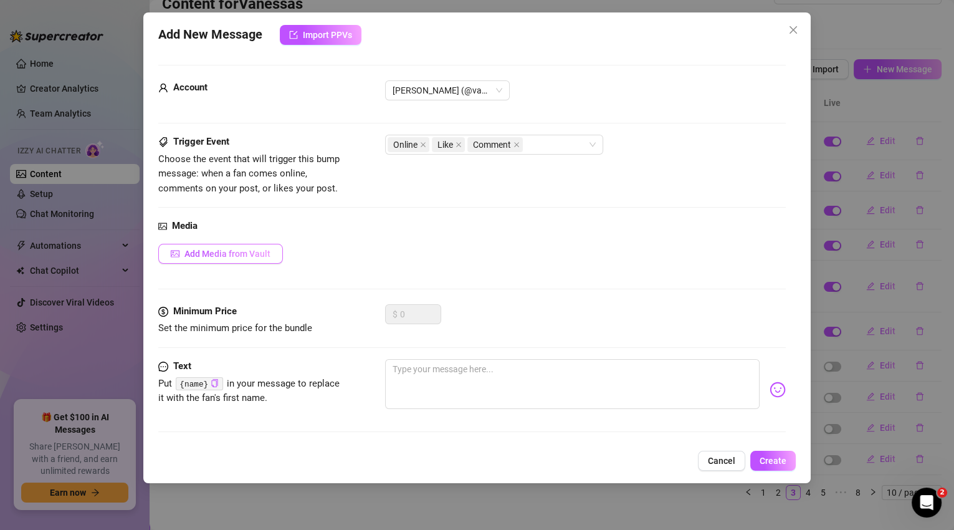
click at [275, 251] on button "Add Media from Vault" at bounding box center [220, 254] width 125 height 20
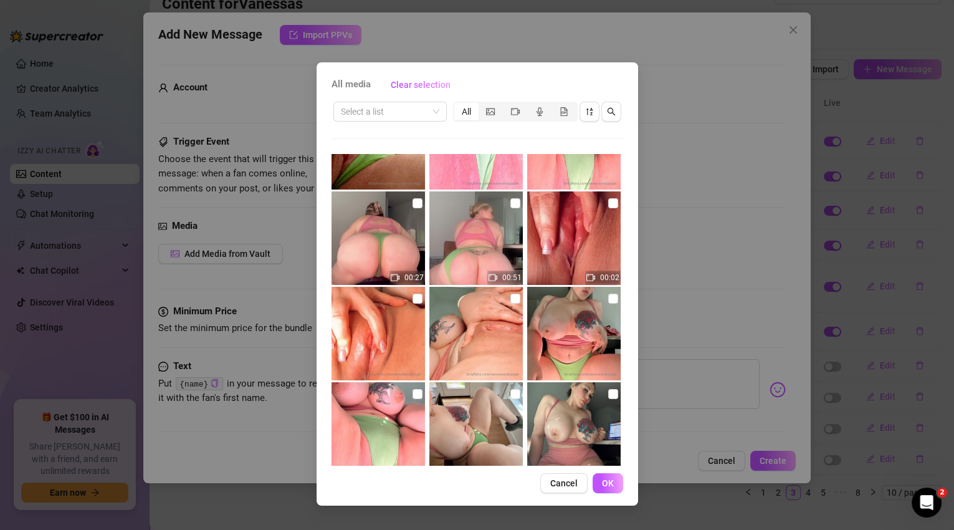
scroll to position [1001, 0]
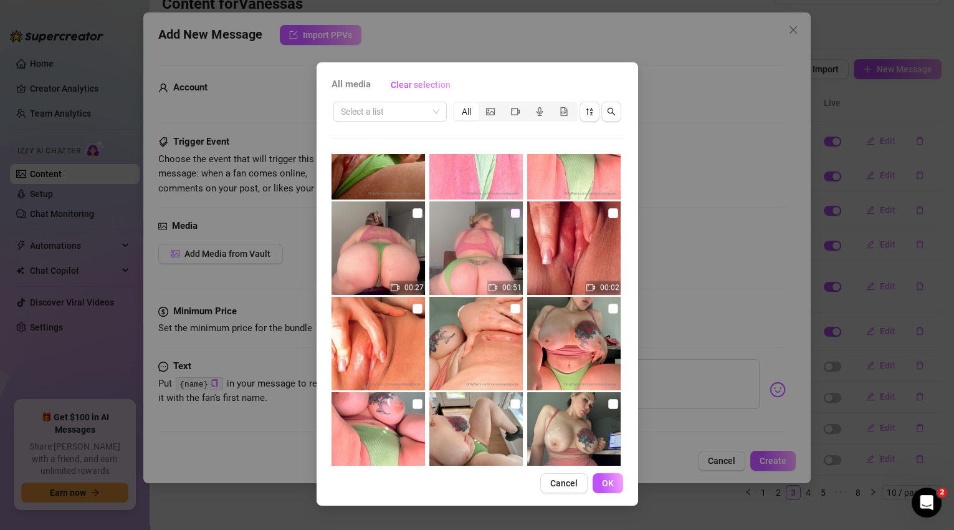
click at [512, 211] on input "checkbox" at bounding box center [515, 213] width 10 height 10
click at [611, 484] on span "OK" at bounding box center [608, 483] width 12 height 10
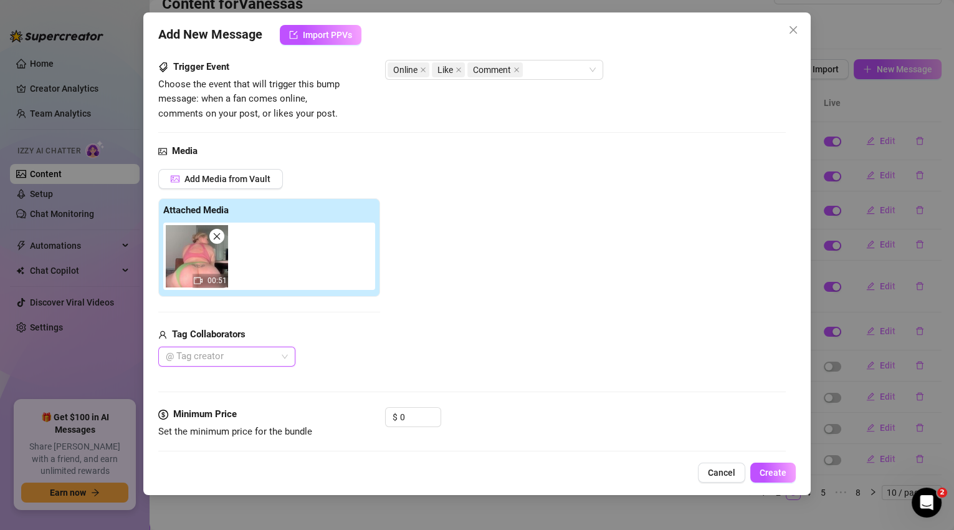
scroll to position [165, 0]
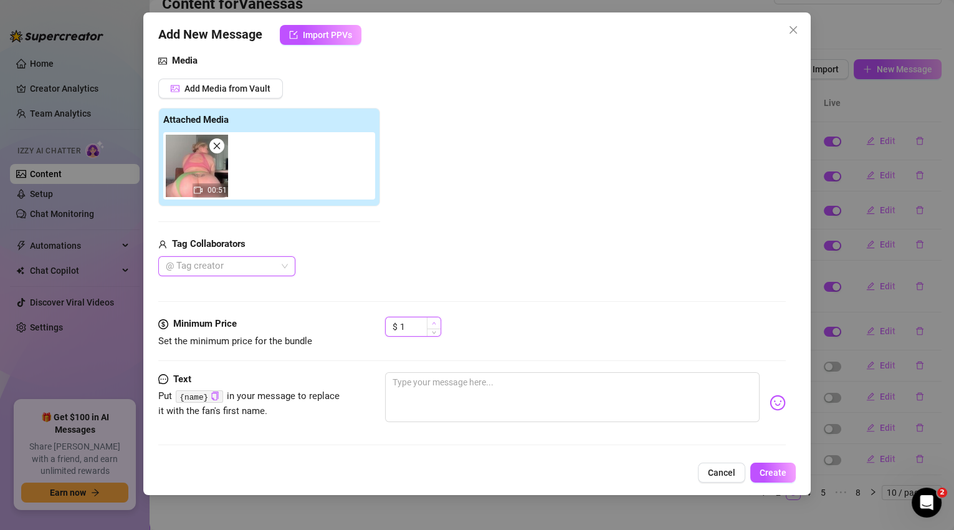
click at [436, 322] on span "Increase Value" at bounding box center [434, 322] width 14 height 11
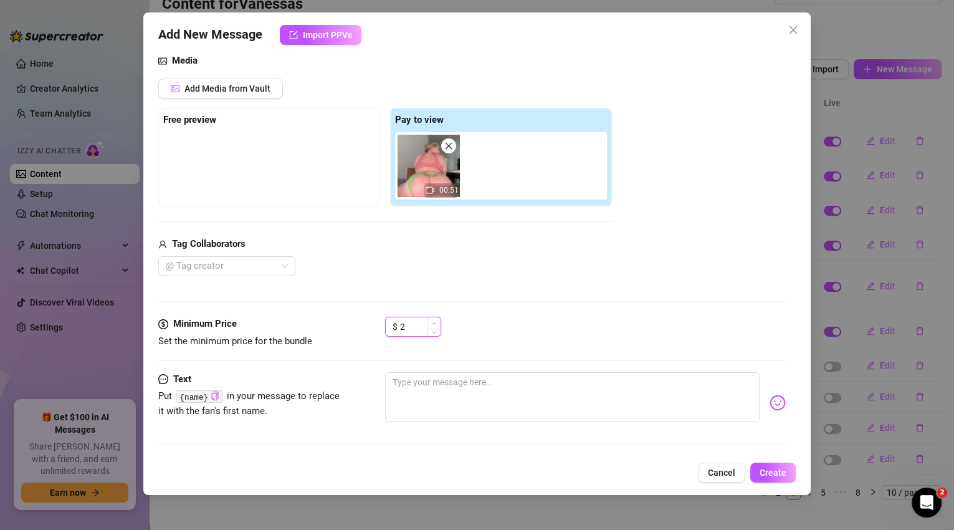
click at [436, 322] on span "Increase Value" at bounding box center [434, 322] width 14 height 11
click at [437, 330] on span "Decrease Value" at bounding box center [434, 330] width 14 height 11
click at [448, 387] on textarea at bounding box center [572, 397] width 375 height 50
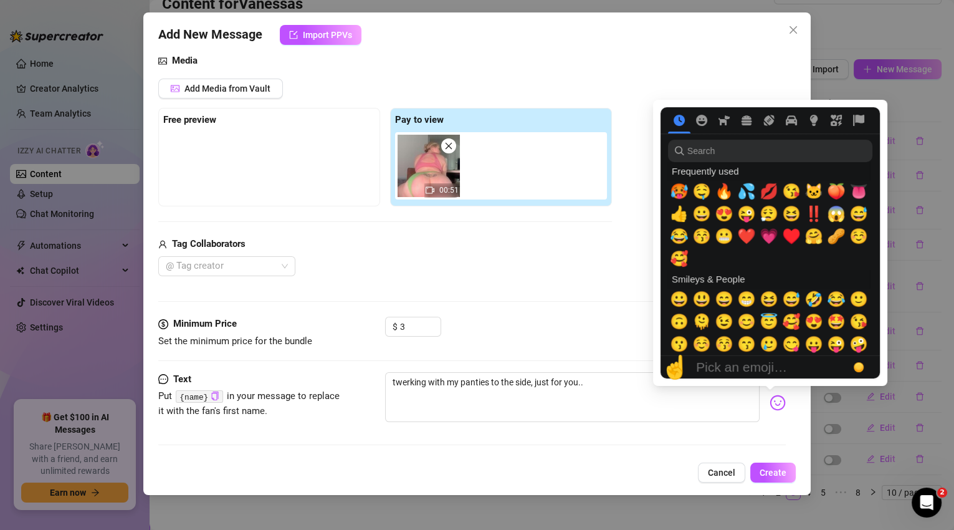
click at [770, 406] on img at bounding box center [778, 402] width 16 height 16
click at [685, 195] on span "🥵" at bounding box center [679, 191] width 19 height 17
click at [847, 189] on div "🍑" at bounding box center [836, 191] width 22 height 22
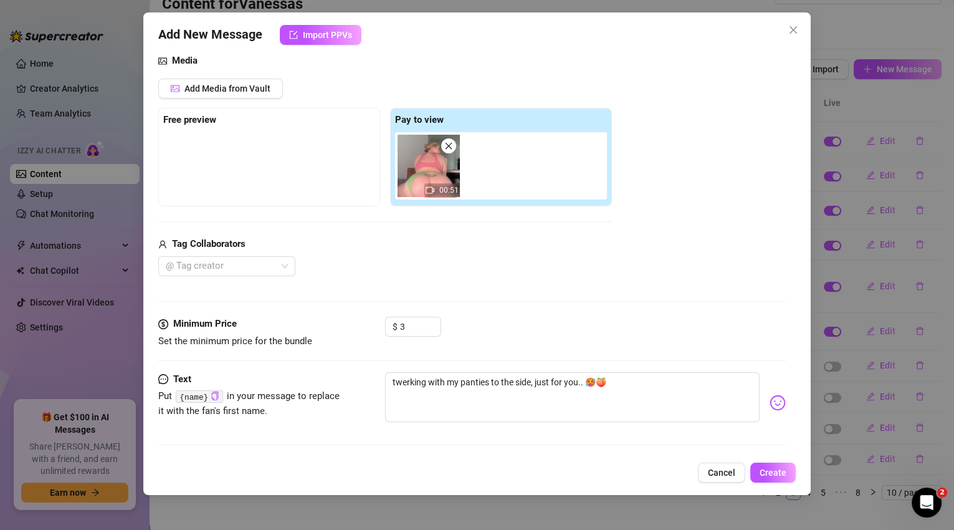
click at [621, 299] on div "Media Add Media from Vault Free preview Pay to view 00:51 Tag Collaborators @ T…" at bounding box center [472, 185] width 628 height 263
click at [629, 383] on textarea "twerking with my panties to the side, just for you.. 🥵🍑" at bounding box center [572, 397] width 375 height 50
click at [433, 323] on icon "up" at bounding box center [434, 323] width 4 height 4
click at [436, 330] on icon "down" at bounding box center [434, 330] width 4 height 4
click at [432, 322] on icon "up" at bounding box center [434, 323] width 4 height 4
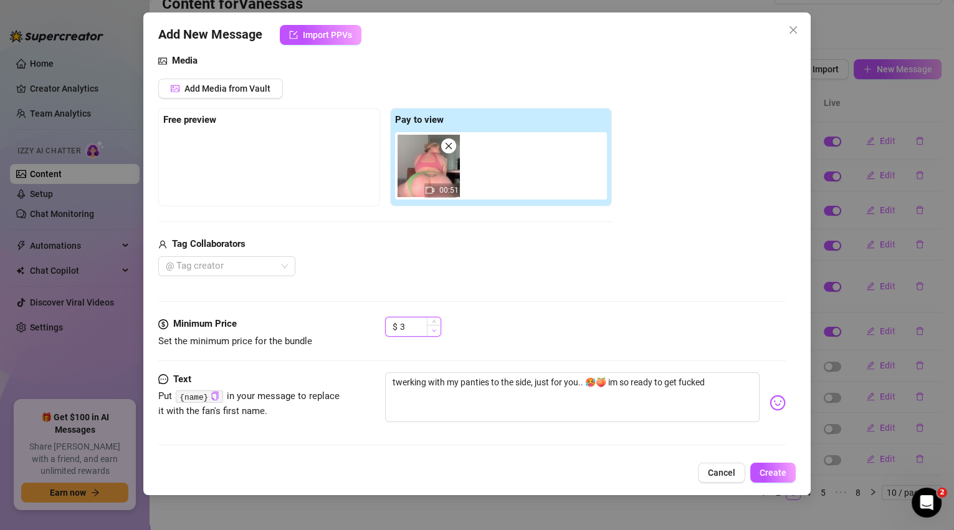
click at [433, 328] on icon "down" at bounding box center [434, 330] width 4 height 4
click at [434, 318] on span "Increase Value" at bounding box center [434, 322] width 14 height 11
click at [770, 472] on span "Create" at bounding box center [773, 472] width 27 height 10
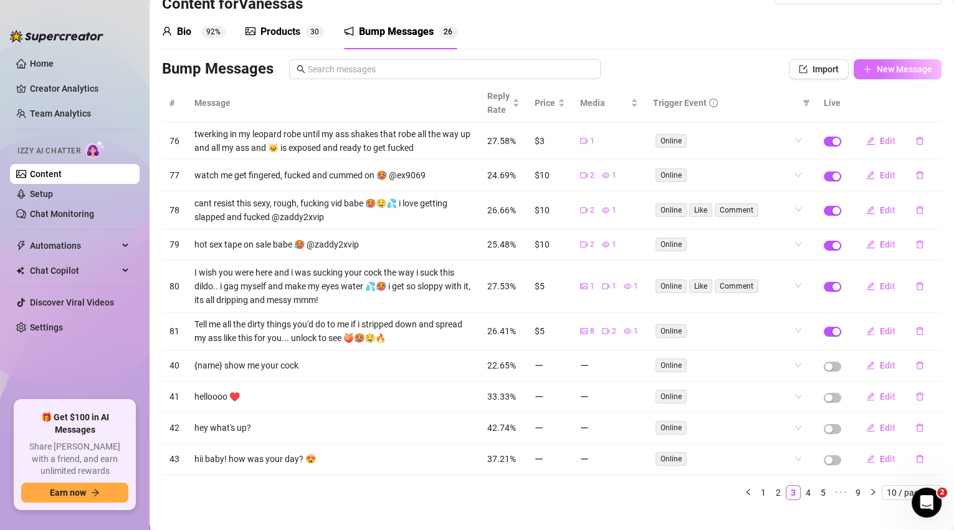
click at [884, 73] on span "New Message" at bounding box center [904, 69] width 55 height 10
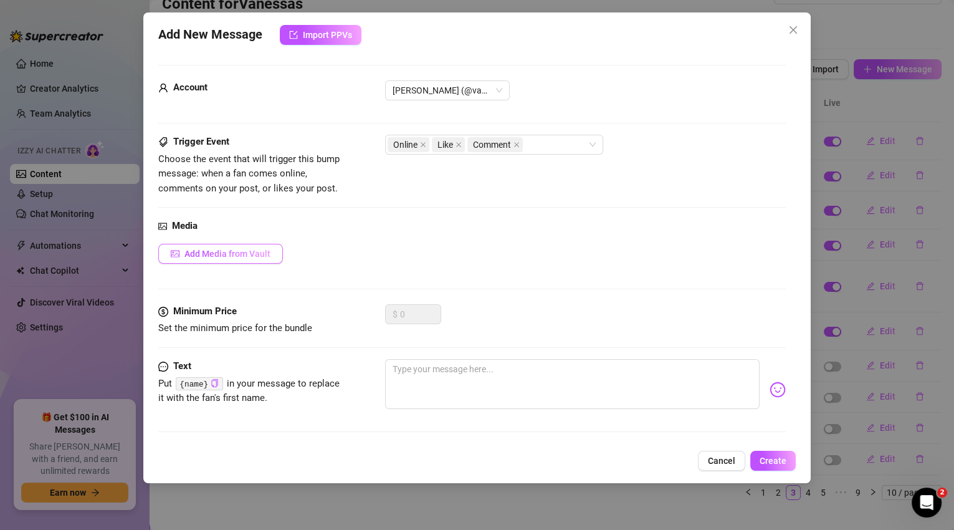
click at [261, 258] on button "Add Media from Vault" at bounding box center [220, 254] width 125 height 20
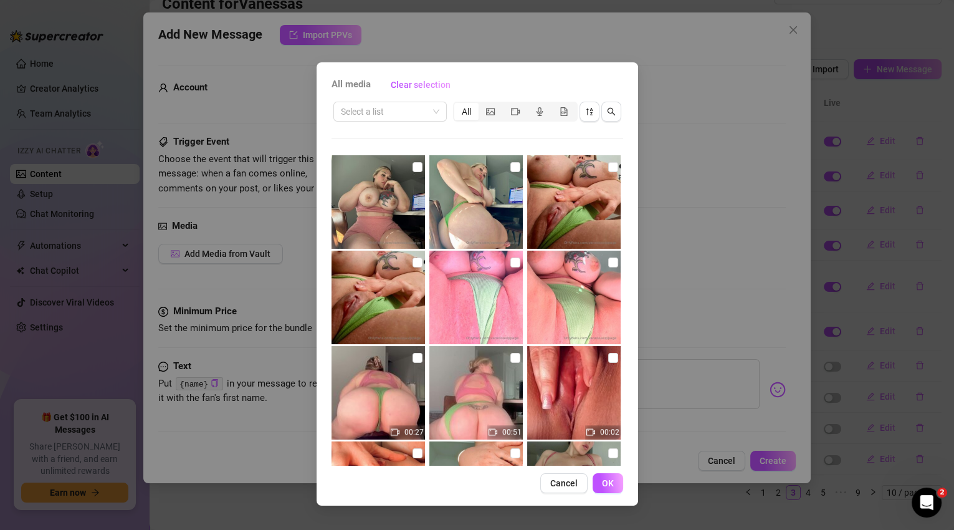
scroll to position [856, 0]
click at [412, 262] on input "checkbox" at bounding box center [417, 263] width 10 height 10
click at [510, 264] on input "checkbox" at bounding box center [515, 263] width 10 height 10
click at [510, 261] on input "checkbox" at bounding box center [515, 263] width 10 height 10
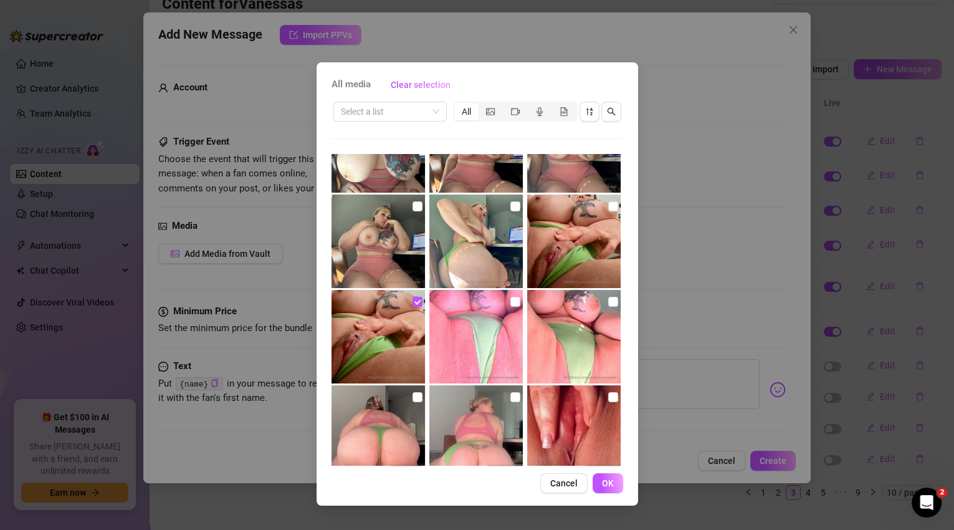
scroll to position [815, 0]
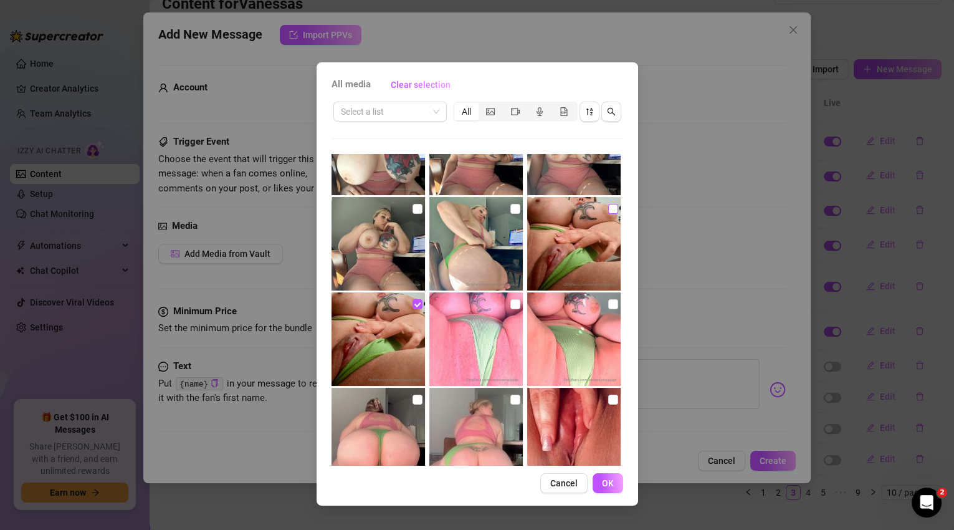
click at [608, 207] on input "checkbox" at bounding box center [613, 209] width 10 height 10
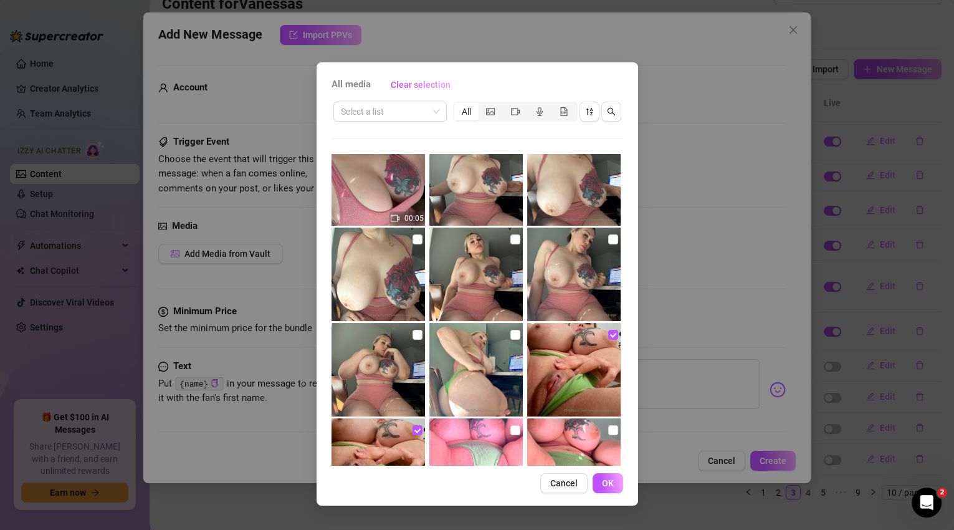
scroll to position [961, 0]
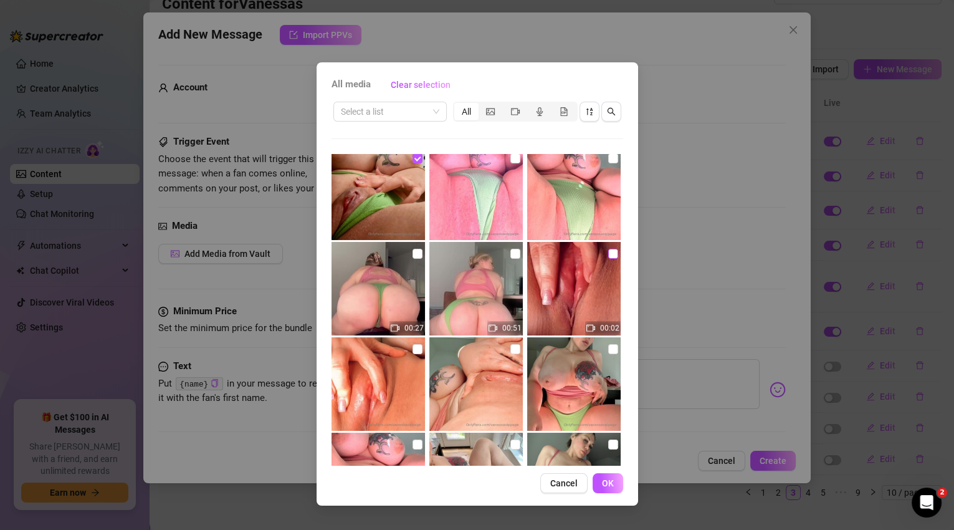
click at [608, 255] on input "checkbox" at bounding box center [613, 254] width 10 height 10
click at [510, 352] on input "checkbox" at bounding box center [515, 349] width 10 height 10
click at [417, 348] on input "checkbox" at bounding box center [417, 349] width 10 height 10
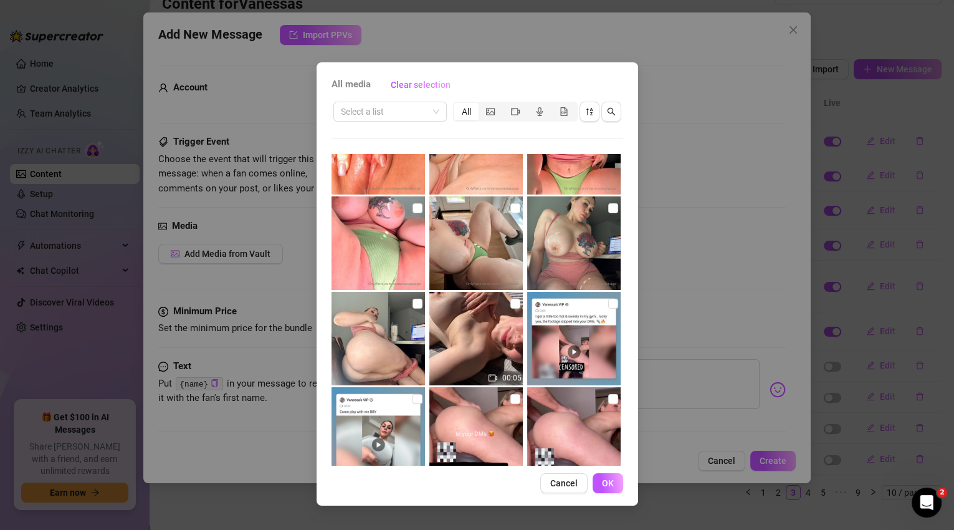
scroll to position [1197, 0]
click at [417, 300] on input "checkbox" at bounding box center [417, 303] width 10 height 10
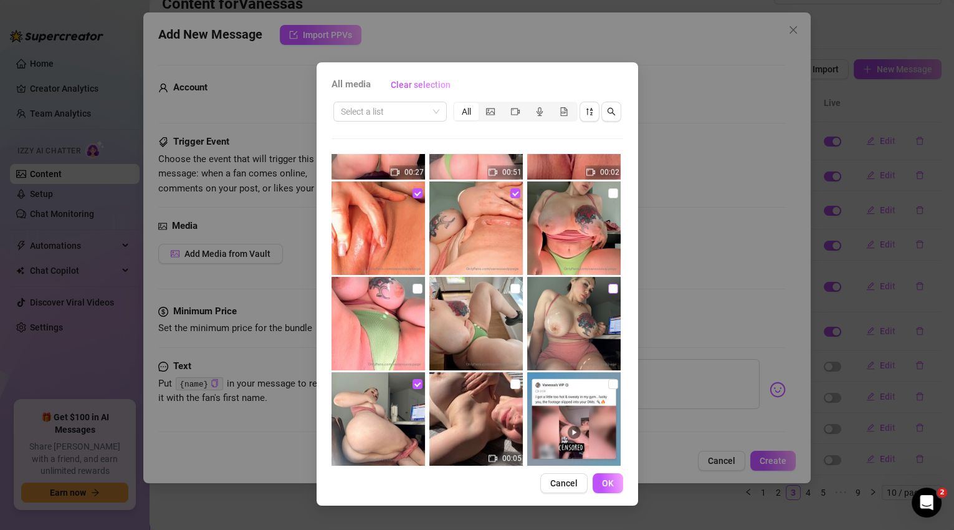
click at [608, 287] on input "checkbox" at bounding box center [613, 289] width 10 height 10
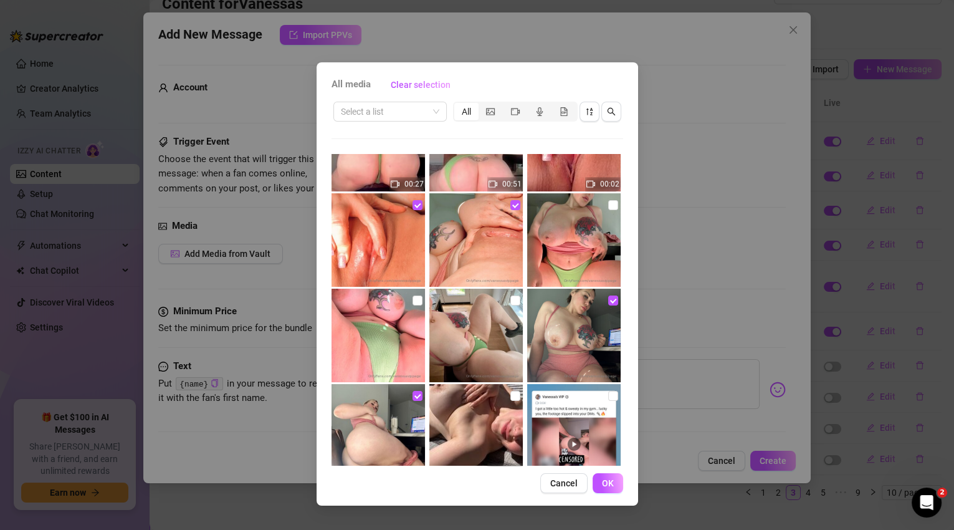
scroll to position [1102, 0]
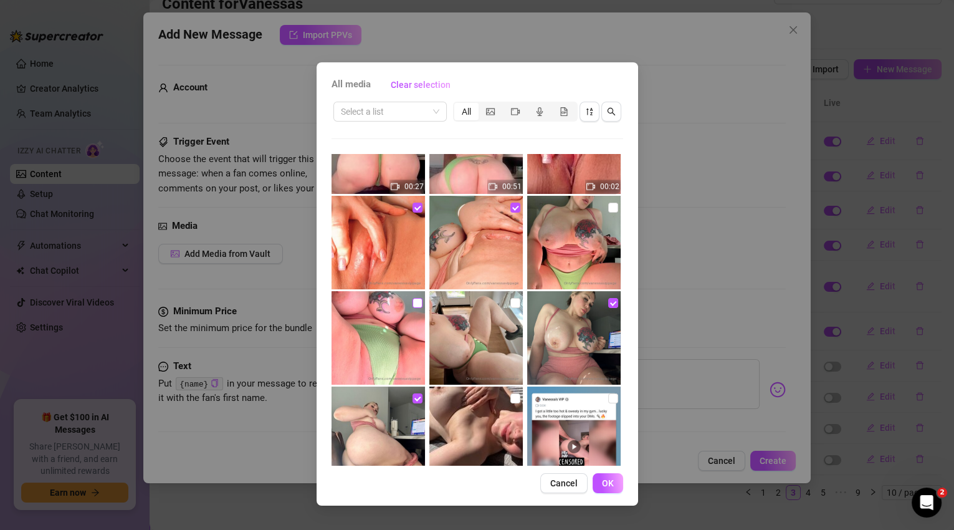
click at [417, 300] on input "checkbox" at bounding box center [417, 303] width 10 height 10
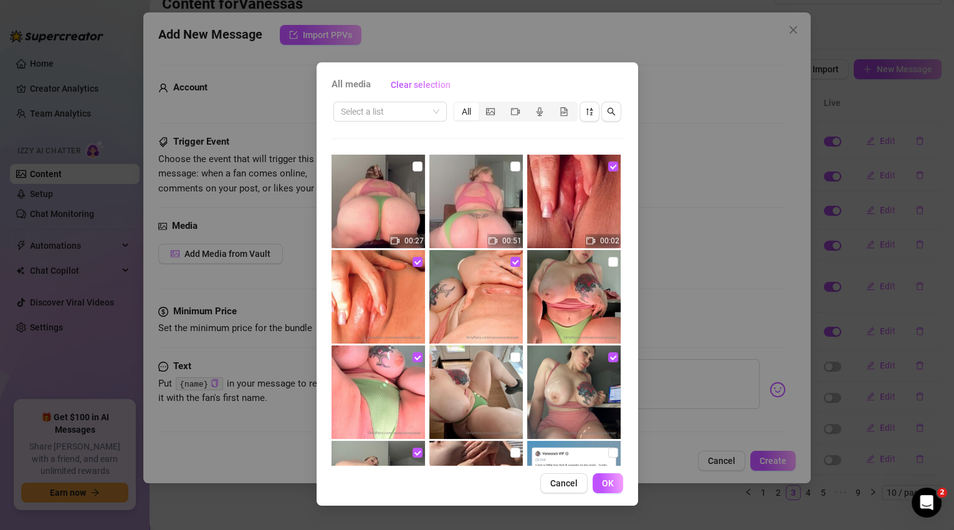
scroll to position [1040, 0]
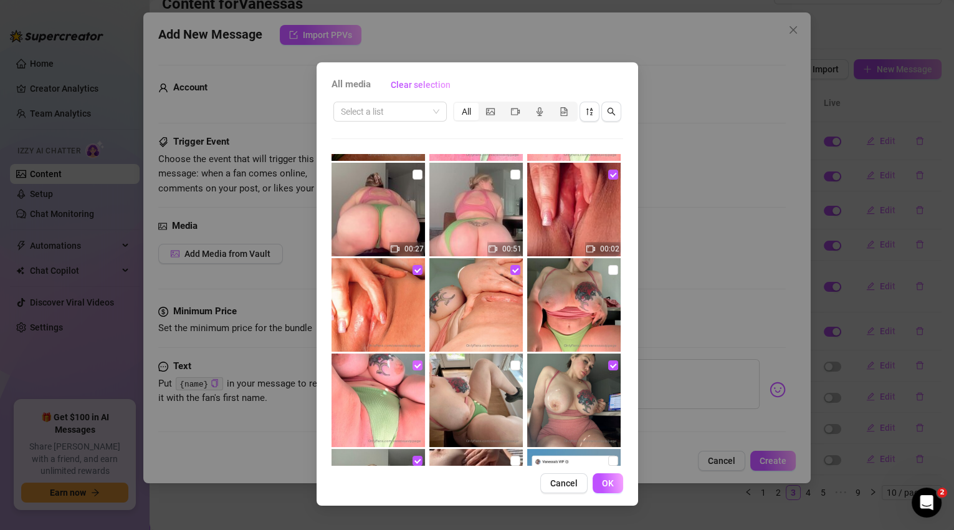
click at [414, 363] on input "checkbox" at bounding box center [417, 365] width 10 height 10
click at [599, 480] on button "OK" at bounding box center [608, 483] width 31 height 20
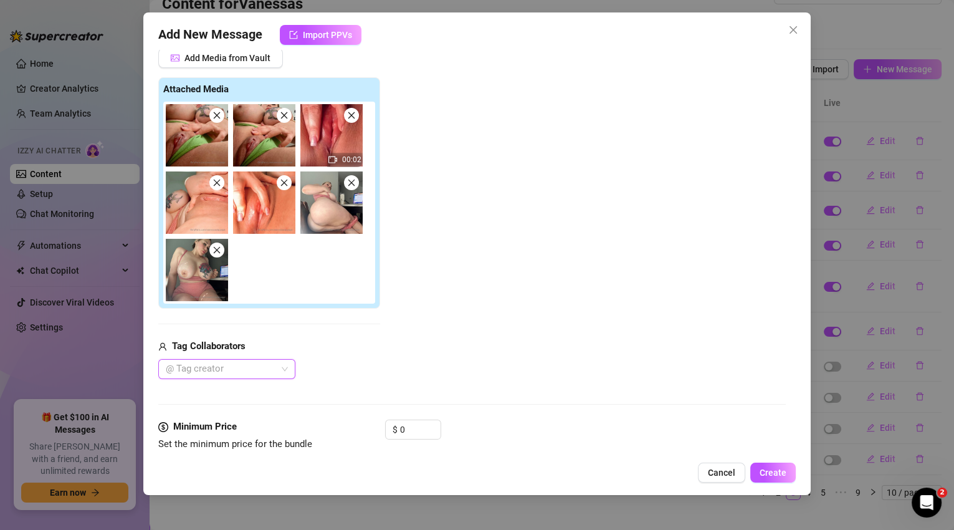
scroll to position [292, 0]
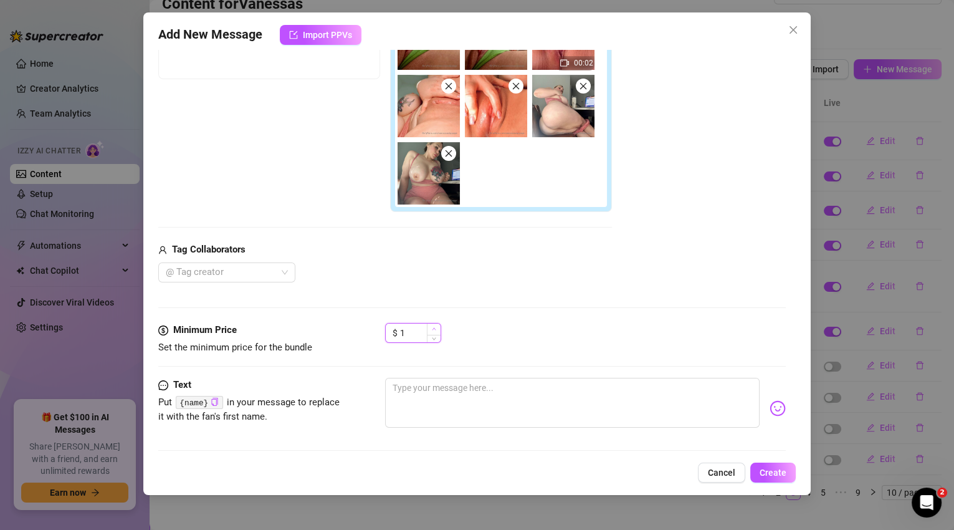
click at [436, 325] on span "Increase Value" at bounding box center [434, 328] width 14 height 11
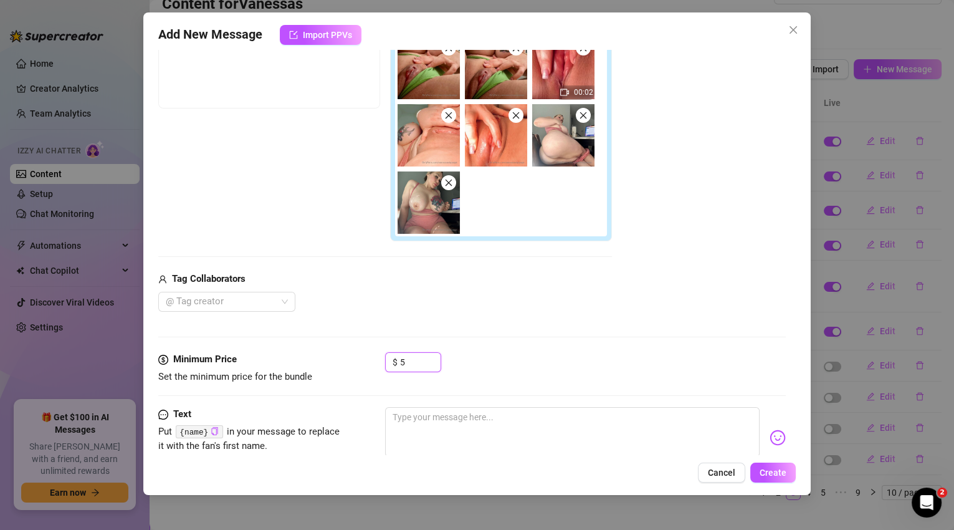
scroll to position [298, 0]
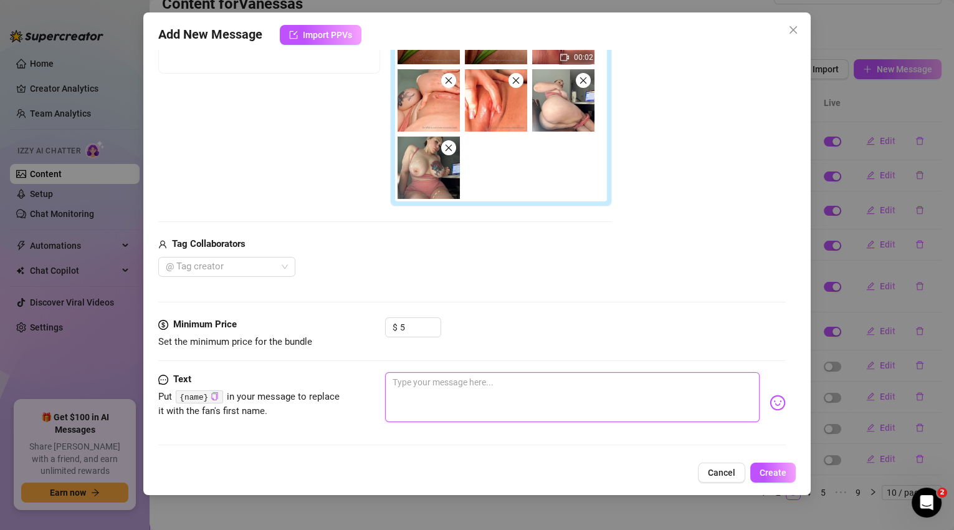
click at [484, 376] on textarea at bounding box center [572, 397] width 375 height 50
click at [770, 407] on img at bounding box center [778, 402] width 16 height 16
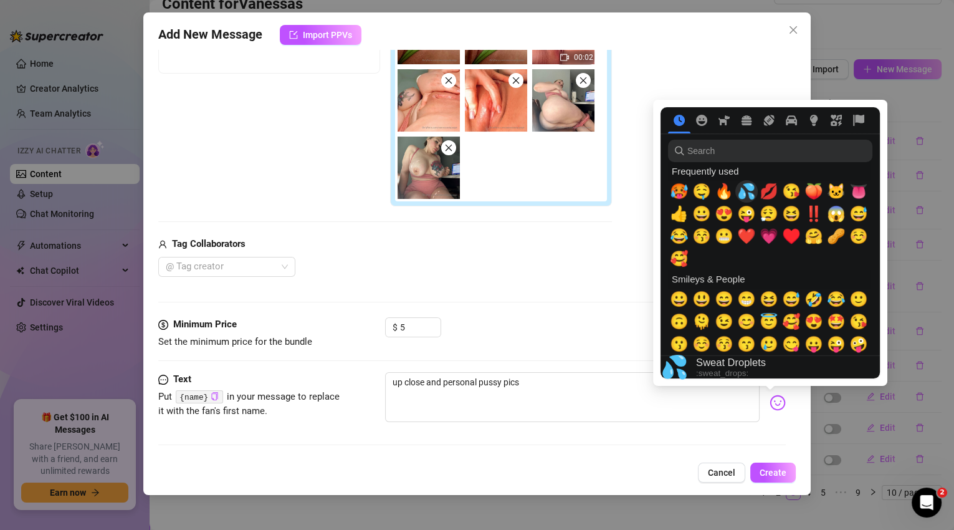
click at [750, 197] on span "💦" at bounding box center [746, 191] width 19 height 17
click at [836, 190] on span "🐱" at bounding box center [836, 191] width 19 height 17
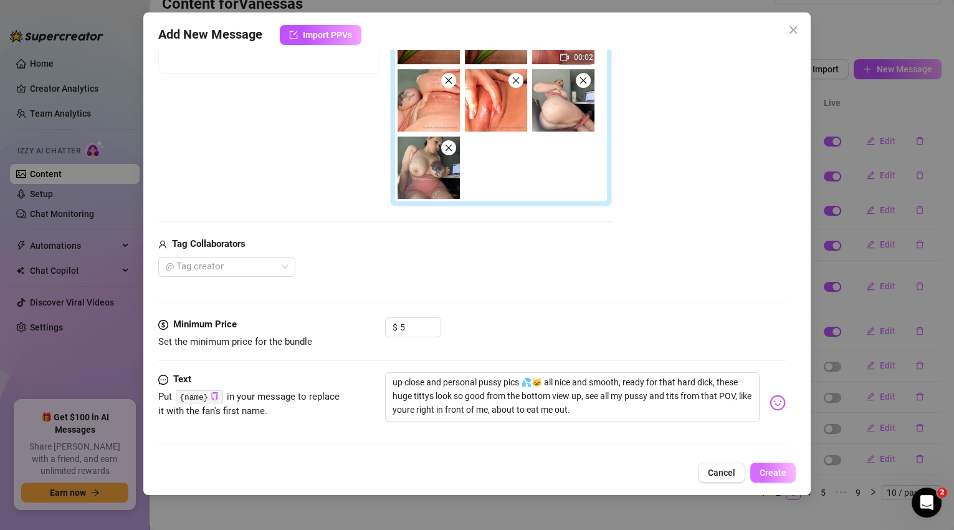
click at [781, 481] on button "Create" at bounding box center [772, 472] width 45 height 20
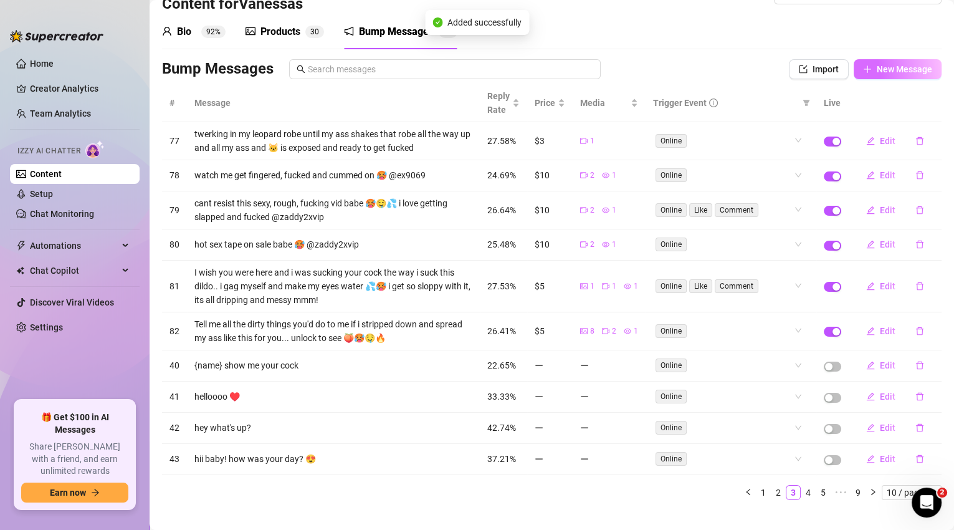
scroll to position [0, 0]
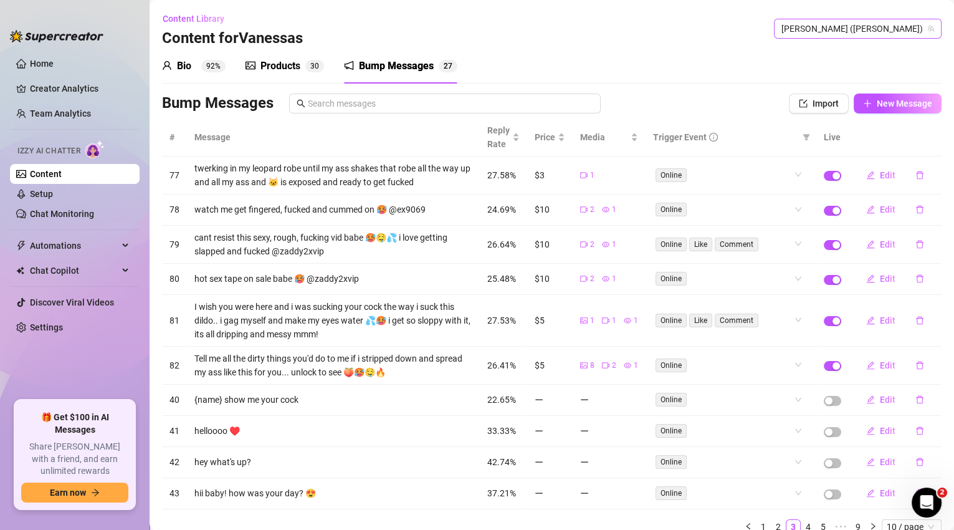
click at [890, 22] on span "[PERSON_NAME] ([PERSON_NAME])" at bounding box center [857, 28] width 153 height 19
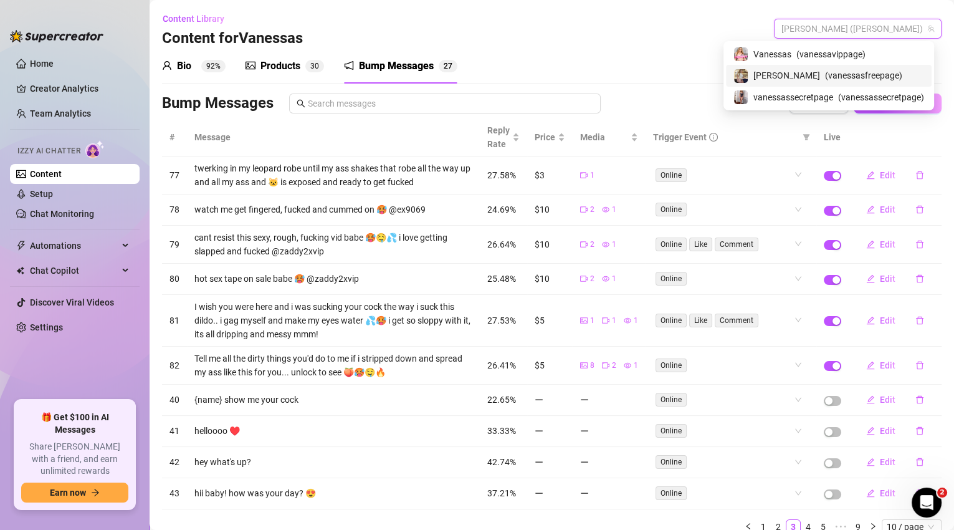
click at [862, 78] on span "( vanessasfreepage )" at bounding box center [863, 76] width 77 height 14
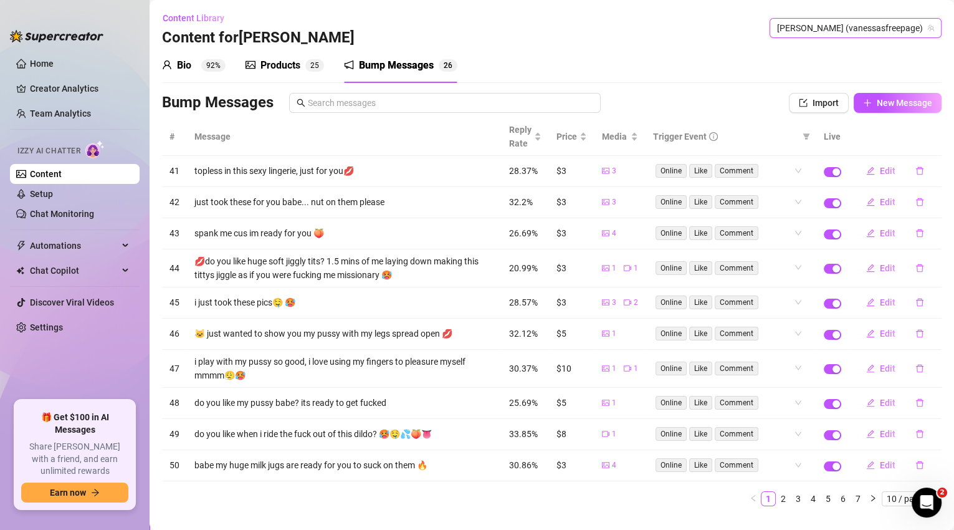
scroll to position [2, 0]
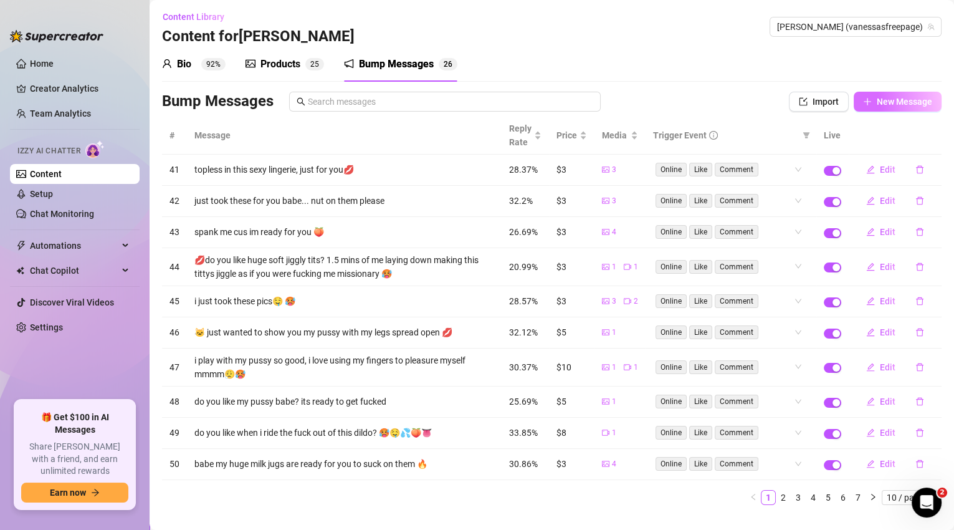
click at [893, 97] on span "New Message" at bounding box center [904, 102] width 55 height 10
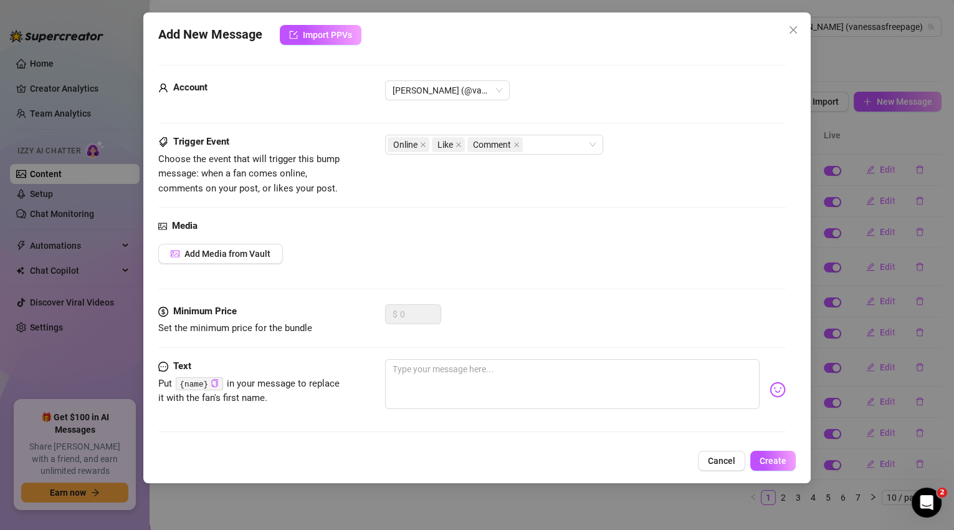
click at [726, 456] on span "Cancel" at bounding box center [721, 460] width 27 height 10
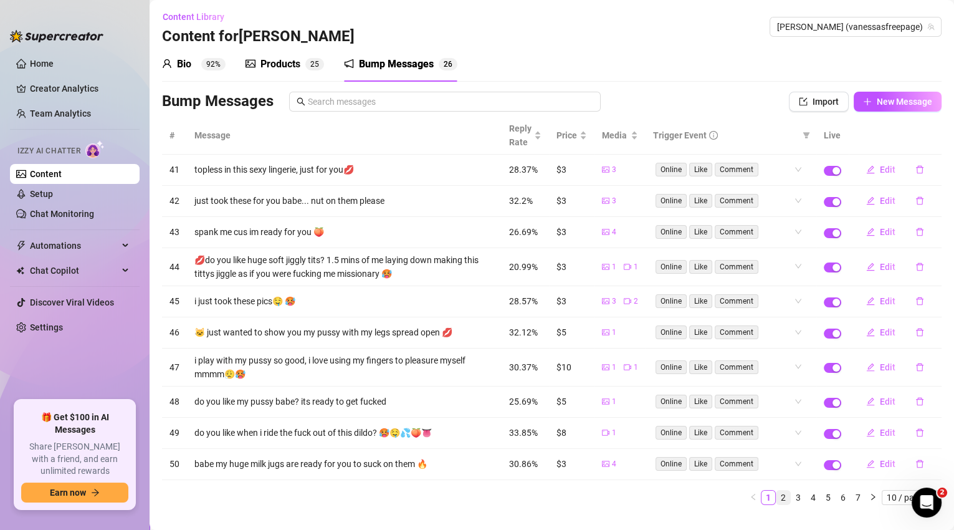
click at [776, 490] on link "2" at bounding box center [783, 497] width 14 height 14
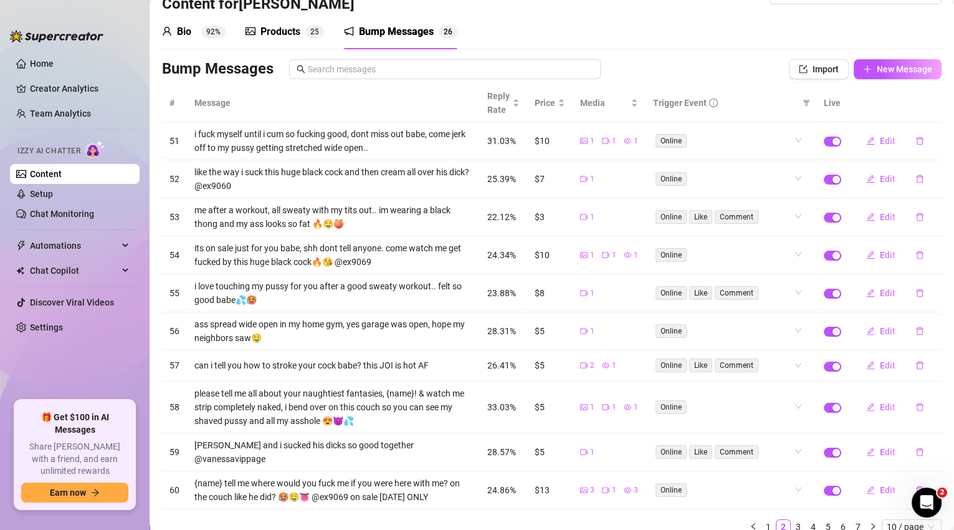
scroll to position [77, 0]
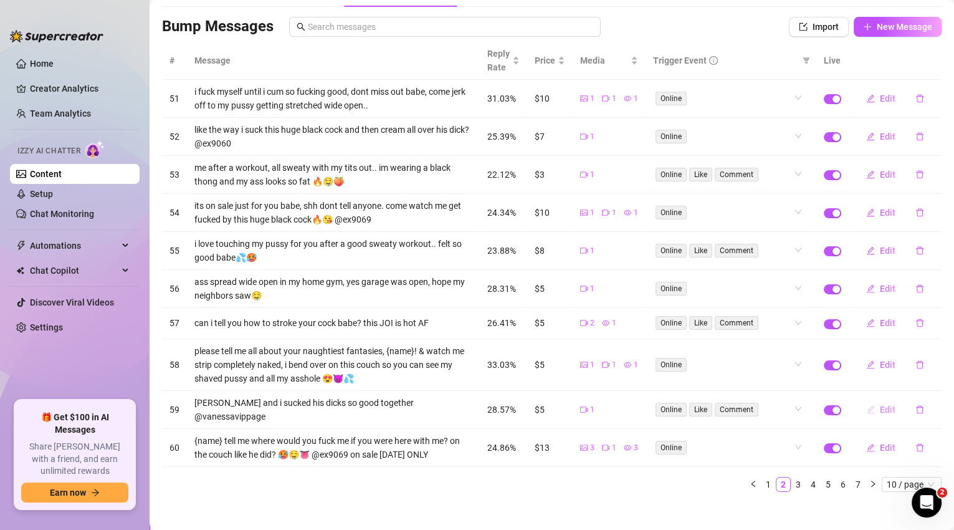
click at [883, 406] on span "Edit" at bounding box center [888, 409] width 16 height 10
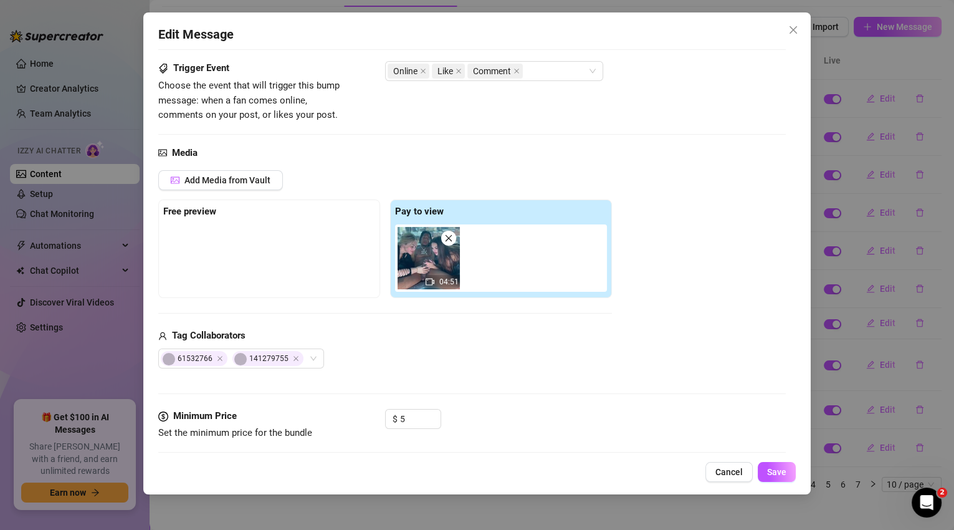
scroll to position [79, 0]
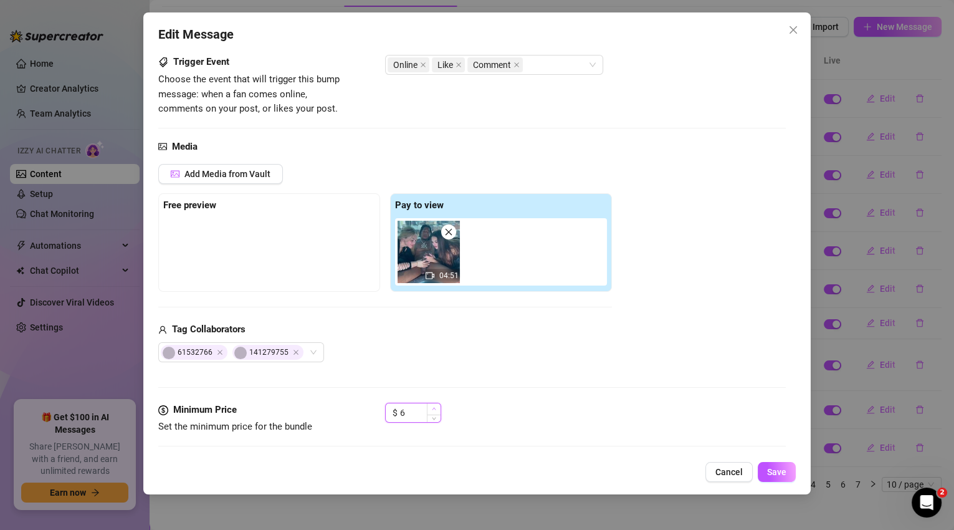
click at [432, 406] on icon "up" at bounding box center [434, 408] width 4 height 4
click at [773, 471] on span "Save" at bounding box center [776, 472] width 19 height 10
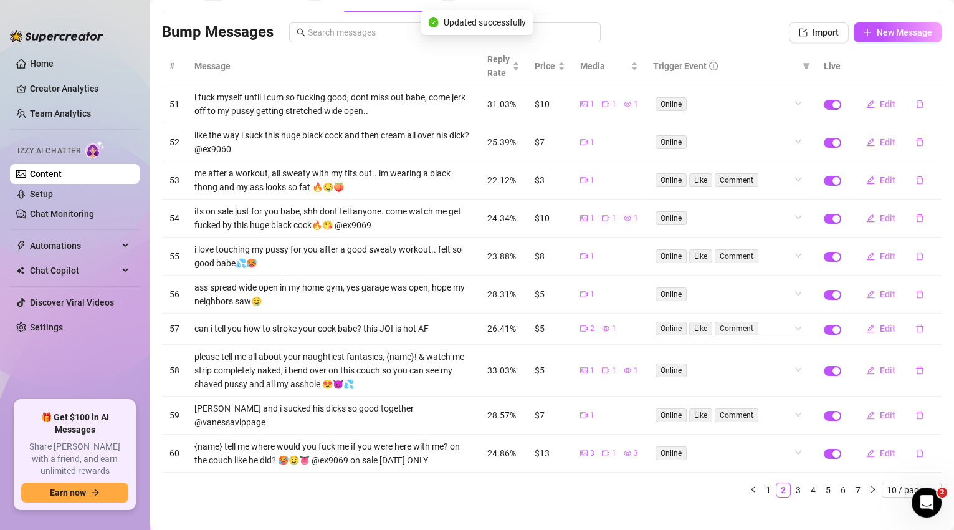
scroll to position [77, 0]
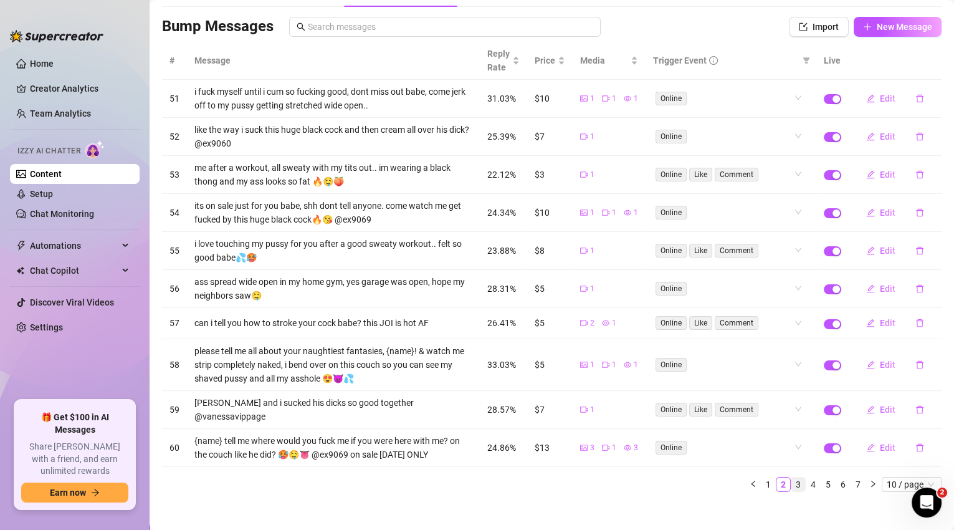
click at [791, 477] on link "3" at bounding box center [798, 484] width 14 height 14
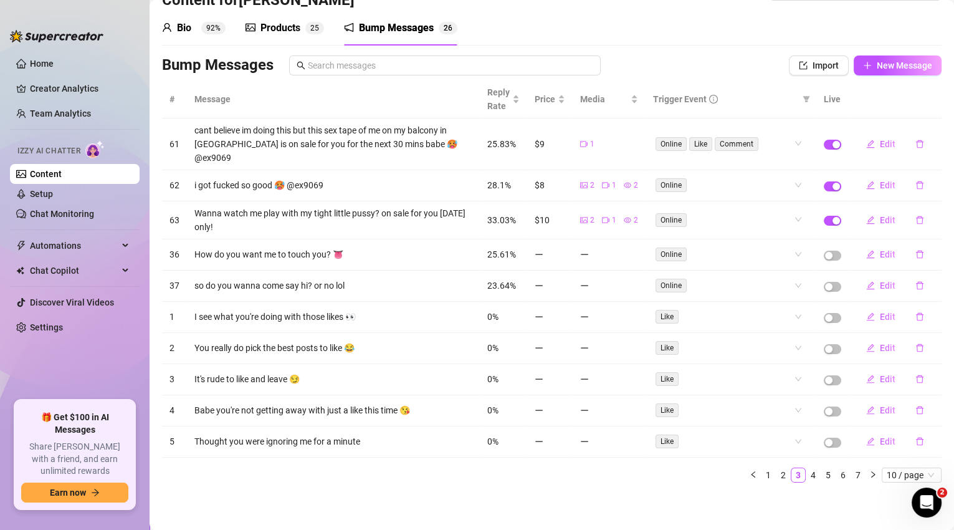
scroll to position [20, 0]
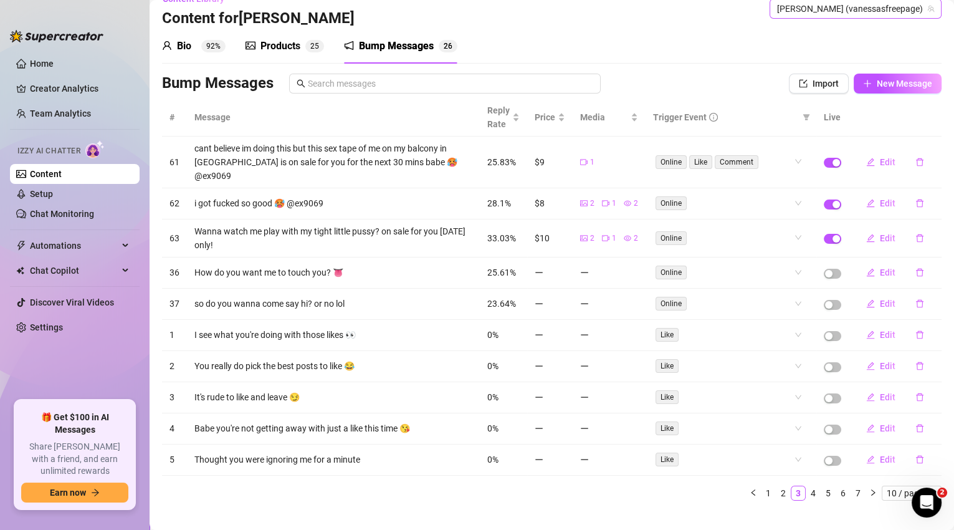
click at [887, 10] on span "[PERSON_NAME] (vanessasfreepage)" at bounding box center [855, 8] width 157 height 19
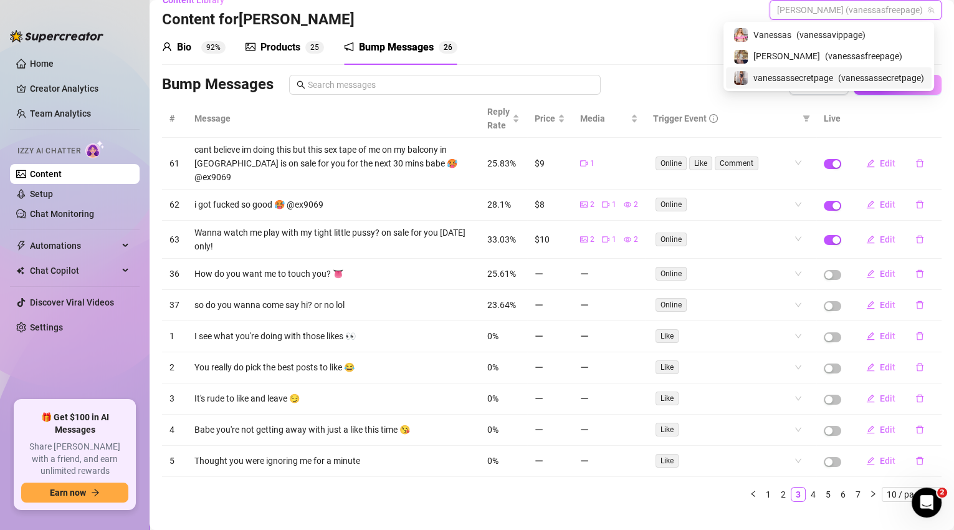
click at [847, 72] on span "( vanessassecretpage )" at bounding box center [881, 78] width 86 height 14
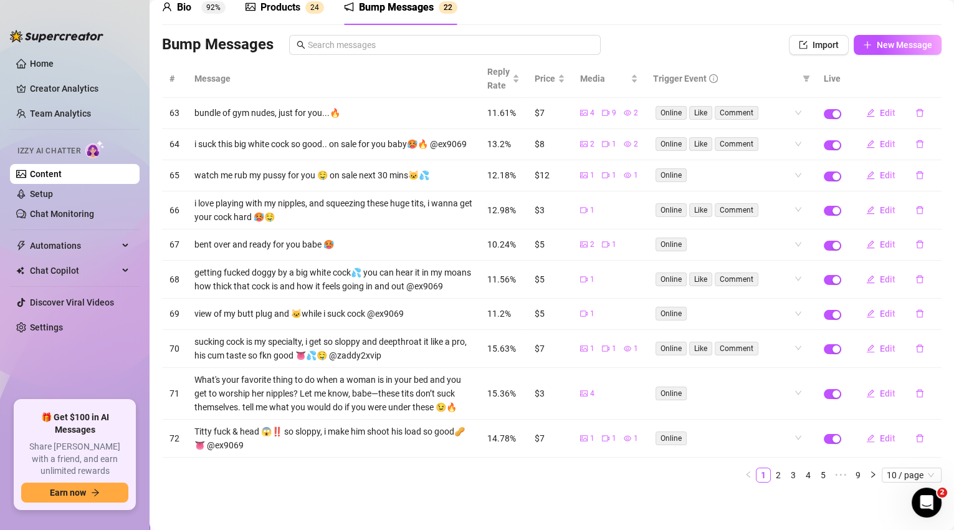
scroll to position [69, 0]
click at [771, 477] on link "2" at bounding box center [778, 475] width 14 height 14
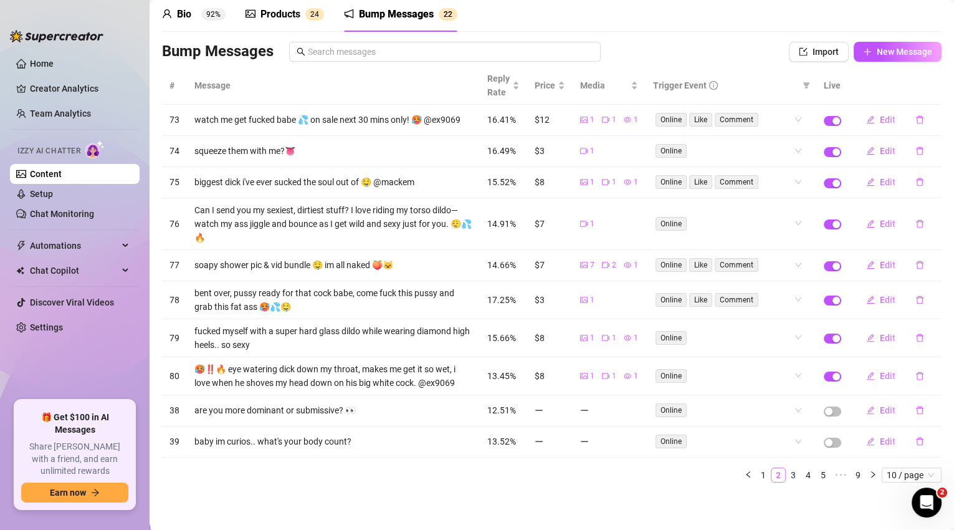
scroll to position [48, 0]
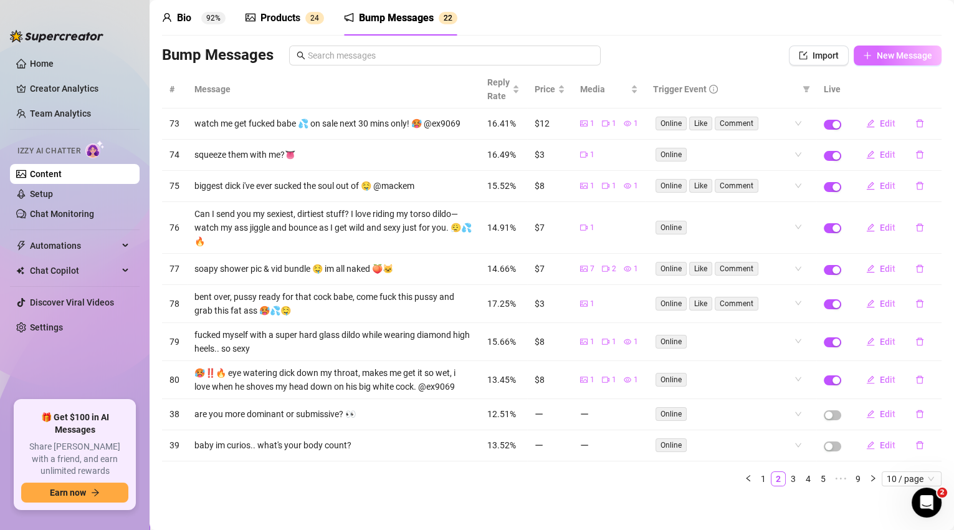
click at [899, 50] on span "New Message" at bounding box center [904, 55] width 55 height 10
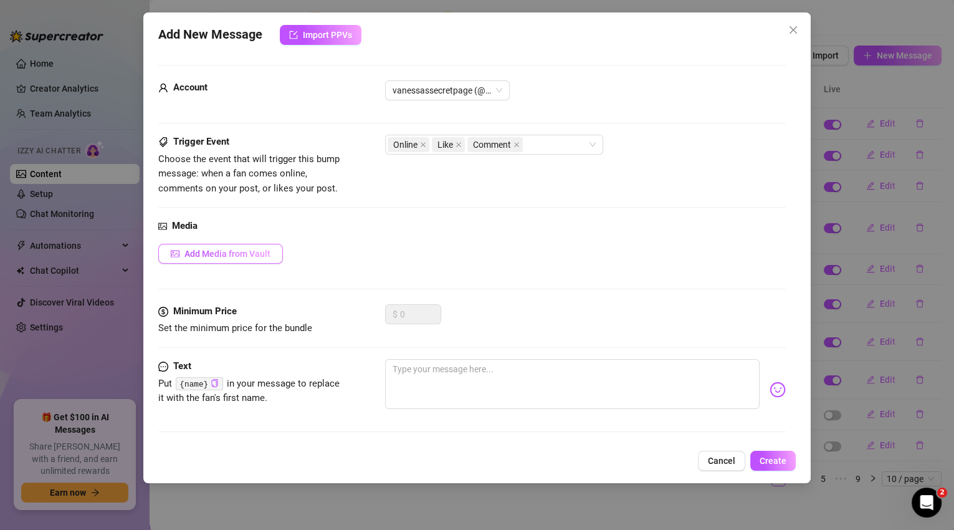
click at [252, 252] on span "Add Media from Vault" at bounding box center [227, 254] width 86 height 10
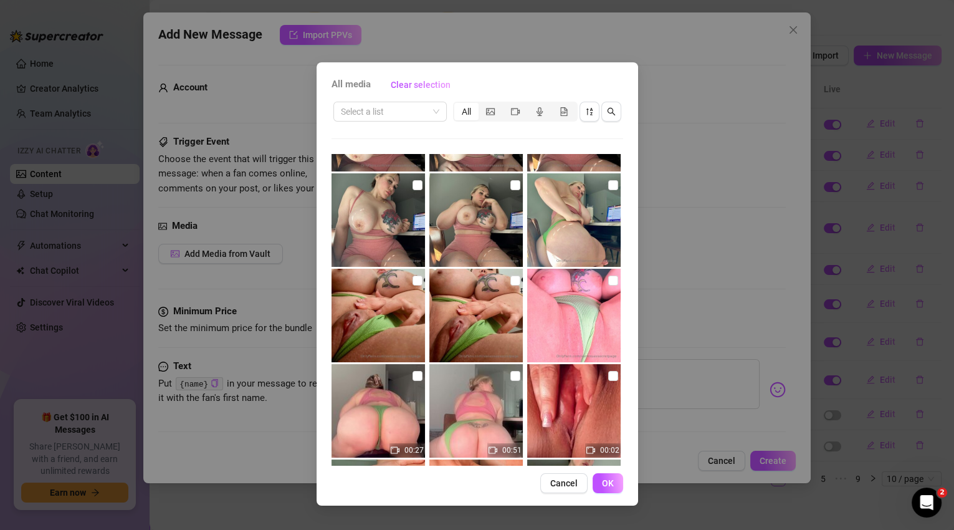
scroll to position [225, 0]
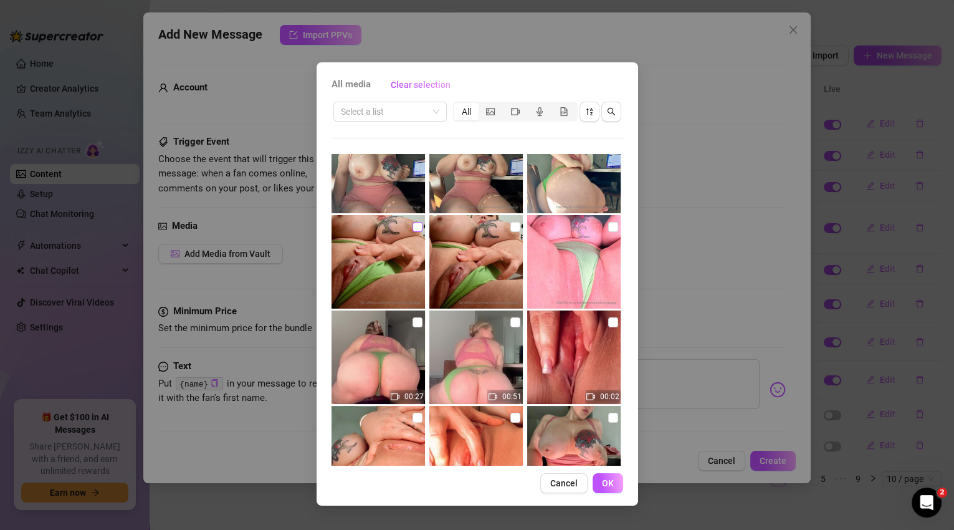
click at [418, 225] on input "checkbox" at bounding box center [417, 227] width 10 height 10
click at [414, 225] on input "checkbox" at bounding box center [417, 227] width 10 height 10
click at [510, 322] on input "checkbox" at bounding box center [515, 322] width 10 height 10
click at [603, 478] on span "OK" at bounding box center [608, 483] width 12 height 10
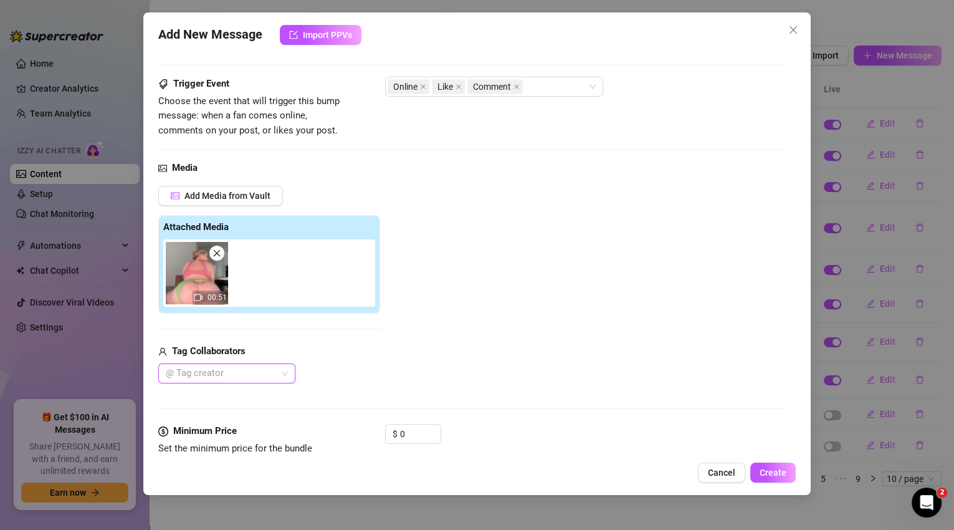
scroll to position [160, 0]
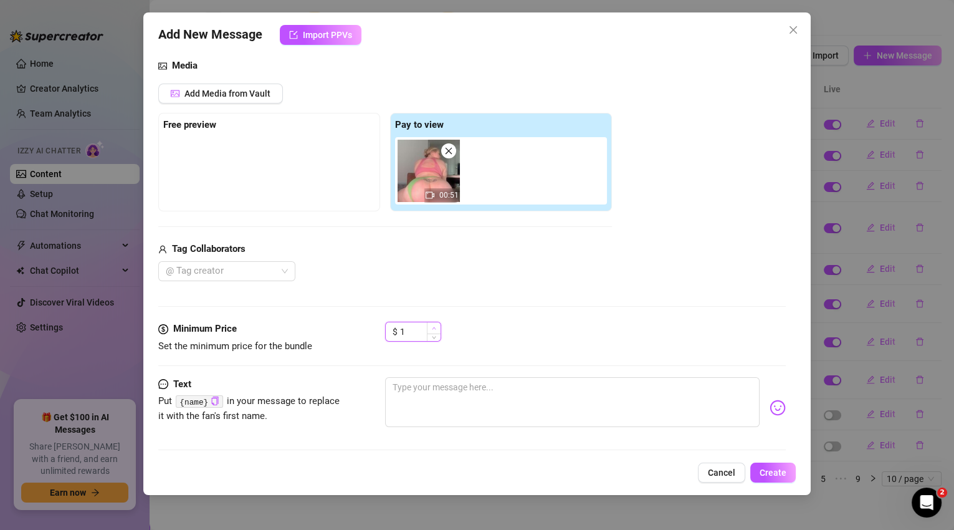
click at [434, 327] on icon "up" at bounding box center [434, 327] width 4 height 2
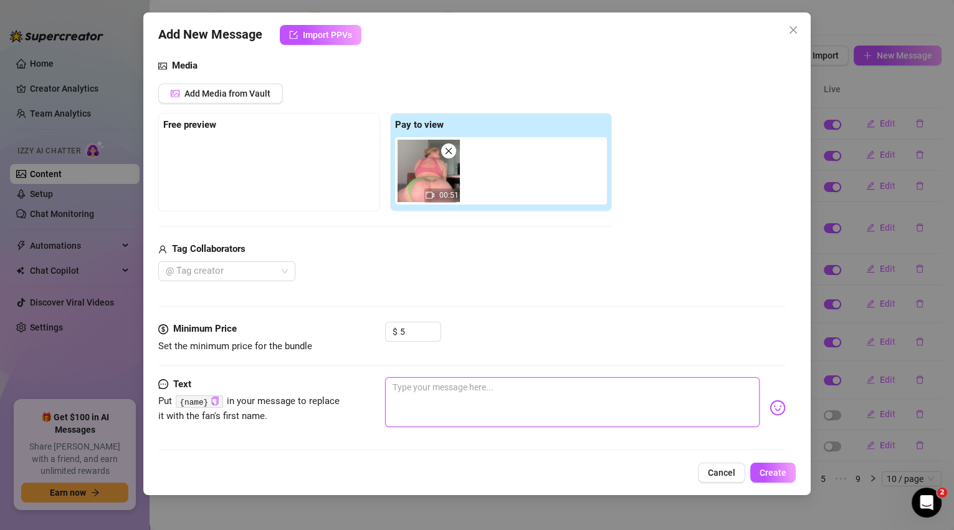
click at [455, 396] on textarea at bounding box center [572, 402] width 375 height 50
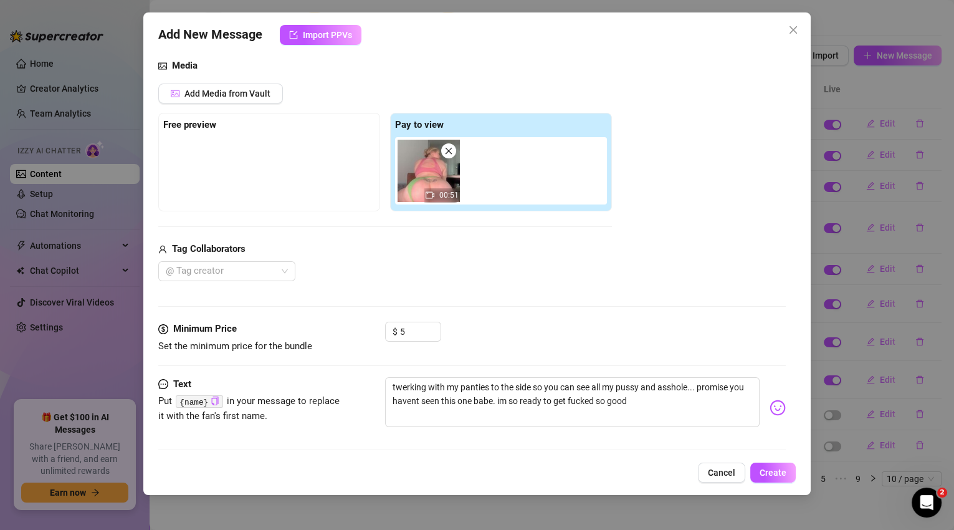
click at [770, 411] on img at bounding box center [778, 407] width 16 height 16
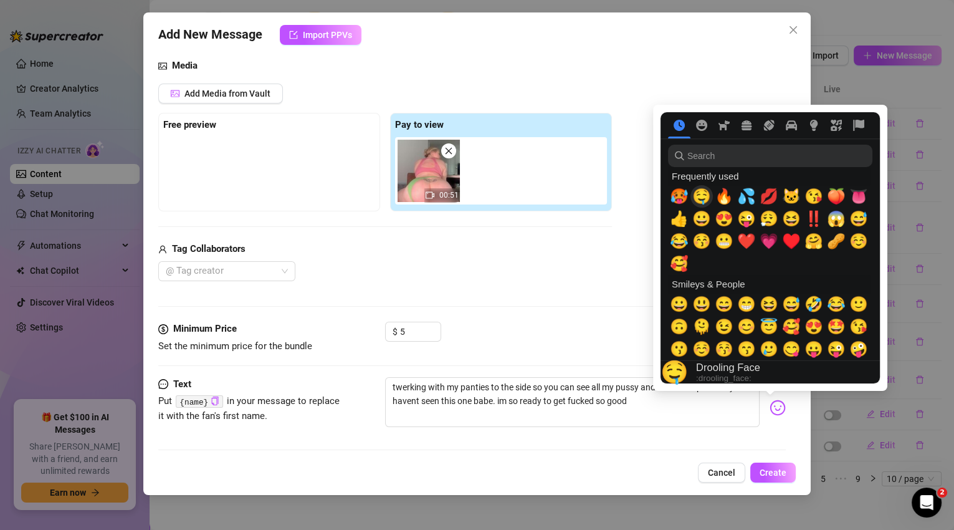
click at [697, 198] on span "🤤" at bounding box center [701, 196] width 19 height 17
click at [750, 198] on span "💦" at bounding box center [746, 196] width 19 height 17
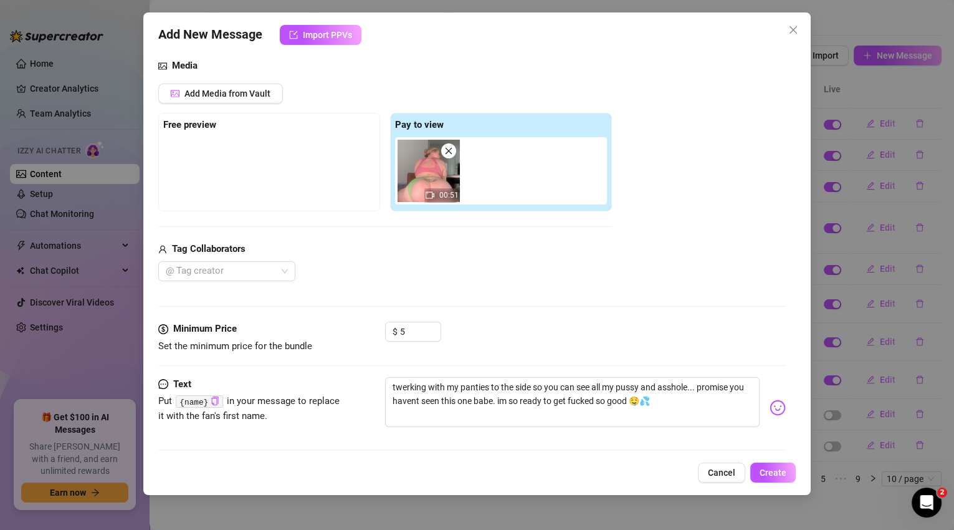
click at [589, 267] on div "@ Tag creator" at bounding box center [385, 271] width 454 height 20
click at [644, 384] on textarea "twerking with my panties to the side so you can see all my pussy and asshole...…" at bounding box center [572, 402] width 375 height 50
click at [775, 406] on img at bounding box center [778, 407] width 16 height 16
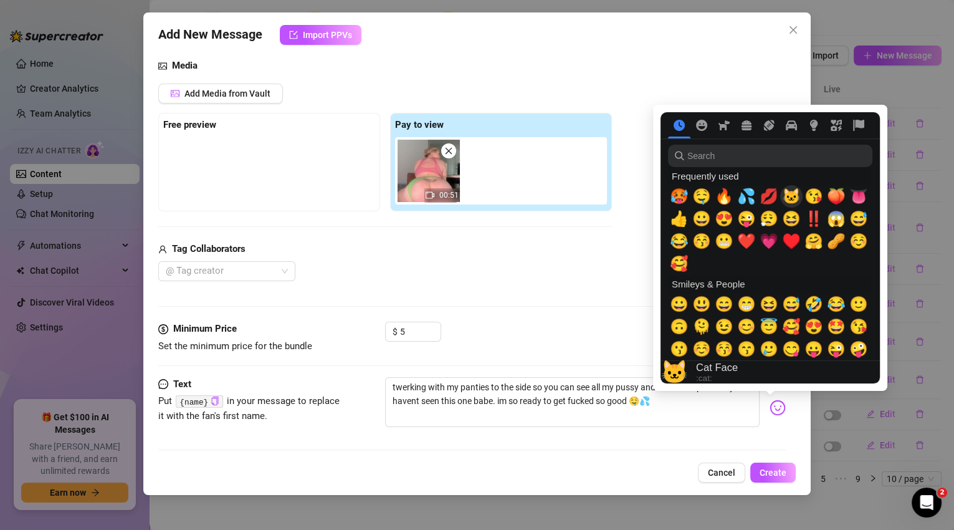
click at [796, 196] on span "🐱" at bounding box center [791, 196] width 19 height 17
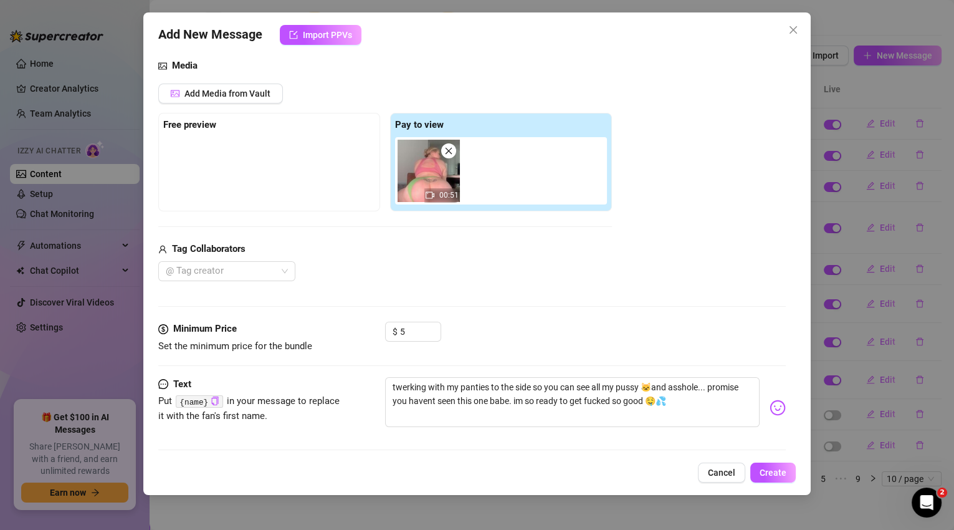
click at [616, 300] on div "Media Add Media from Vault Free preview Pay to view 00:51 Tag Collaborators @ T…" at bounding box center [472, 190] width 628 height 263
click at [783, 471] on span "Create" at bounding box center [773, 472] width 27 height 10
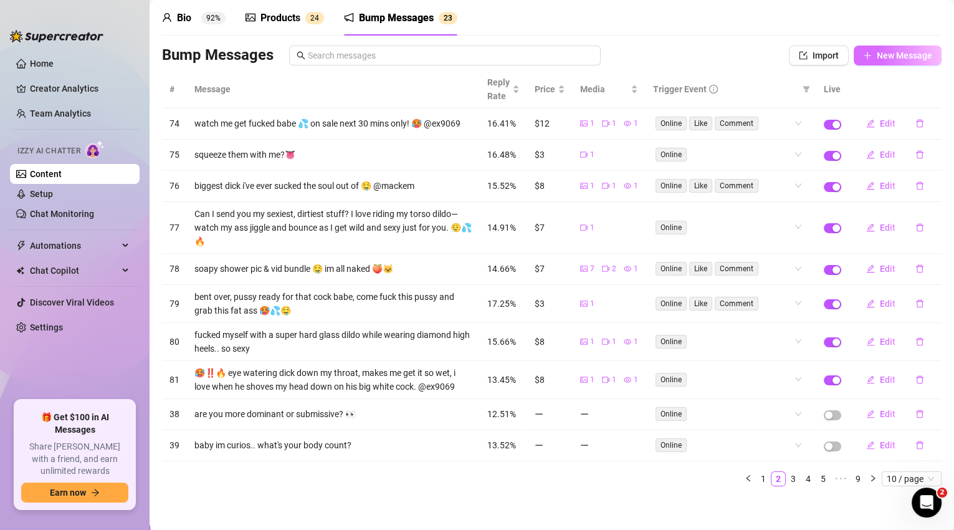
click at [886, 59] on span "New Message" at bounding box center [904, 55] width 55 height 10
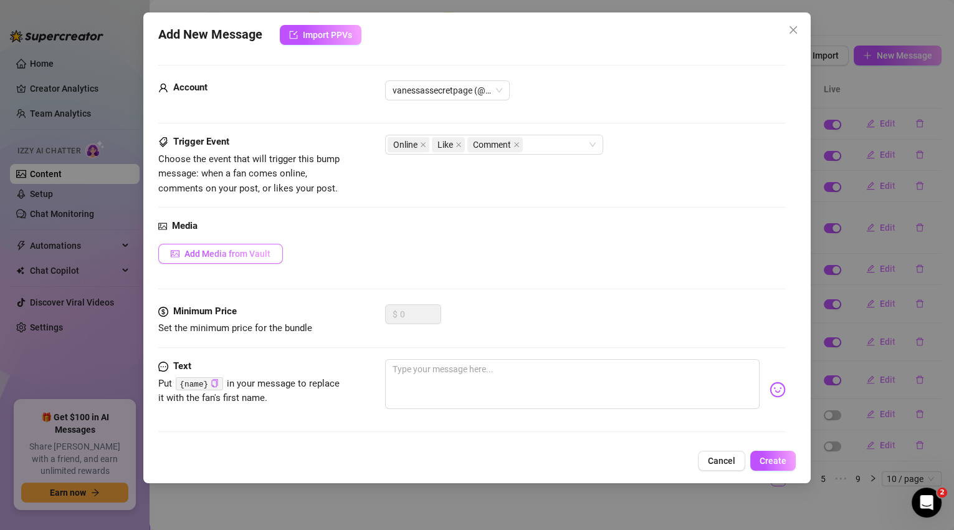
click at [241, 255] on span "Add Media from Vault" at bounding box center [227, 254] width 86 height 10
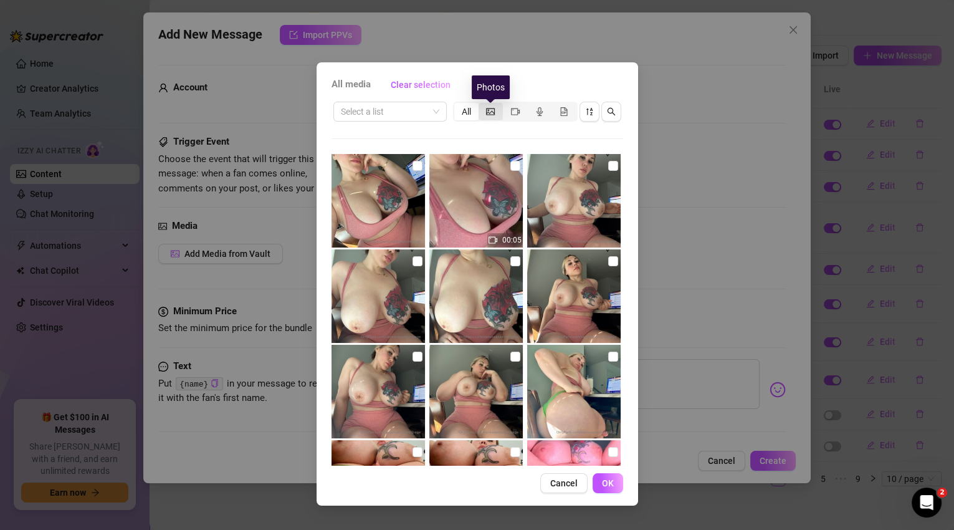
click at [493, 108] on icon "picture" at bounding box center [490, 111] width 9 height 9
click at [482, 105] on input "segmented control" at bounding box center [482, 105] width 0 height 0
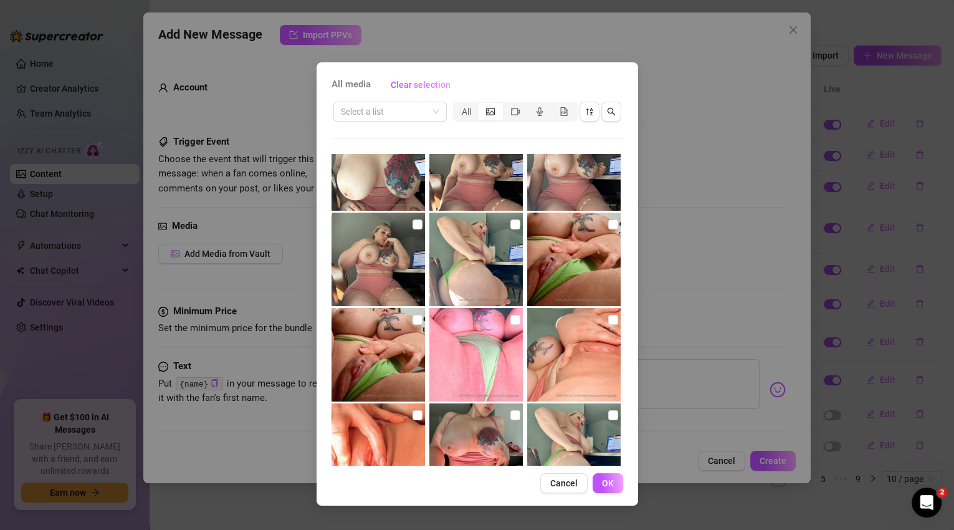
scroll to position [132, 0]
click at [416, 318] on input "checkbox" at bounding box center [417, 320] width 10 height 10
click at [608, 222] on input "checkbox" at bounding box center [613, 224] width 10 height 10
click at [510, 320] on input "checkbox" at bounding box center [515, 320] width 10 height 10
click at [609, 317] on input "checkbox" at bounding box center [613, 320] width 10 height 10
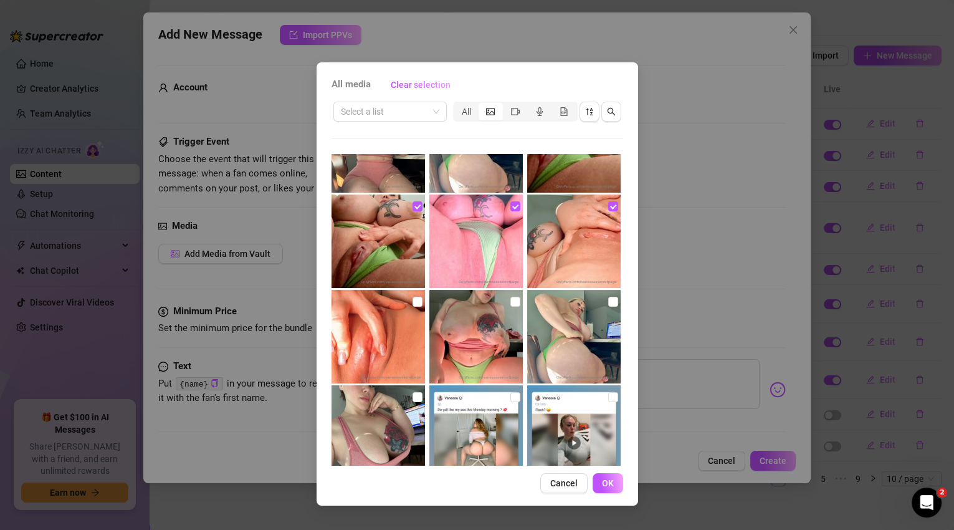
scroll to position [272, 0]
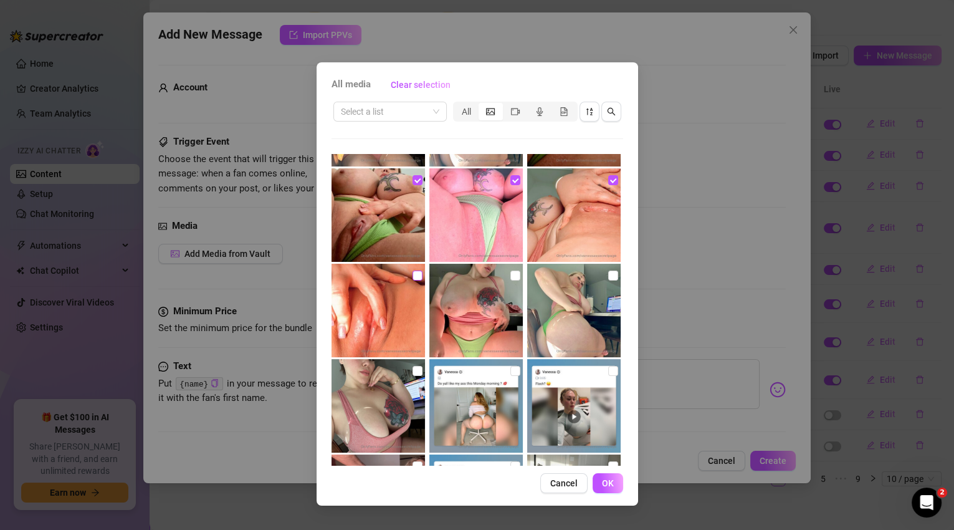
click at [412, 276] on input "checkbox" at bounding box center [417, 275] width 10 height 10
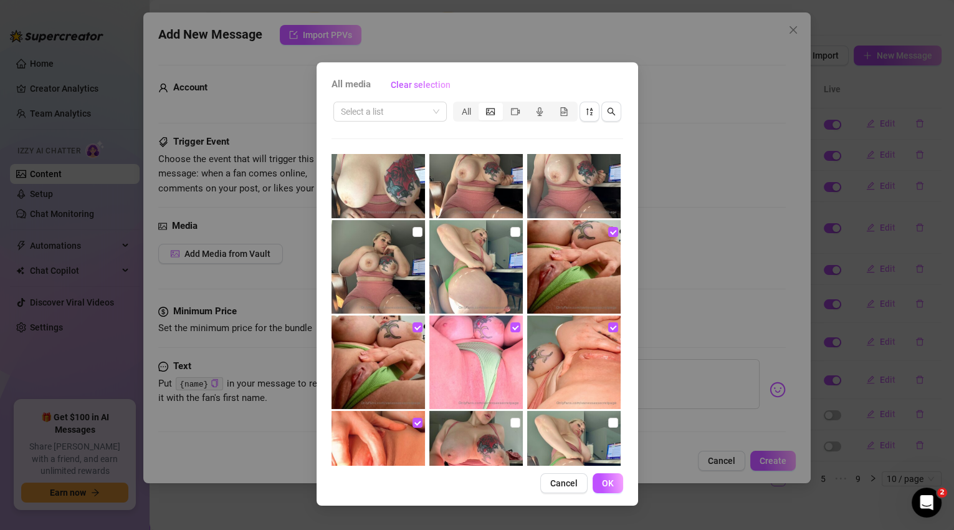
scroll to position [117, 0]
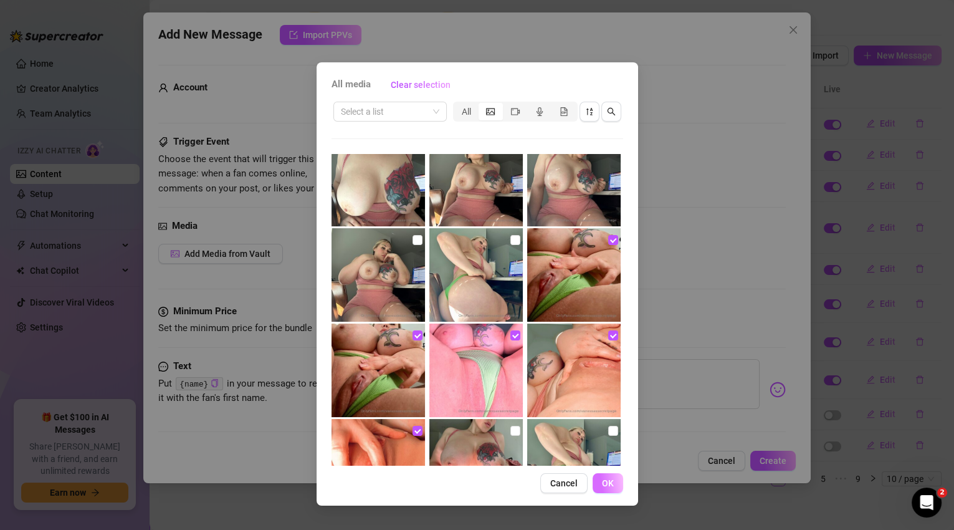
click at [605, 484] on span "OK" at bounding box center [608, 483] width 12 height 10
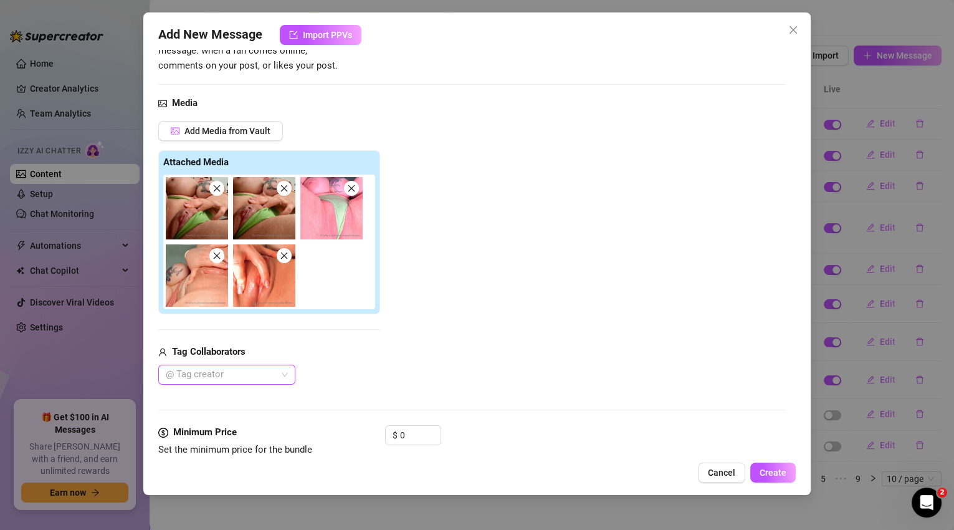
scroll to position [231, 0]
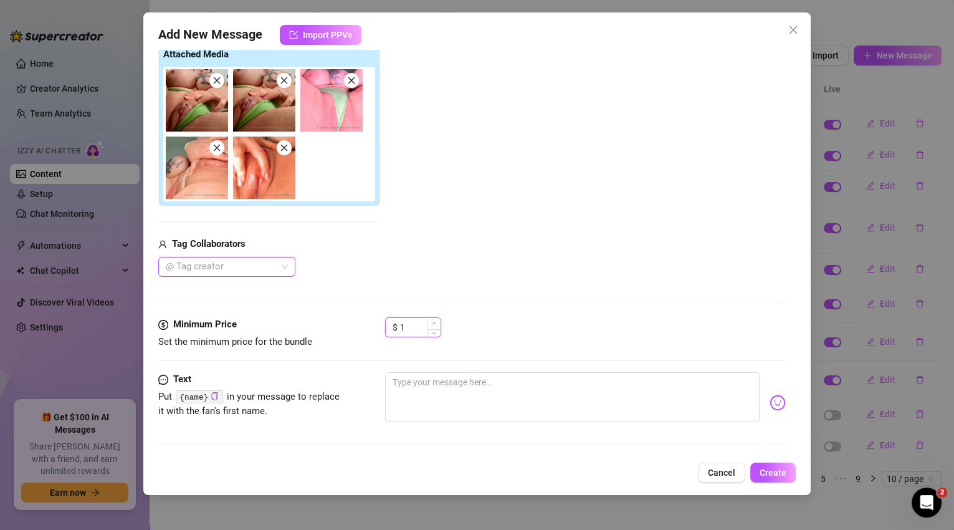
click at [435, 319] on span "Increase Value" at bounding box center [434, 323] width 14 height 11
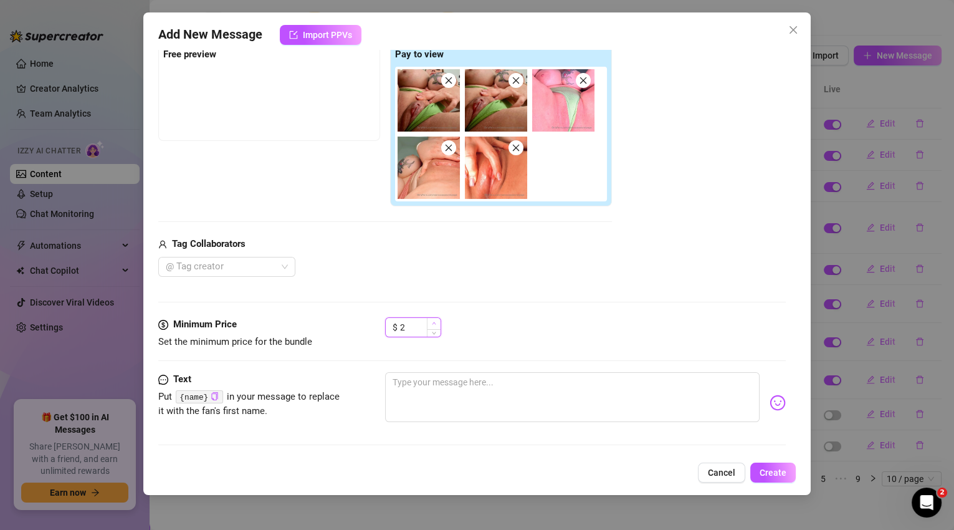
click at [435, 319] on span "Increase Value" at bounding box center [434, 323] width 14 height 11
click at [482, 382] on textarea at bounding box center [572, 397] width 375 height 50
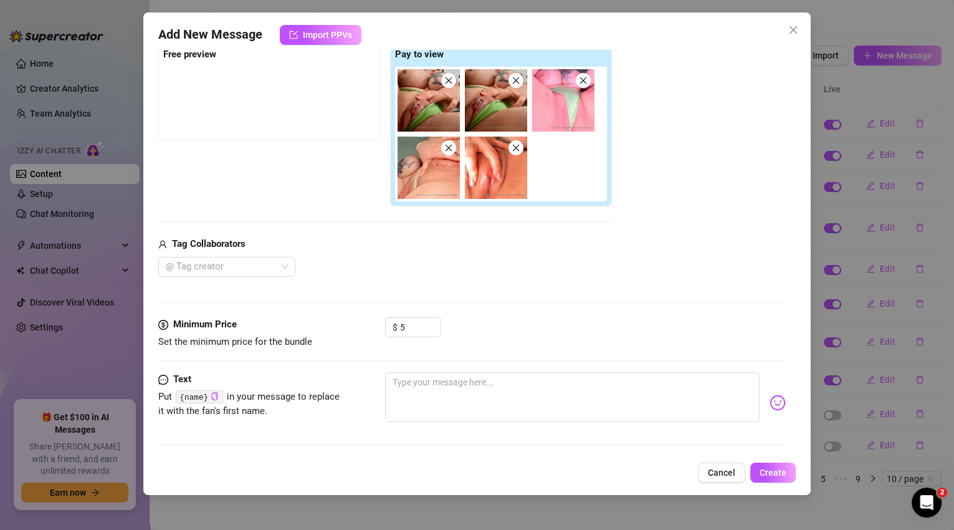
click at [770, 401] on img at bounding box center [778, 402] width 16 height 16
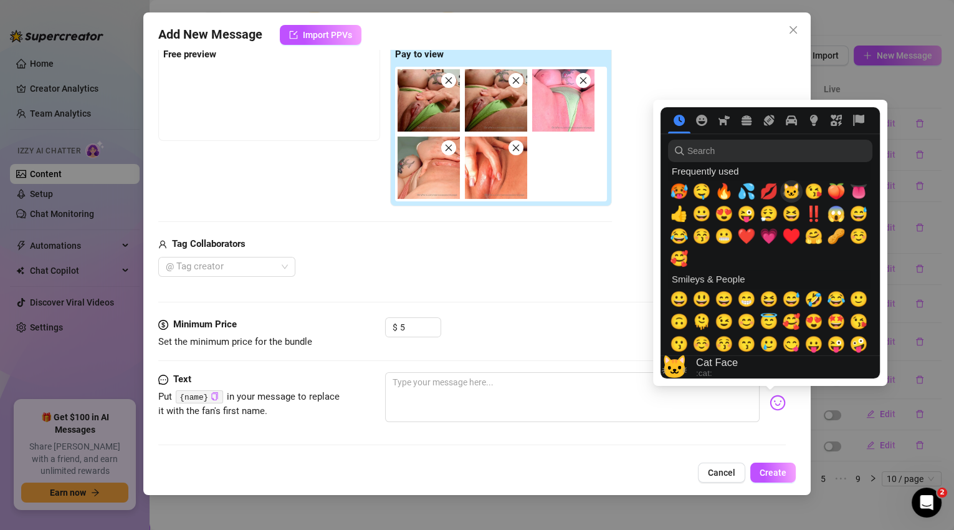
click at [793, 194] on span "🐱" at bounding box center [791, 191] width 19 height 17
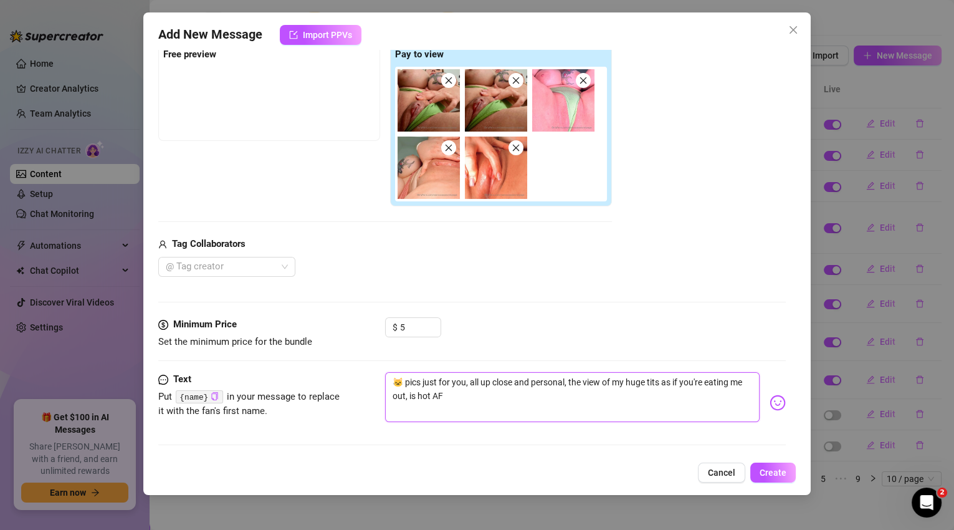
click at [638, 400] on textarea "🐱 pics just for you, all up close and personal, the view of my huge tits as if …" at bounding box center [572, 397] width 375 height 50
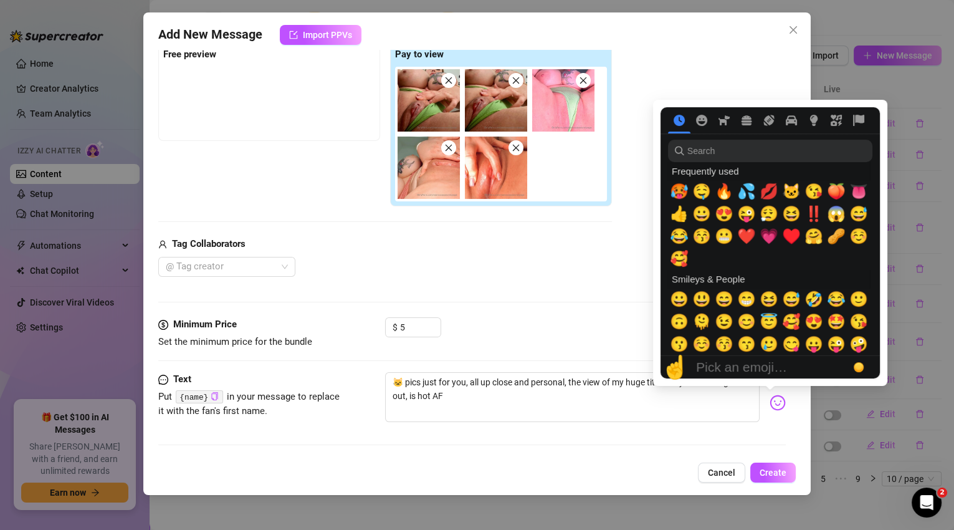
click at [775, 403] on img at bounding box center [778, 402] width 16 height 16
click at [705, 193] on span "🤤" at bounding box center [701, 191] width 19 height 17
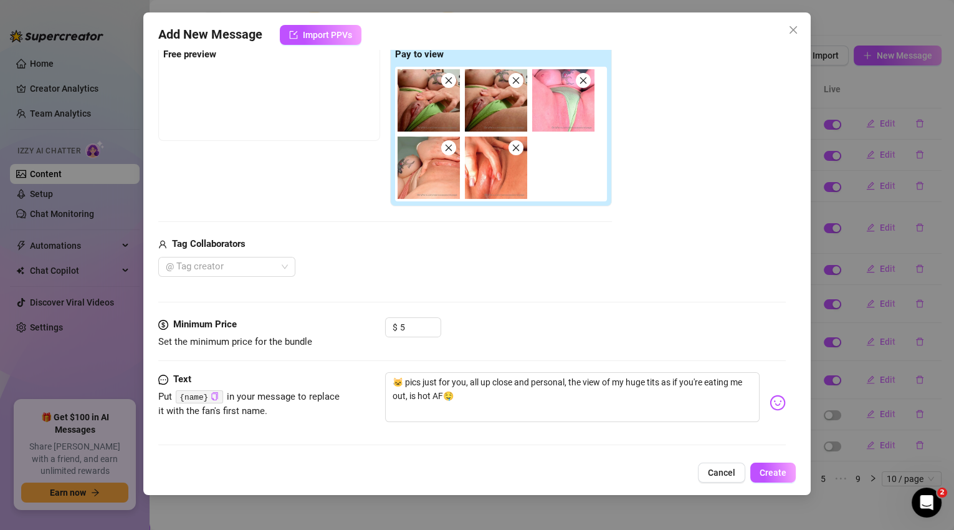
click at [556, 290] on div "Media Add Media from Vault Free preview Pay to view Tag Collaborators @ Tag cre…" at bounding box center [472, 152] width 628 height 329
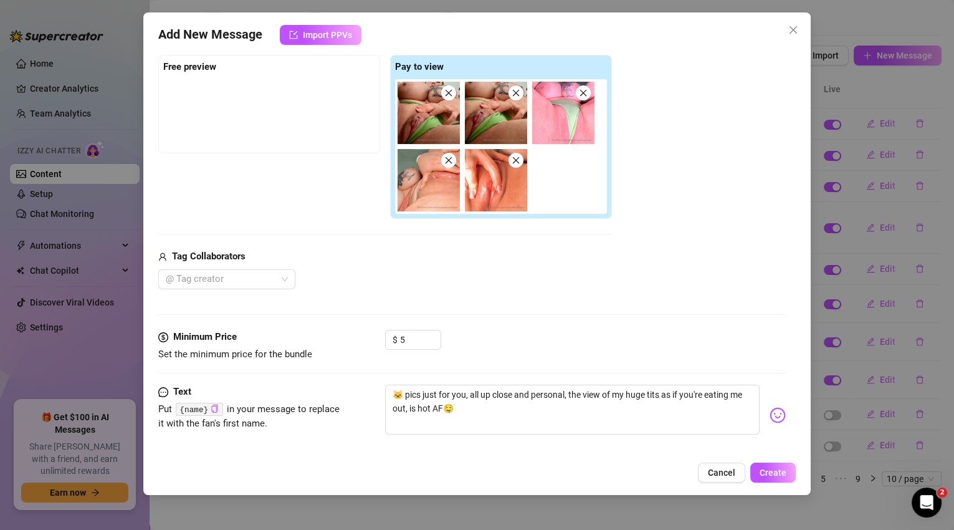
scroll to position [226, 0]
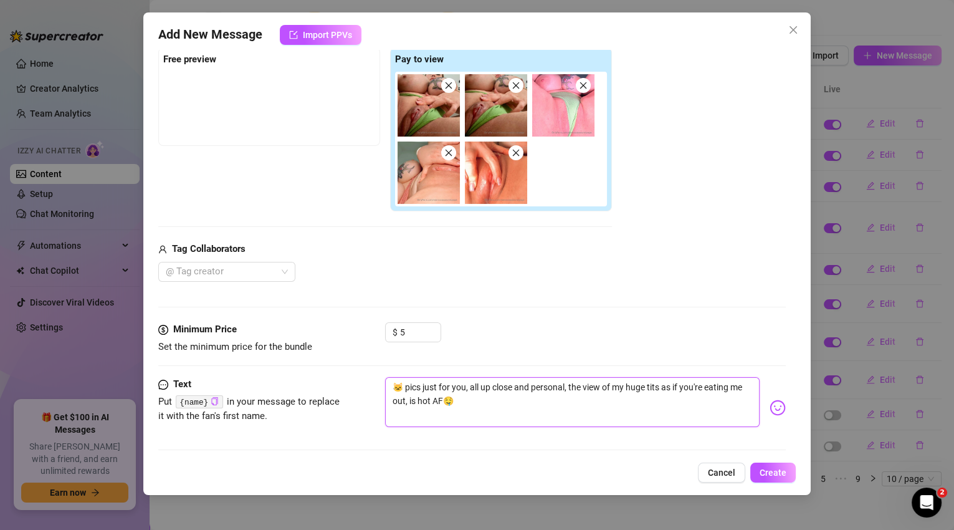
click at [658, 388] on textarea "🐱 pics just for you, all up close and personal, the view of my huge tits as if …" at bounding box center [572, 402] width 375 height 50
click at [662, 386] on textarea "🐱 pics just for you, all up close and personal, the view of my huge tits as if …" at bounding box center [572, 402] width 375 height 50
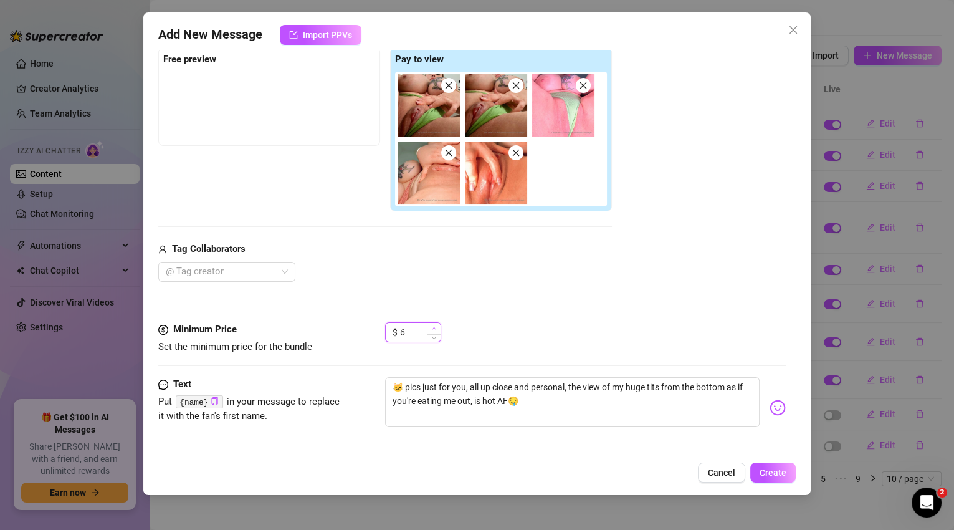
click at [438, 327] on span "Increase Value" at bounding box center [434, 328] width 14 height 11
click at [436, 335] on span "Decrease Value" at bounding box center [434, 335] width 14 height 11
click at [767, 472] on span "Create" at bounding box center [773, 472] width 27 height 10
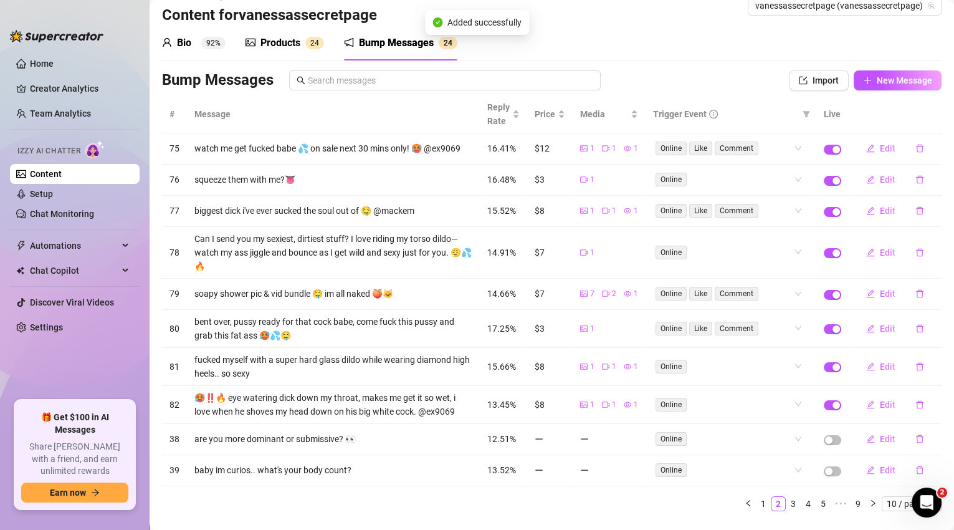
scroll to position [0, 0]
